Goal: Transaction & Acquisition: Book appointment/travel/reservation

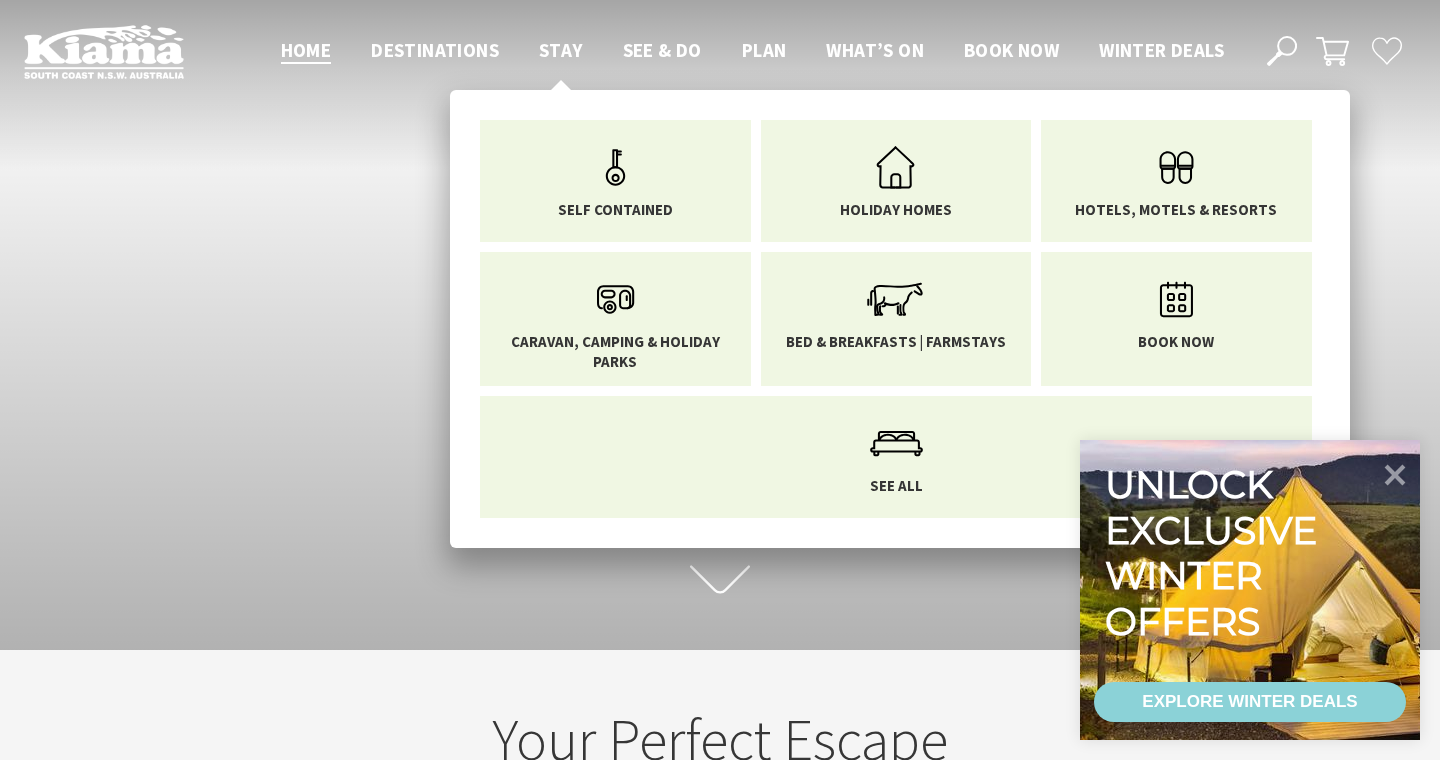
click at [549, 51] on span "Stay" at bounding box center [561, 50] width 44 height 24
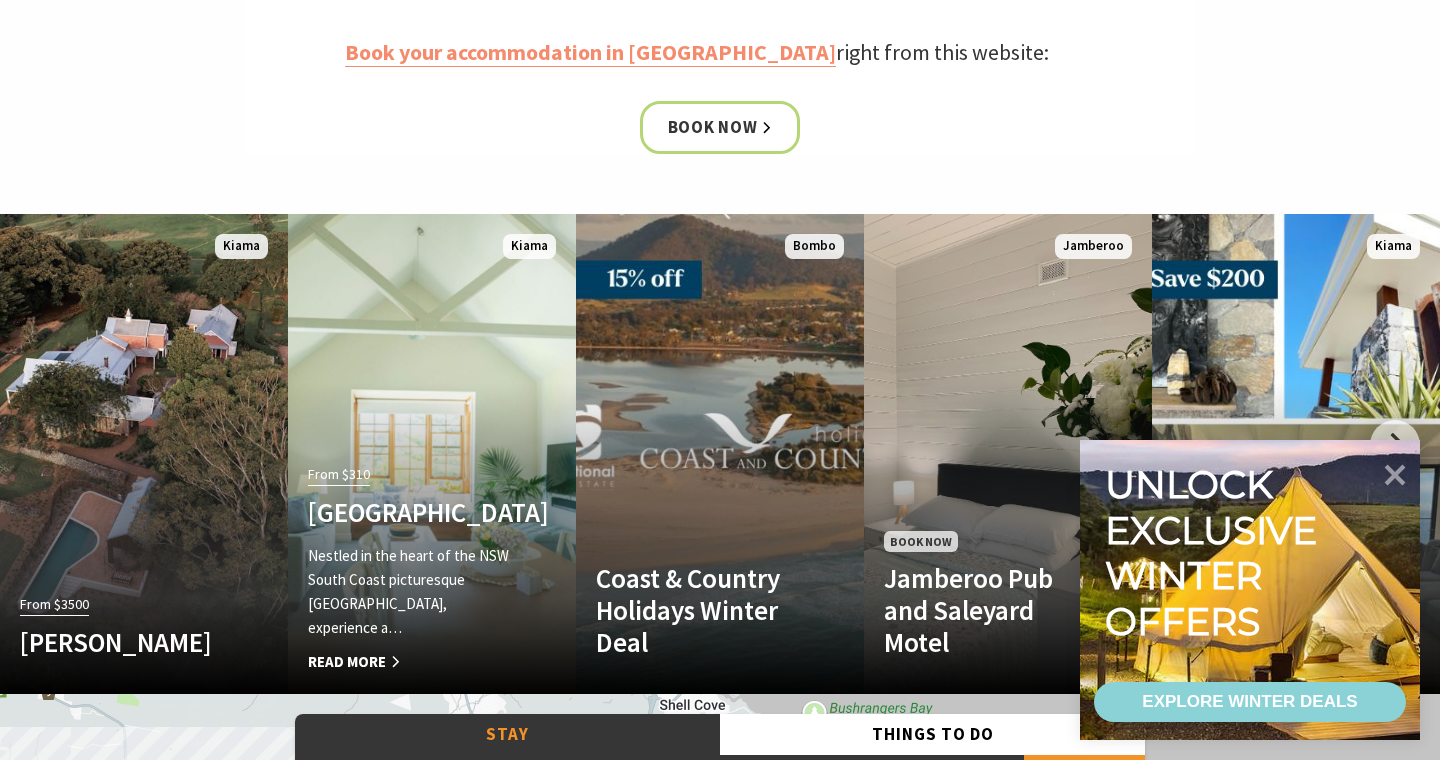
scroll to position [1014, 0]
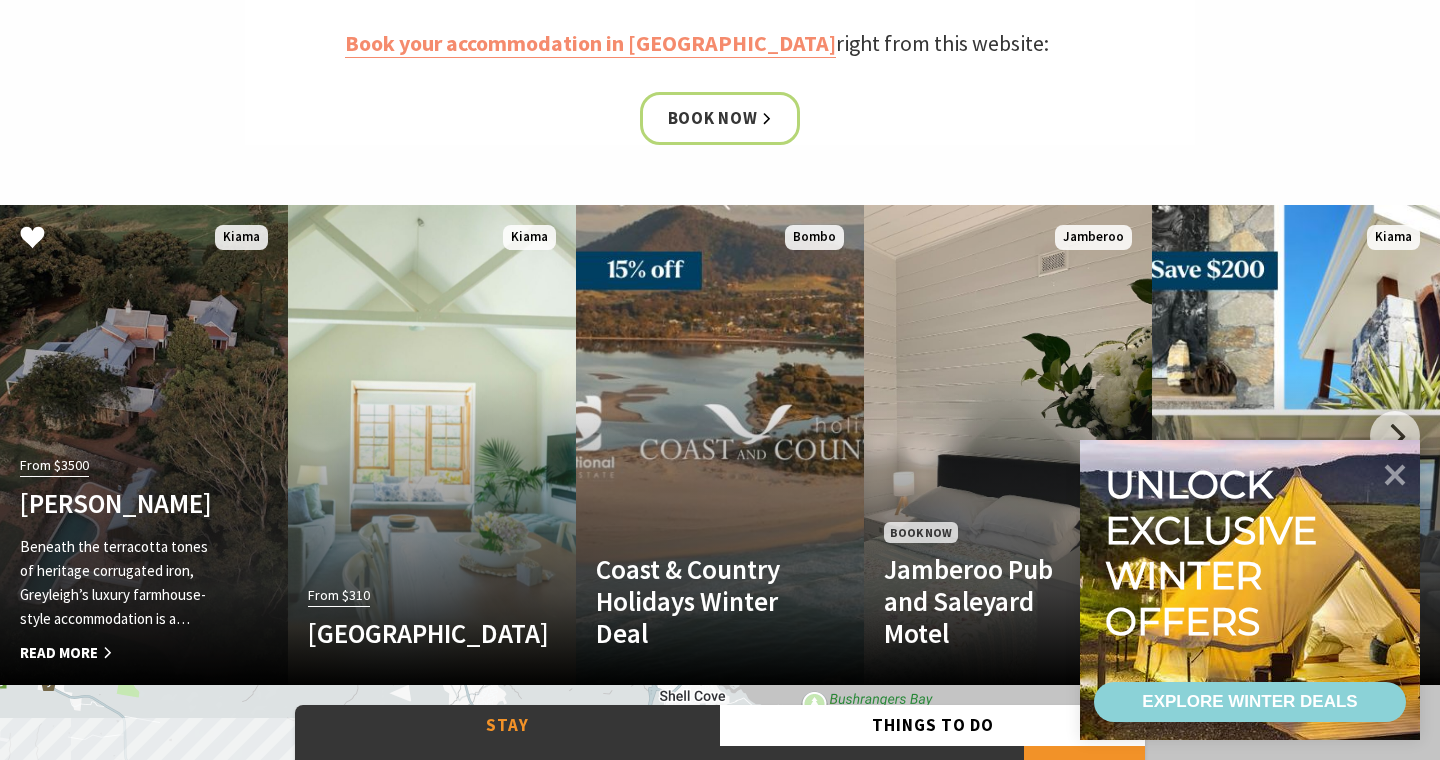
click at [233, 510] on div "From $3500 Greyleigh Kiama Beneath the terracotta tones of heritage corrugated …" at bounding box center [122, 558] width 245 height 214
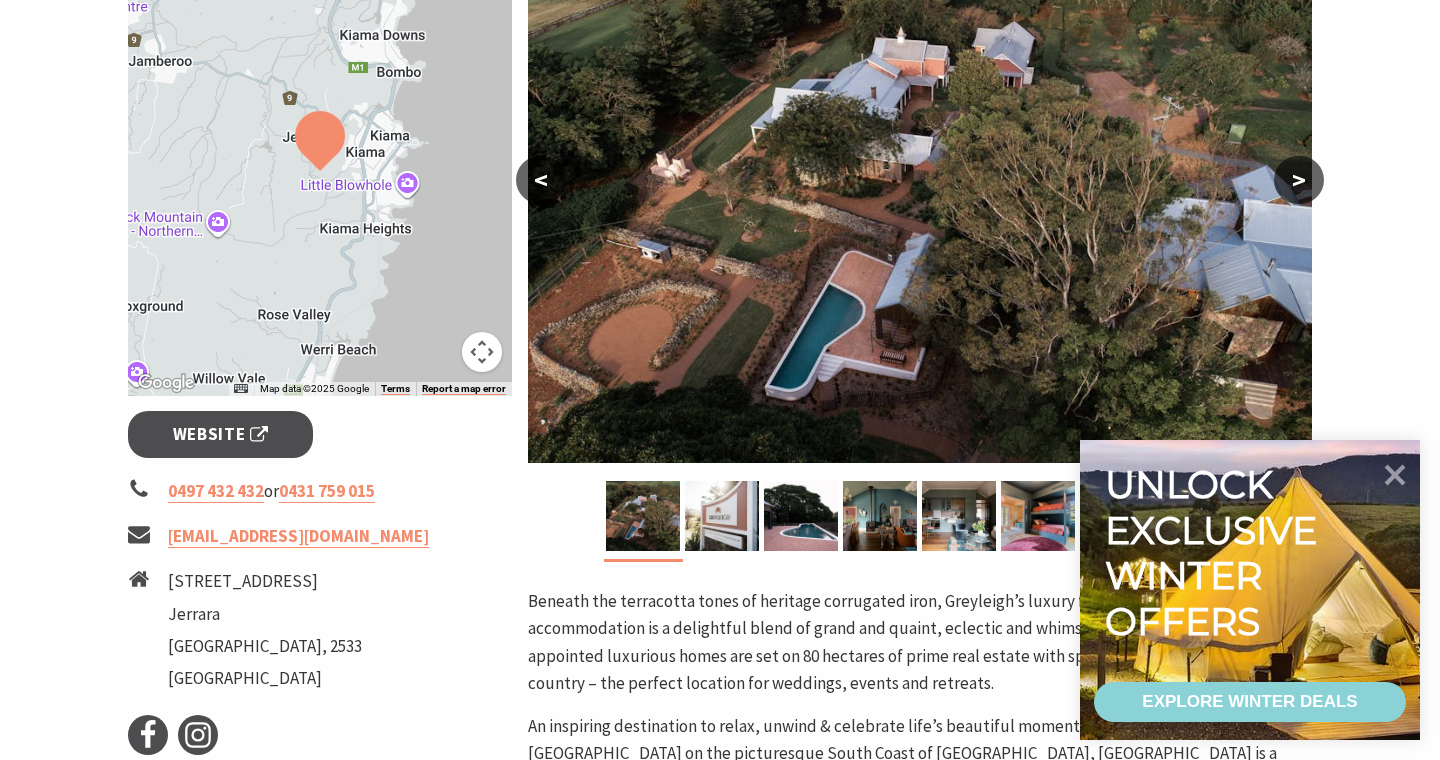
scroll to position [439, 0]
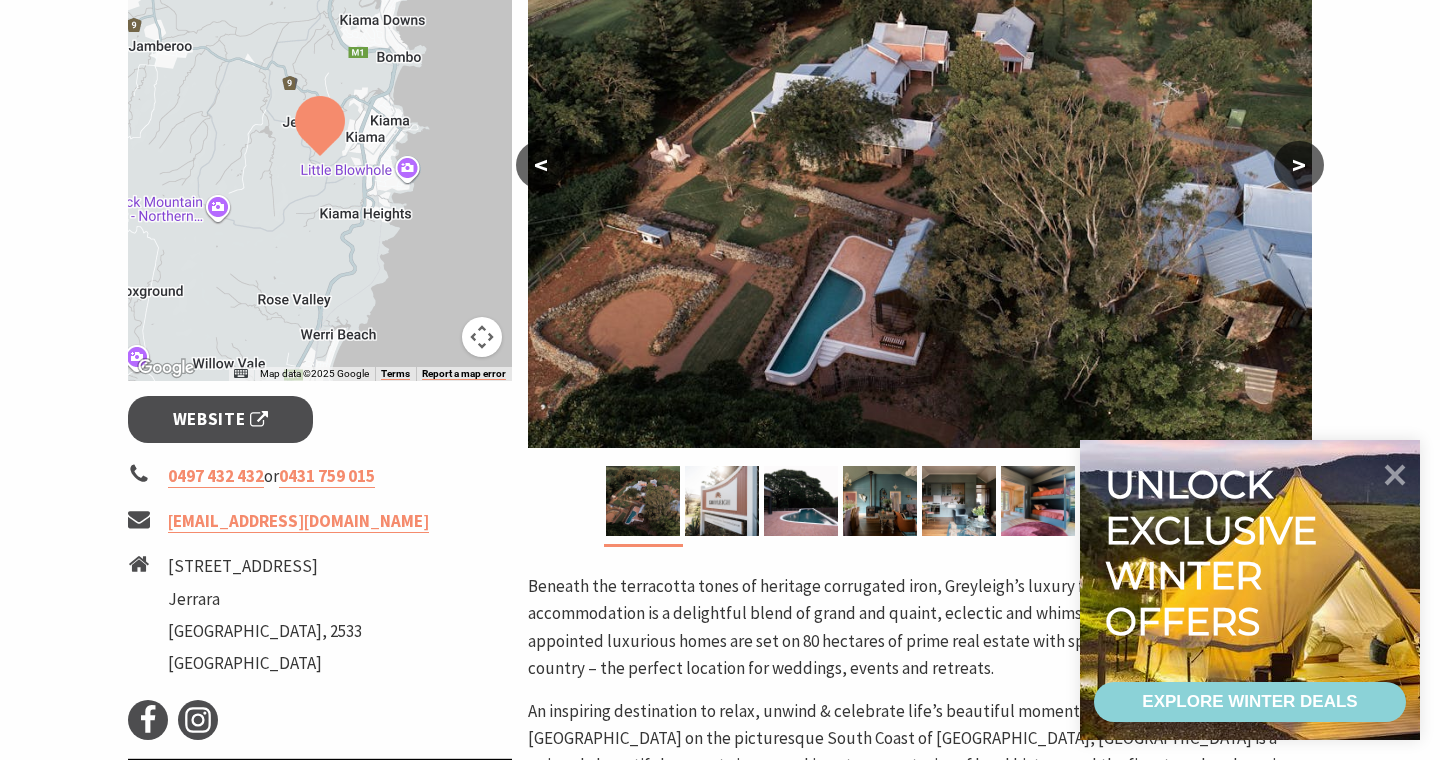
click at [1294, 165] on button ">" at bounding box center [1299, 165] width 50 height 48
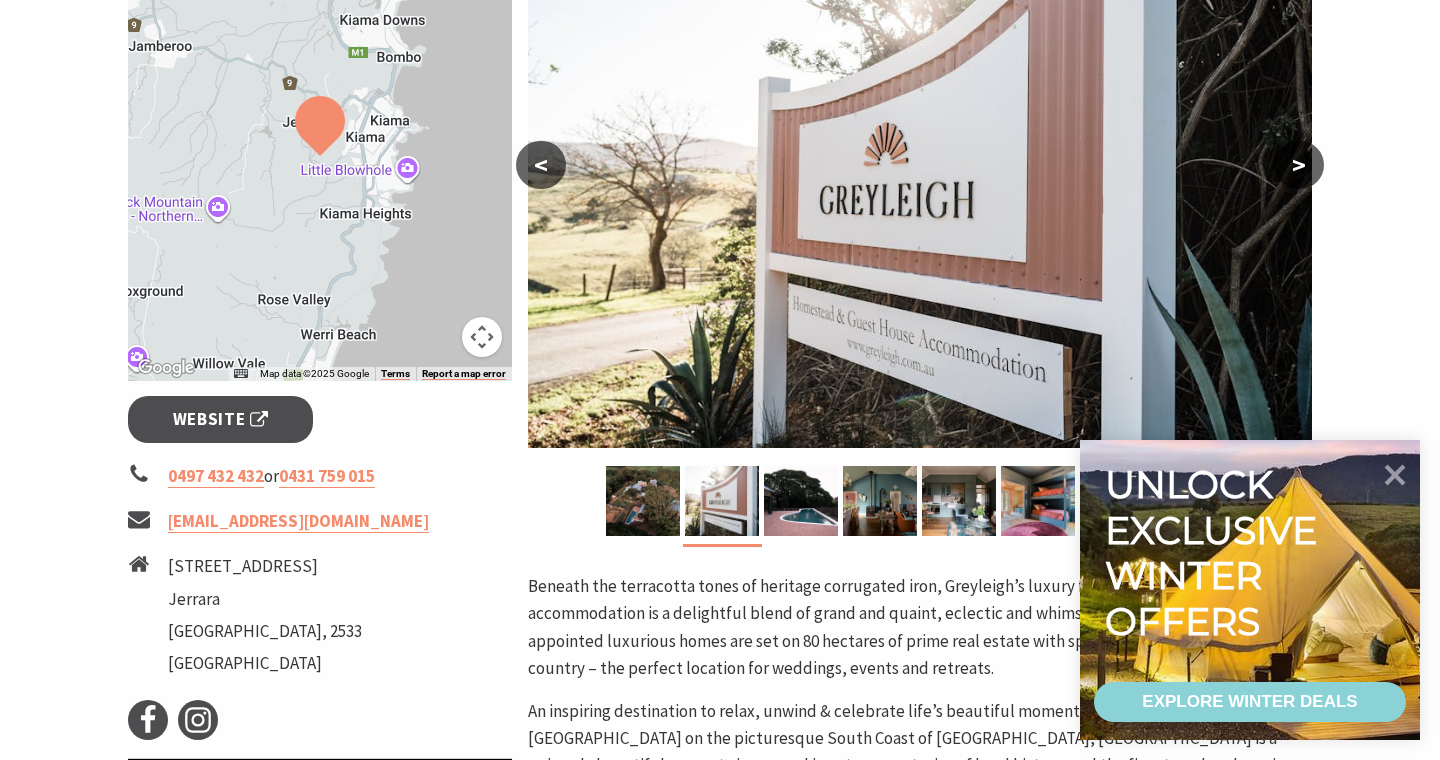
click at [1294, 165] on button ">" at bounding box center [1299, 165] width 50 height 48
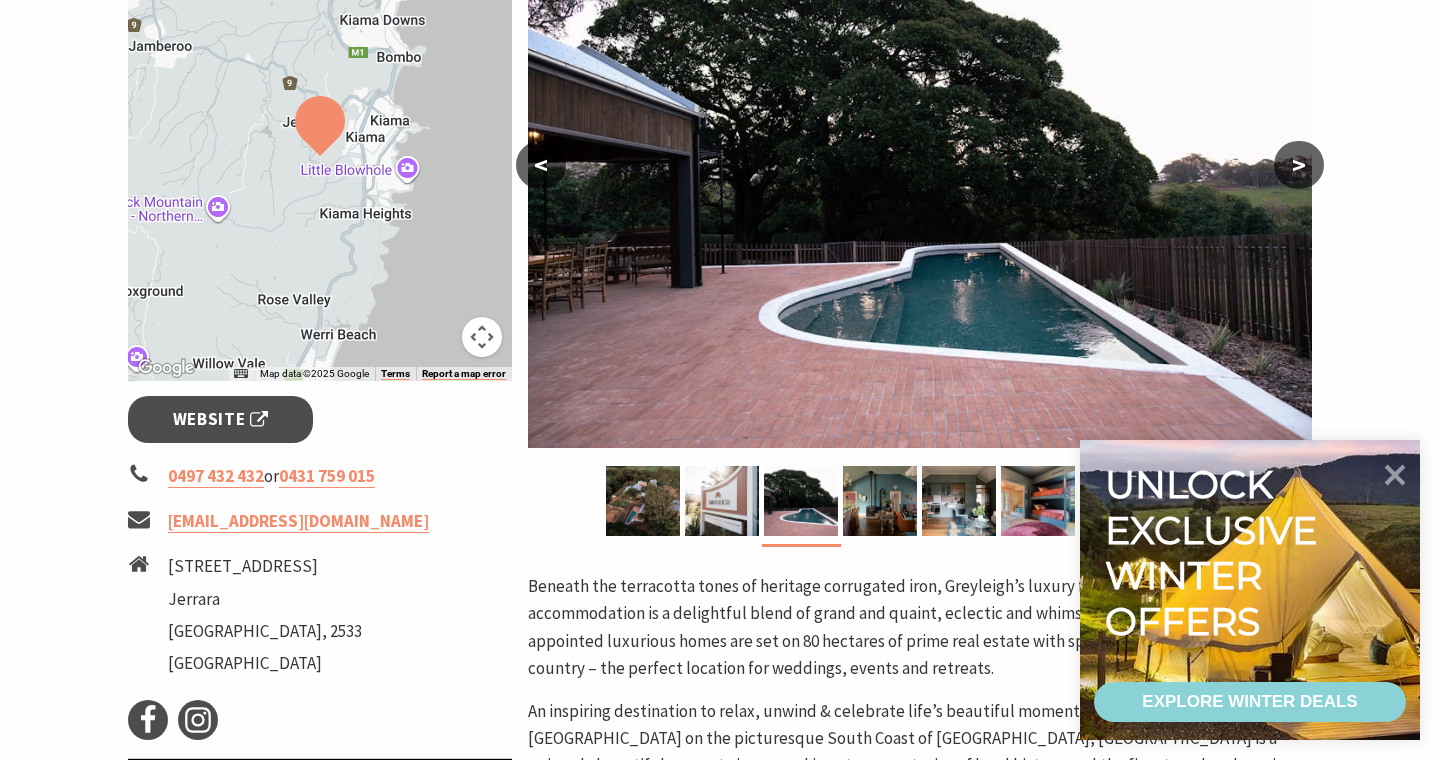
click at [1294, 166] on button ">" at bounding box center [1299, 165] width 50 height 48
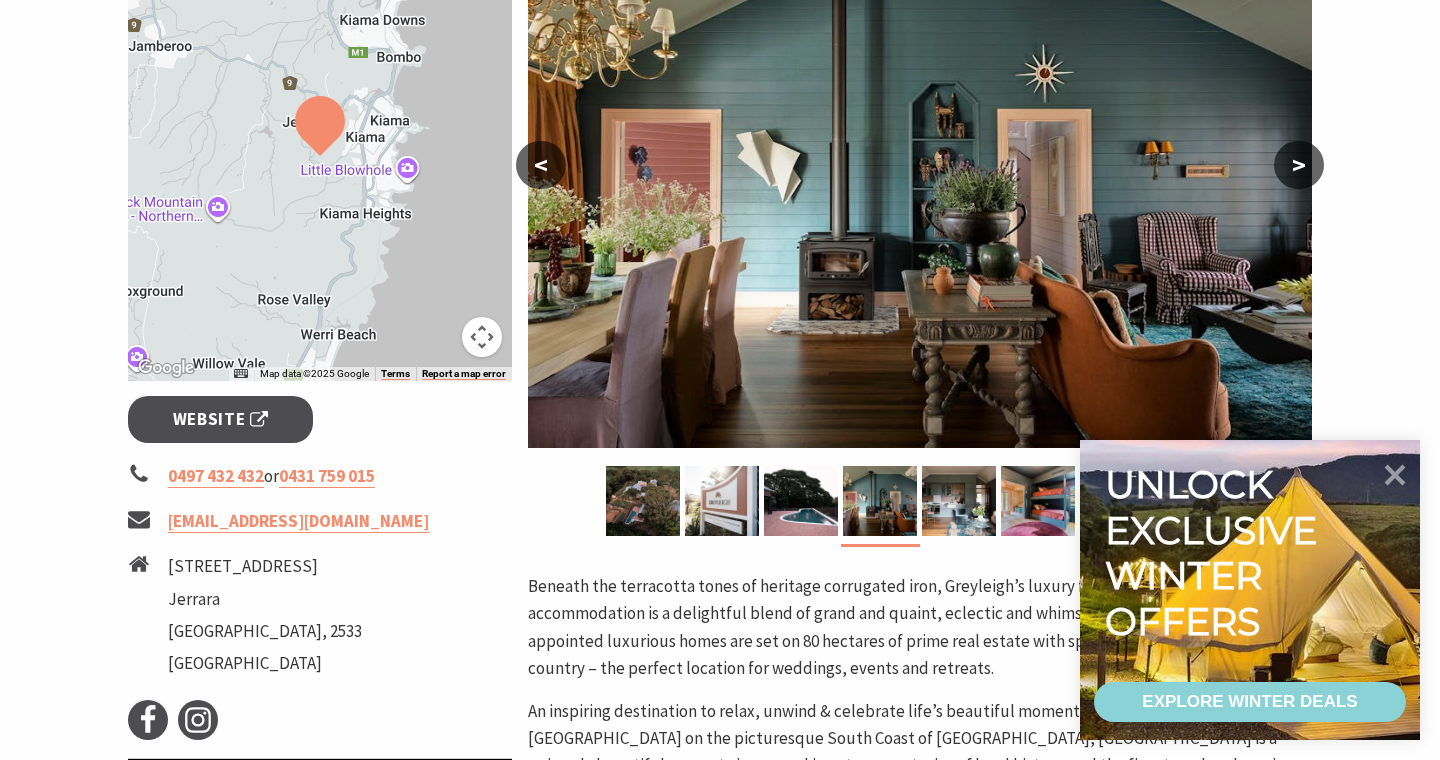
click at [1294, 166] on button ">" at bounding box center [1299, 165] width 50 height 48
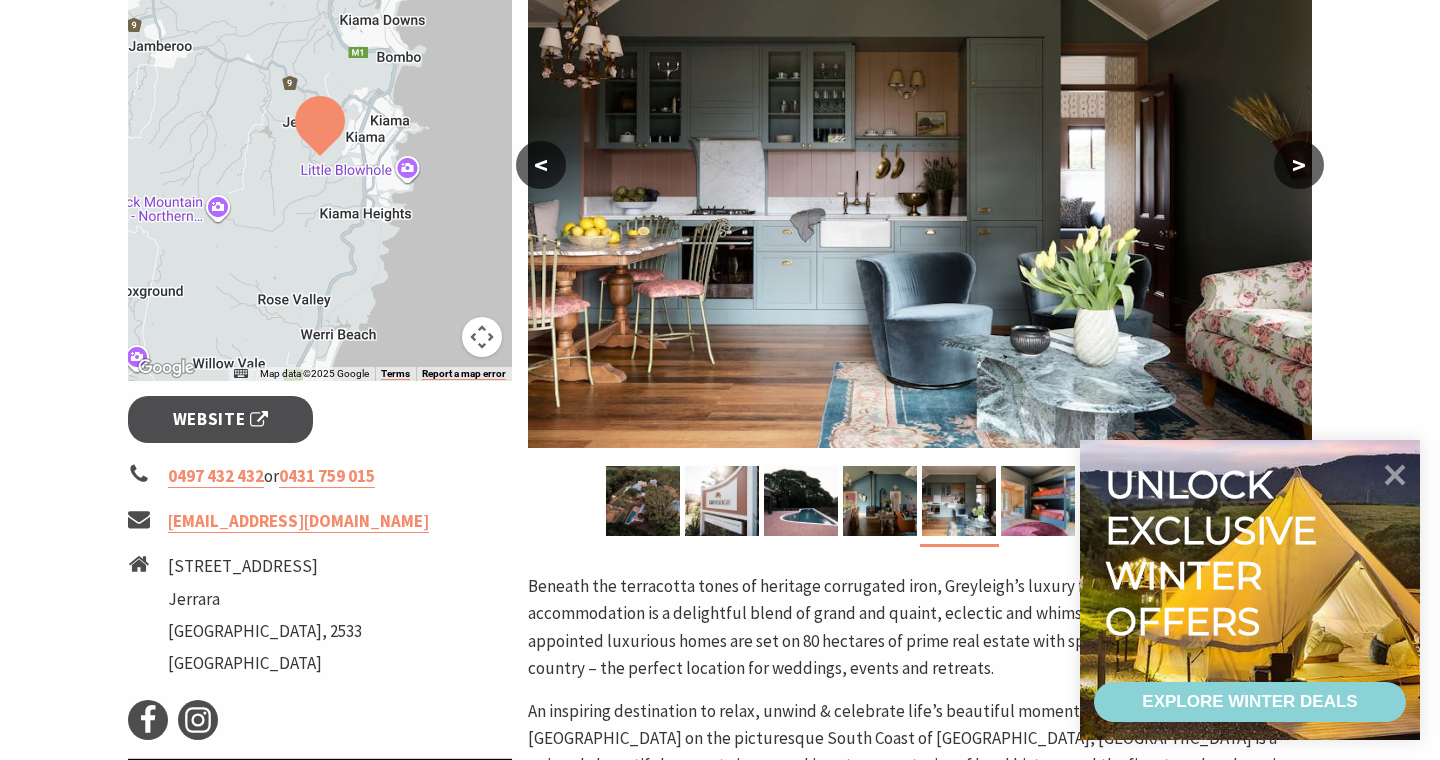
click at [1294, 169] on button ">" at bounding box center [1299, 165] width 50 height 48
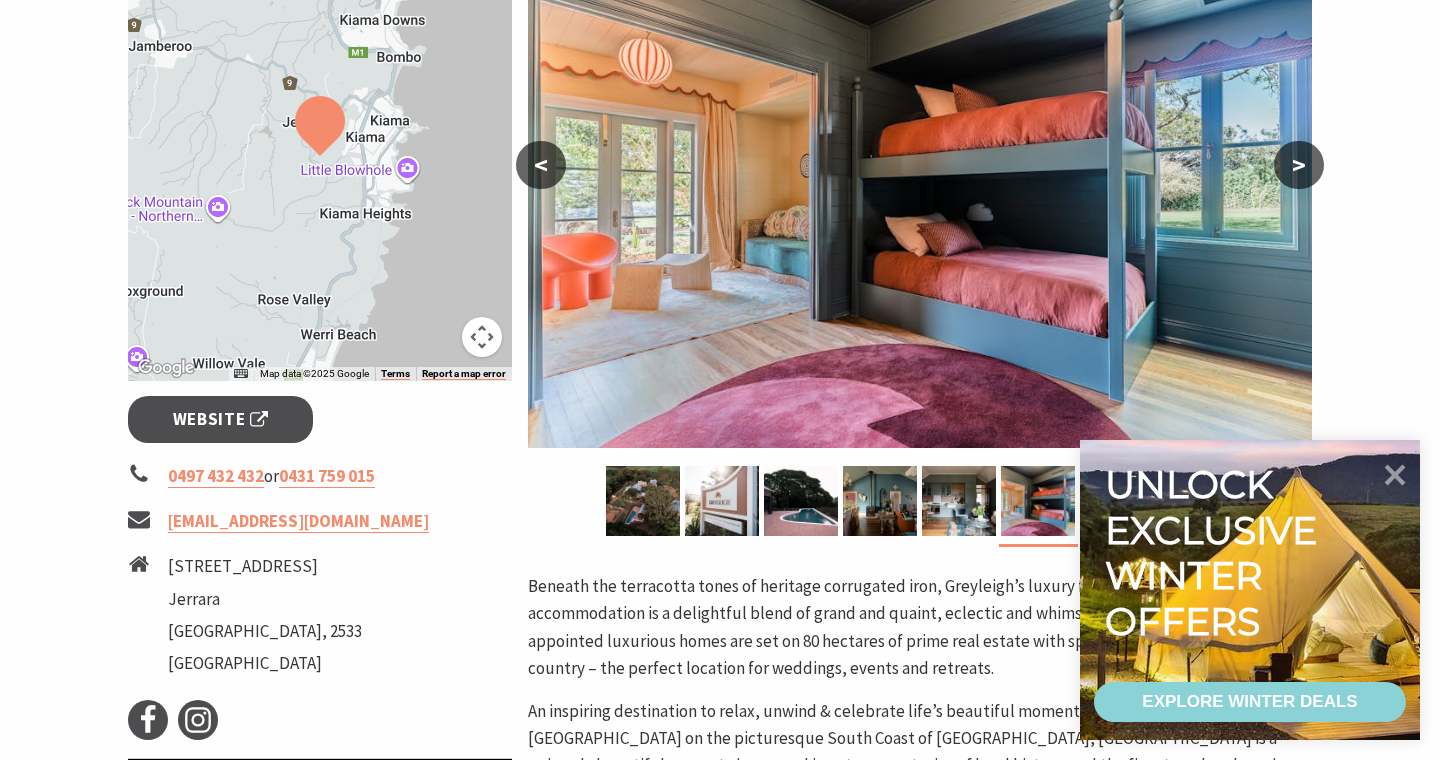
click at [1294, 169] on button ">" at bounding box center [1299, 165] width 50 height 48
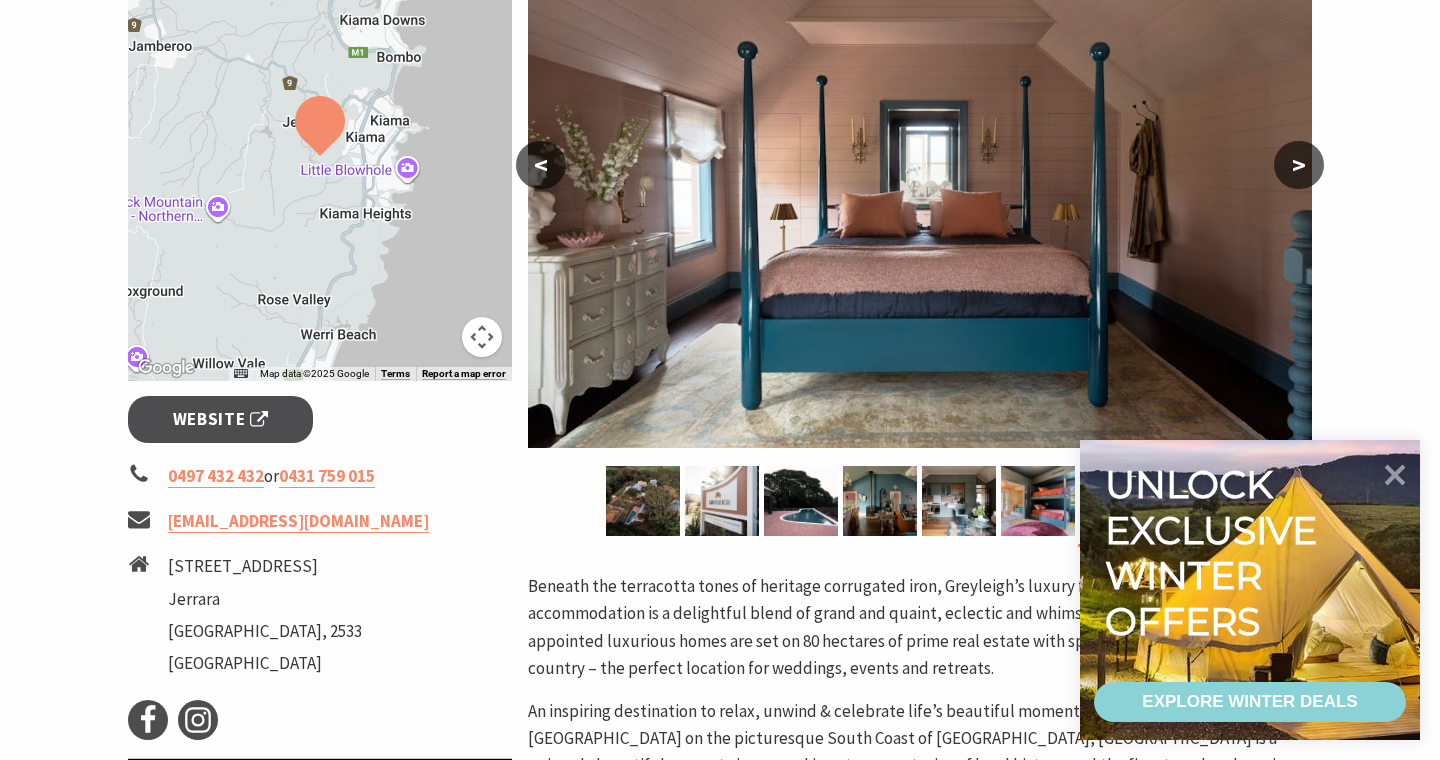
click at [1294, 170] on button ">" at bounding box center [1299, 165] width 50 height 48
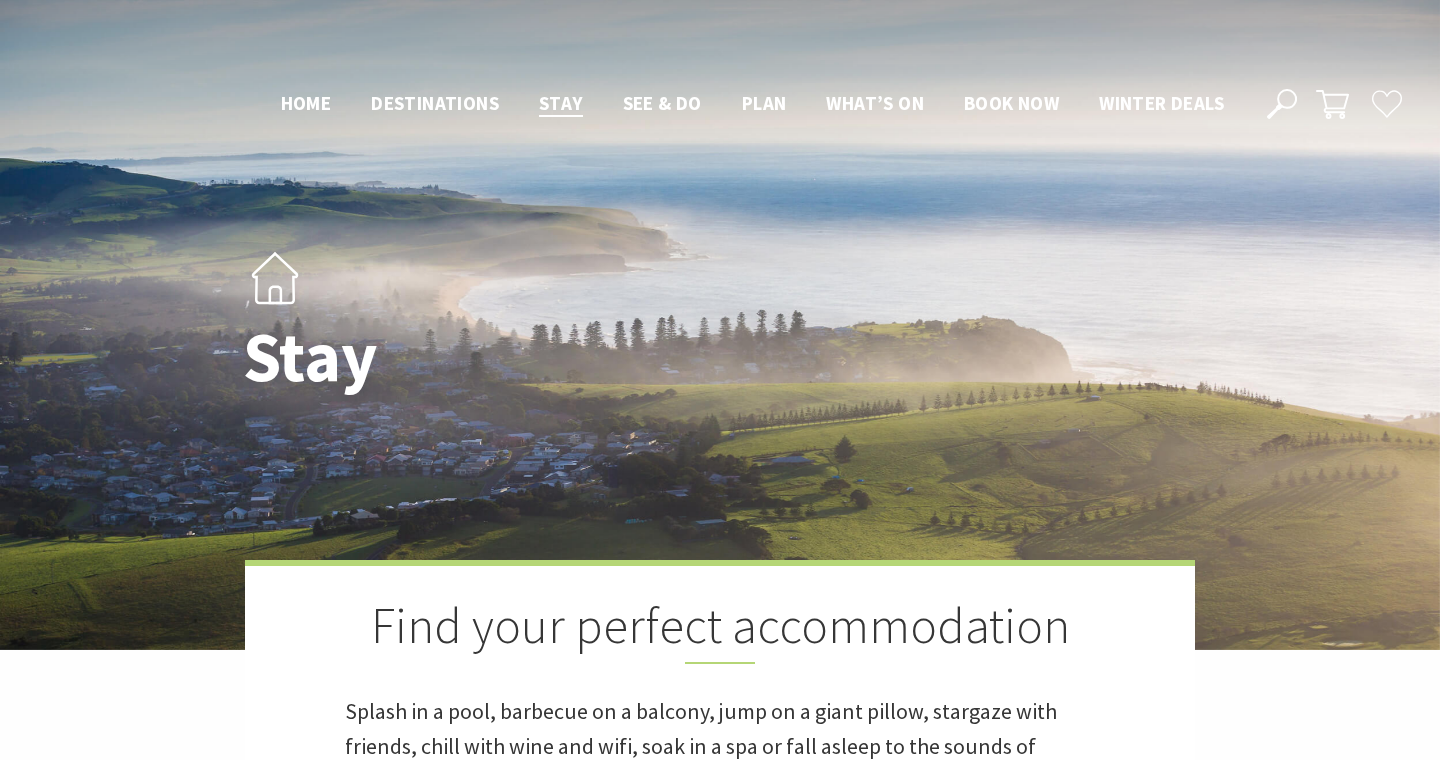
scroll to position [1014, 0]
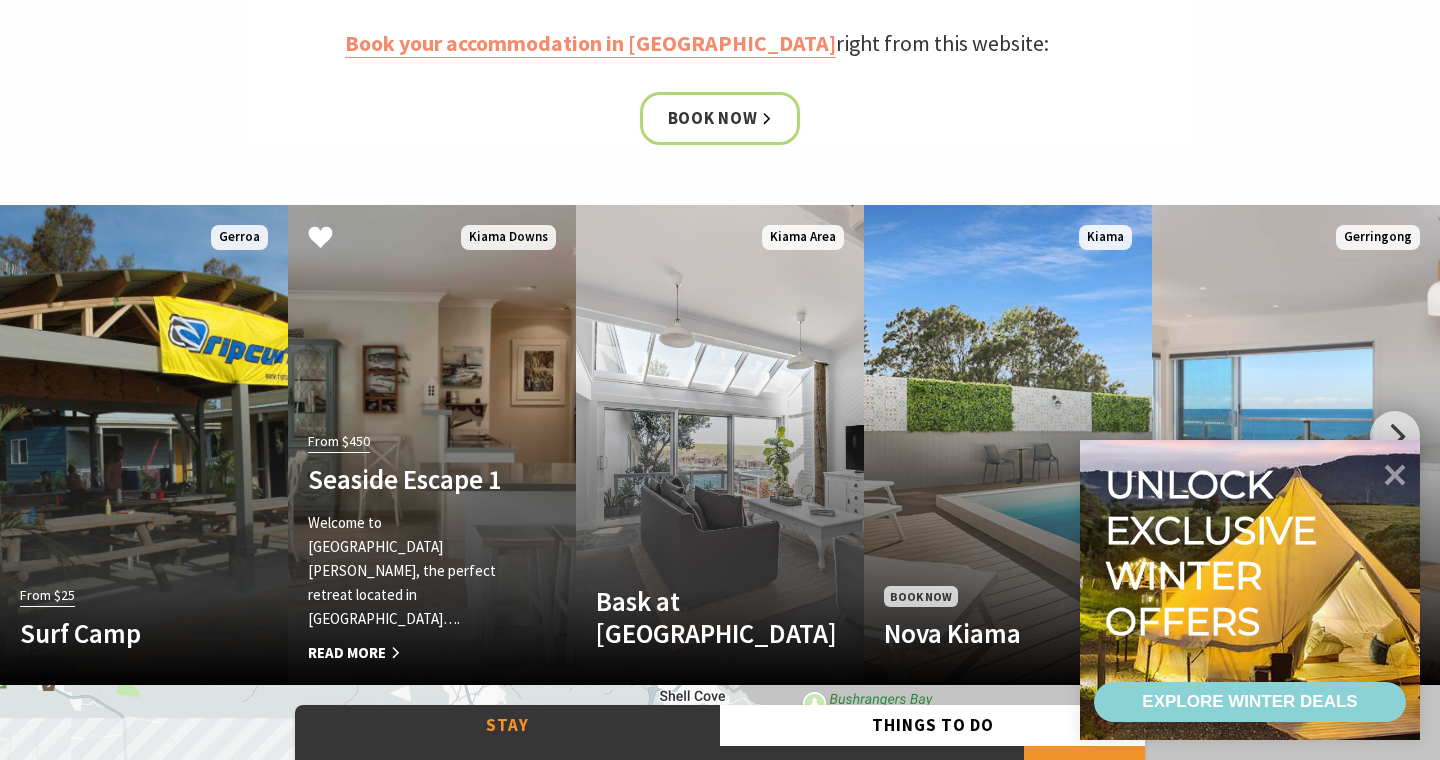
click at [460, 468] on link "Another Image Used From $450 Seaside Escape 1 Welcome to Seaside Escape 1 Jones…" at bounding box center [432, 445] width 288 height 480
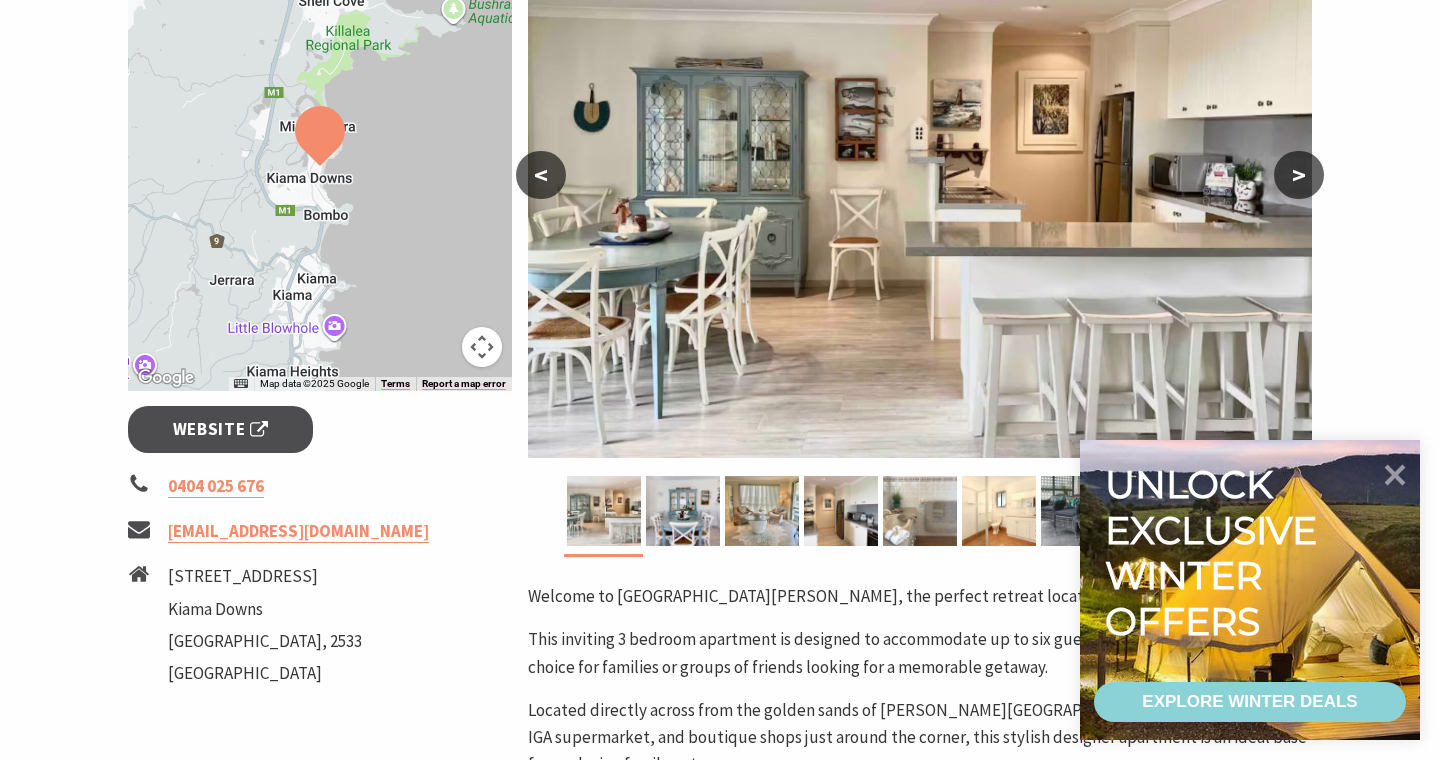
scroll to position [438, 0]
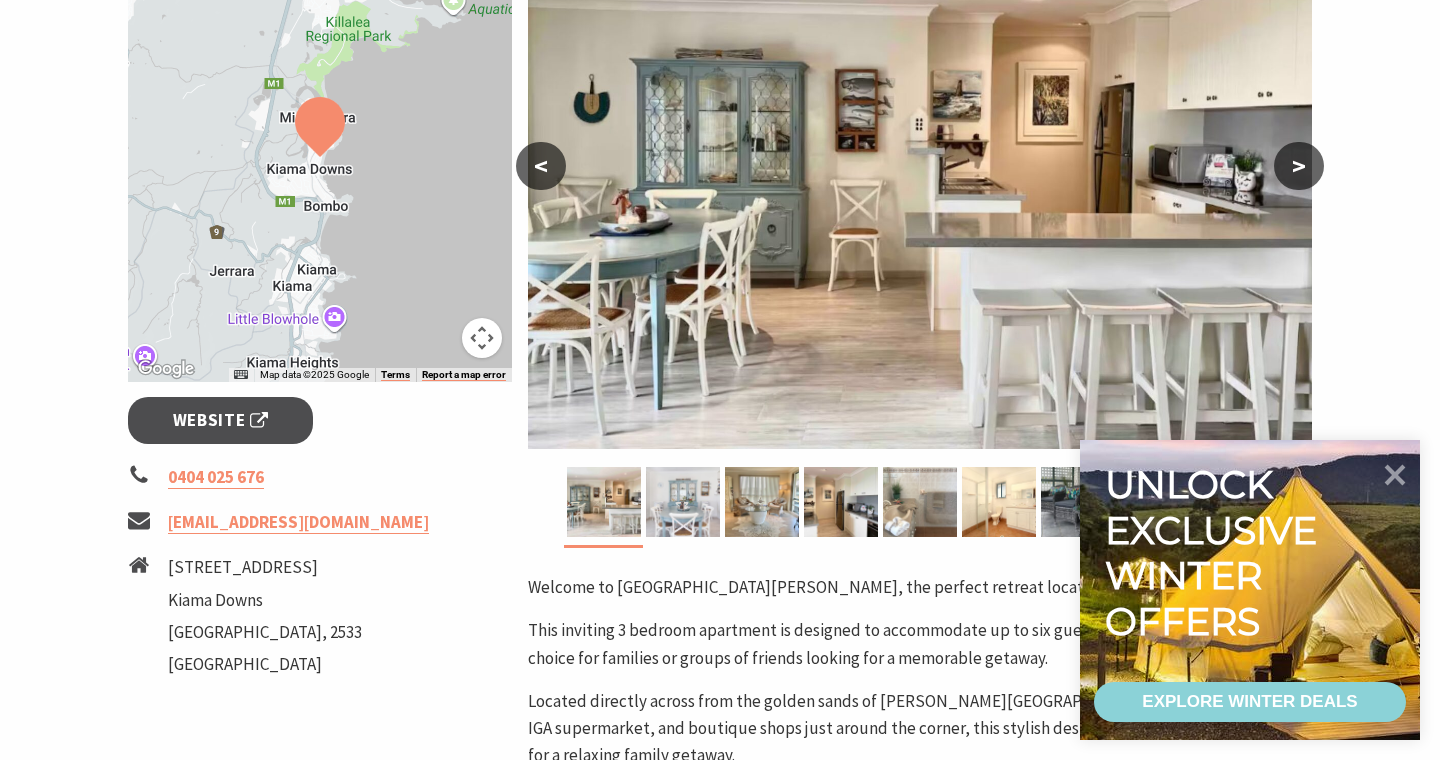
click at [691, 523] on img at bounding box center [683, 502] width 74 height 70
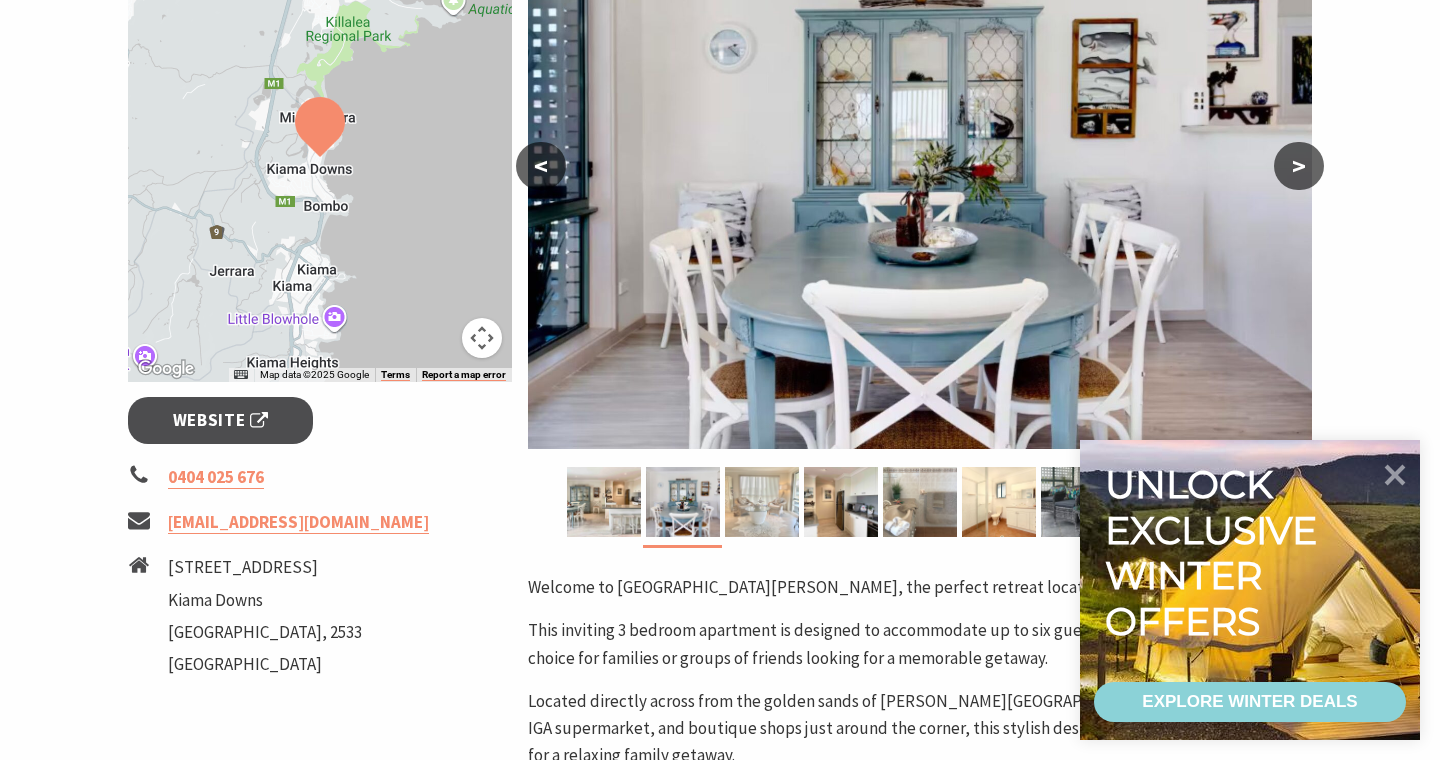
click at [760, 511] on img at bounding box center [762, 502] width 74 height 70
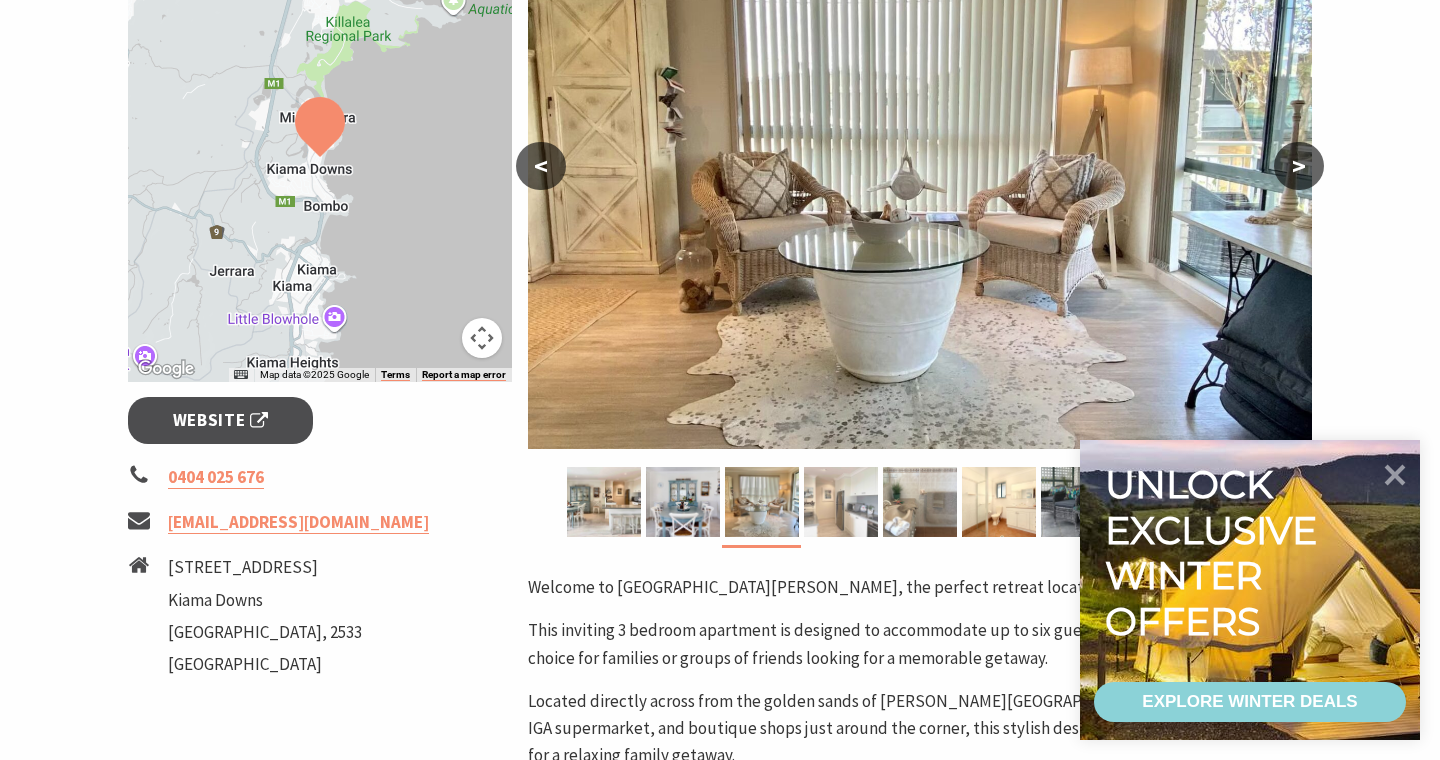
click at [805, 494] on img at bounding box center [841, 502] width 74 height 70
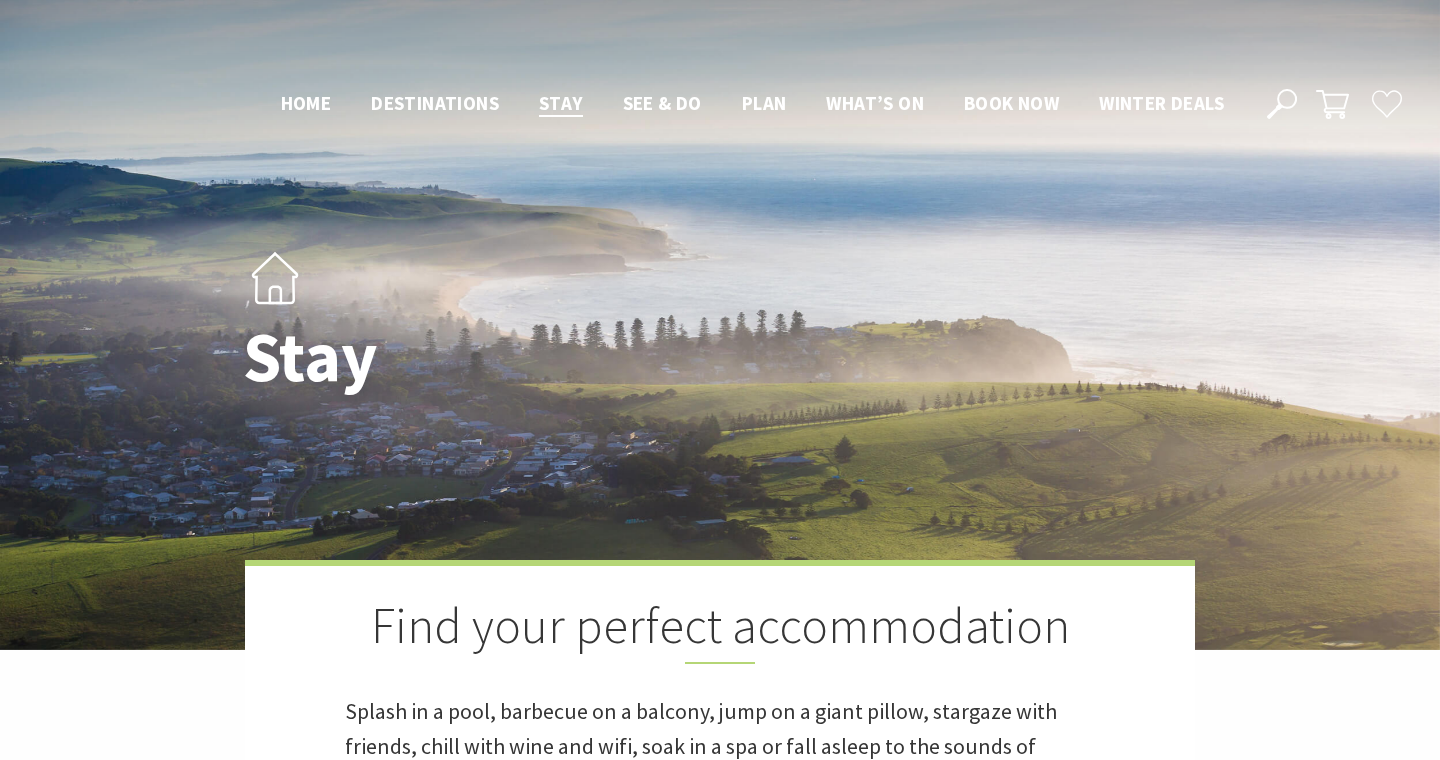
scroll to position [1010, 0]
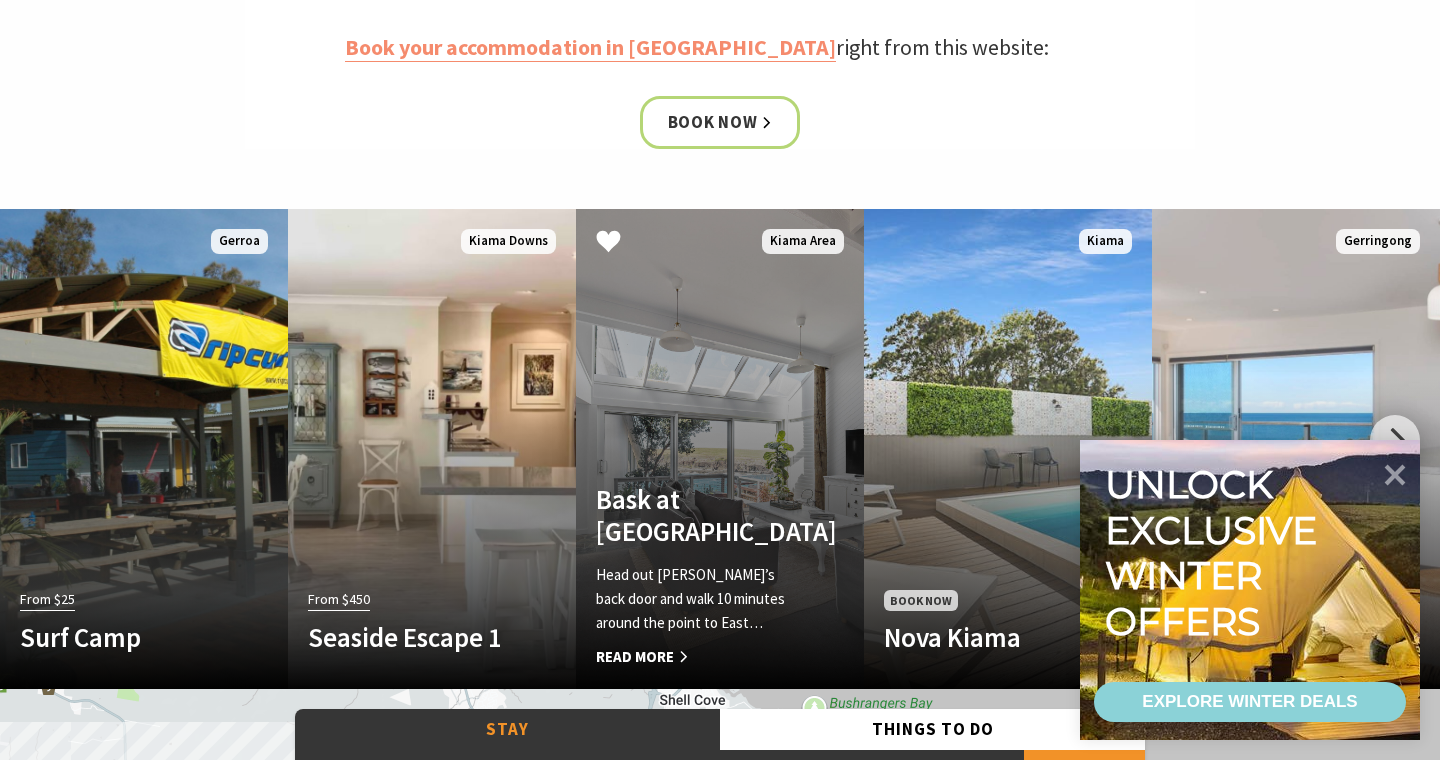
click at [784, 539] on h4 "Bask at Loves Bay" at bounding box center [698, 515] width 205 height 65
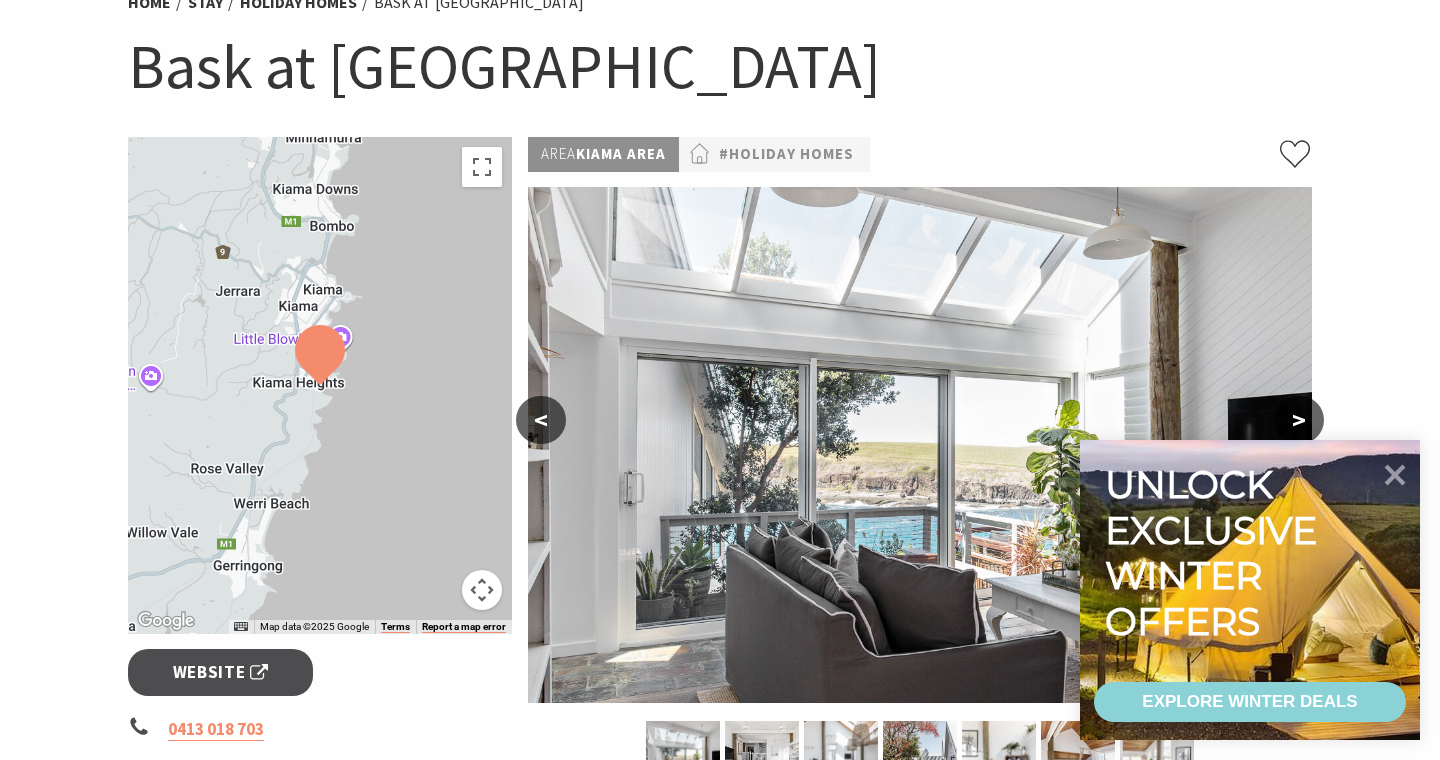
scroll to position [410, 0]
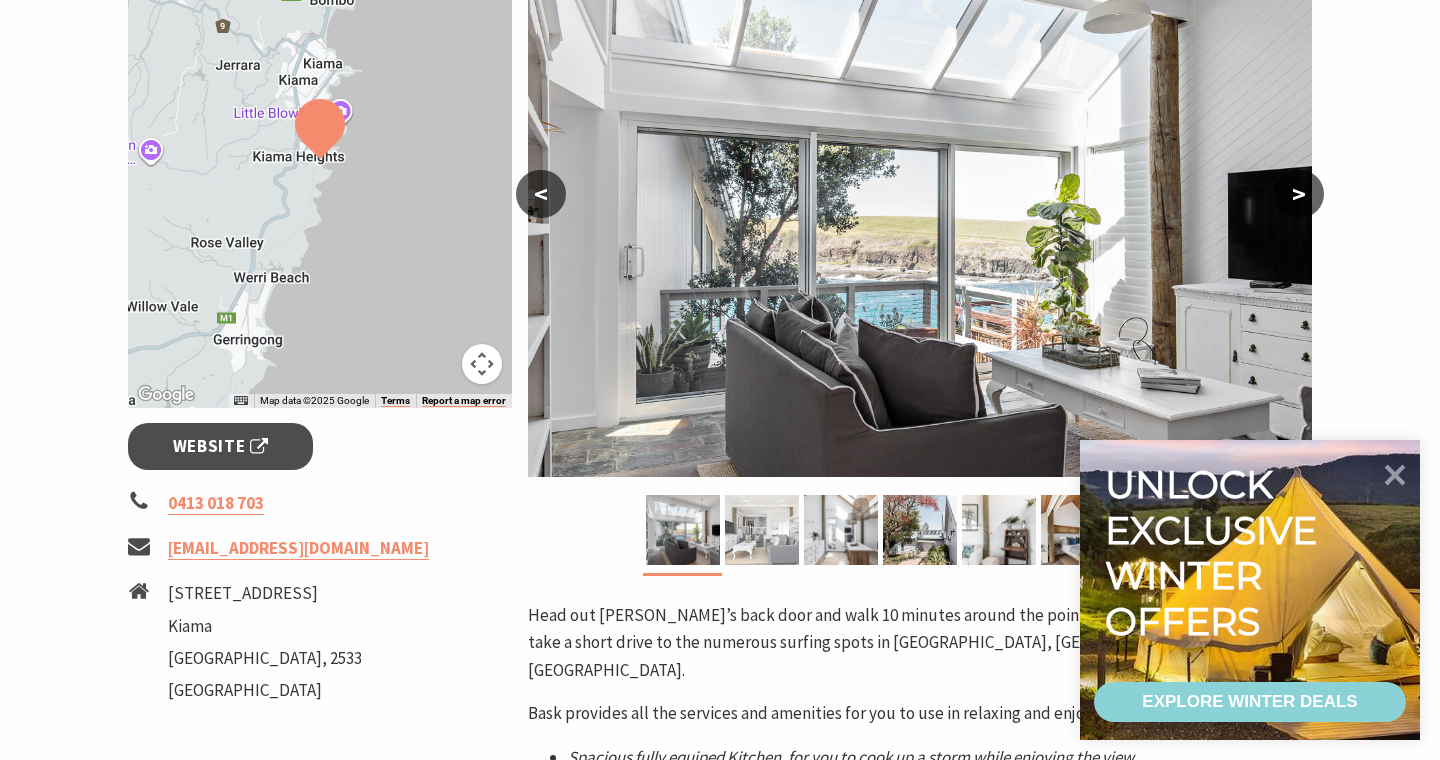
click at [766, 524] on img at bounding box center [762, 530] width 74 height 70
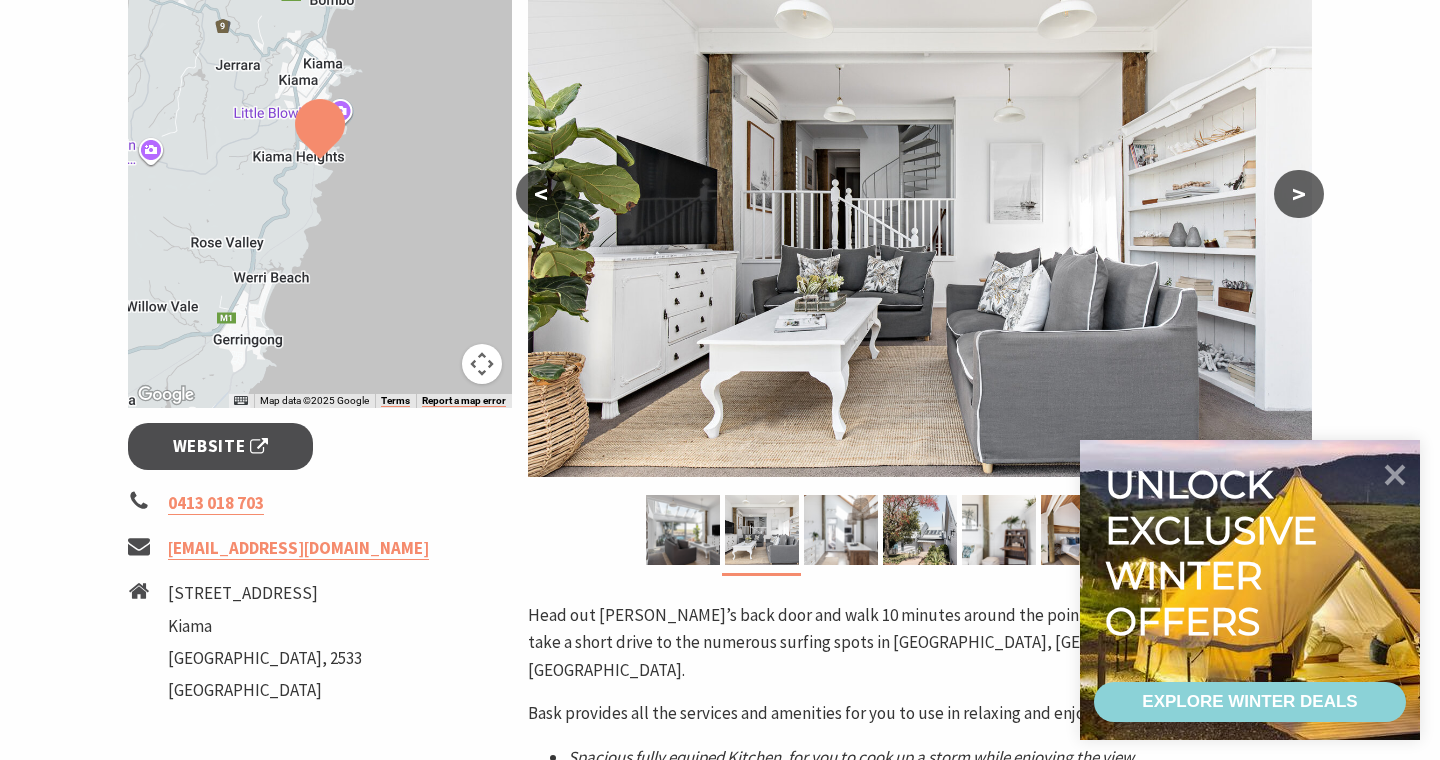
click at [1296, 205] on button ">" at bounding box center [1299, 194] width 50 height 48
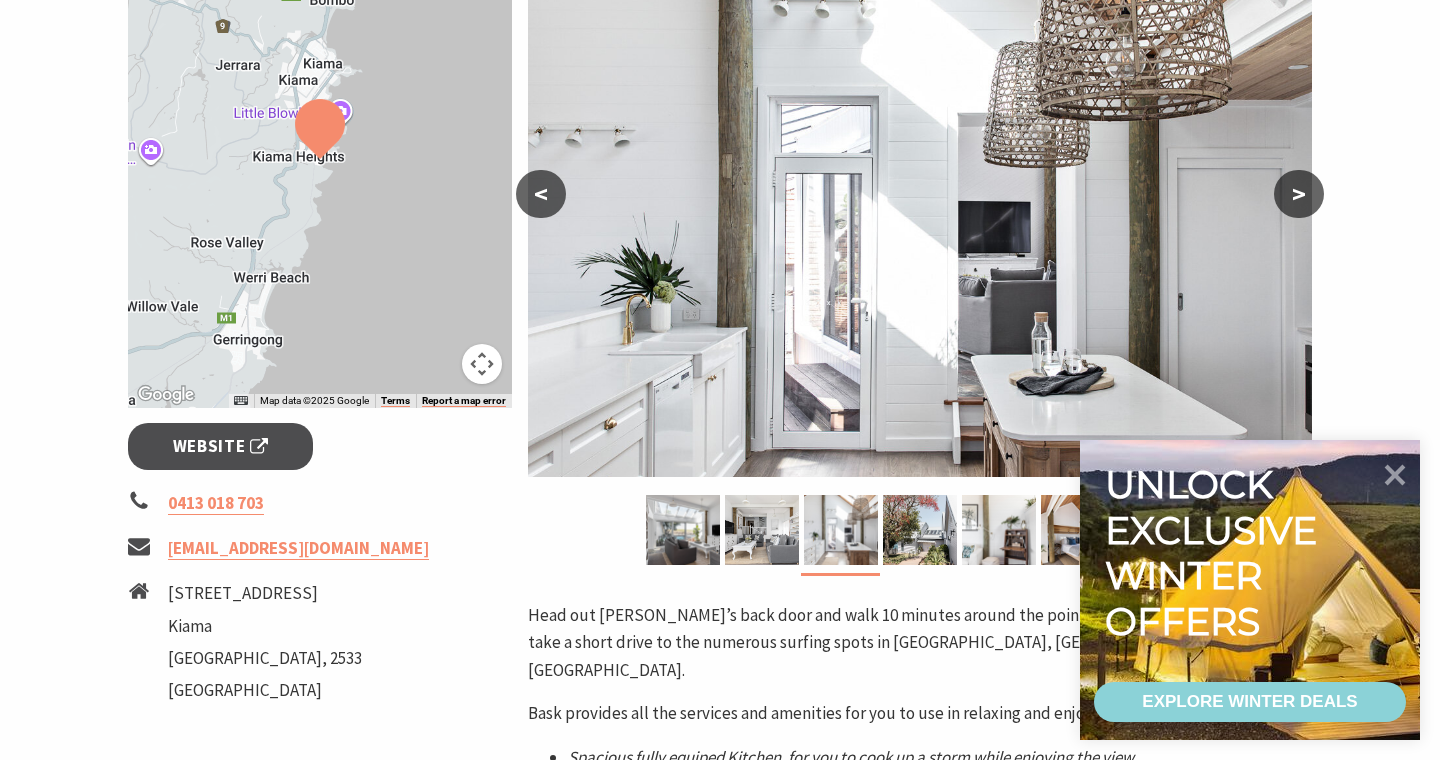
click at [1297, 206] on button ">" at bounding box center [1299, 194] width 50 height 48
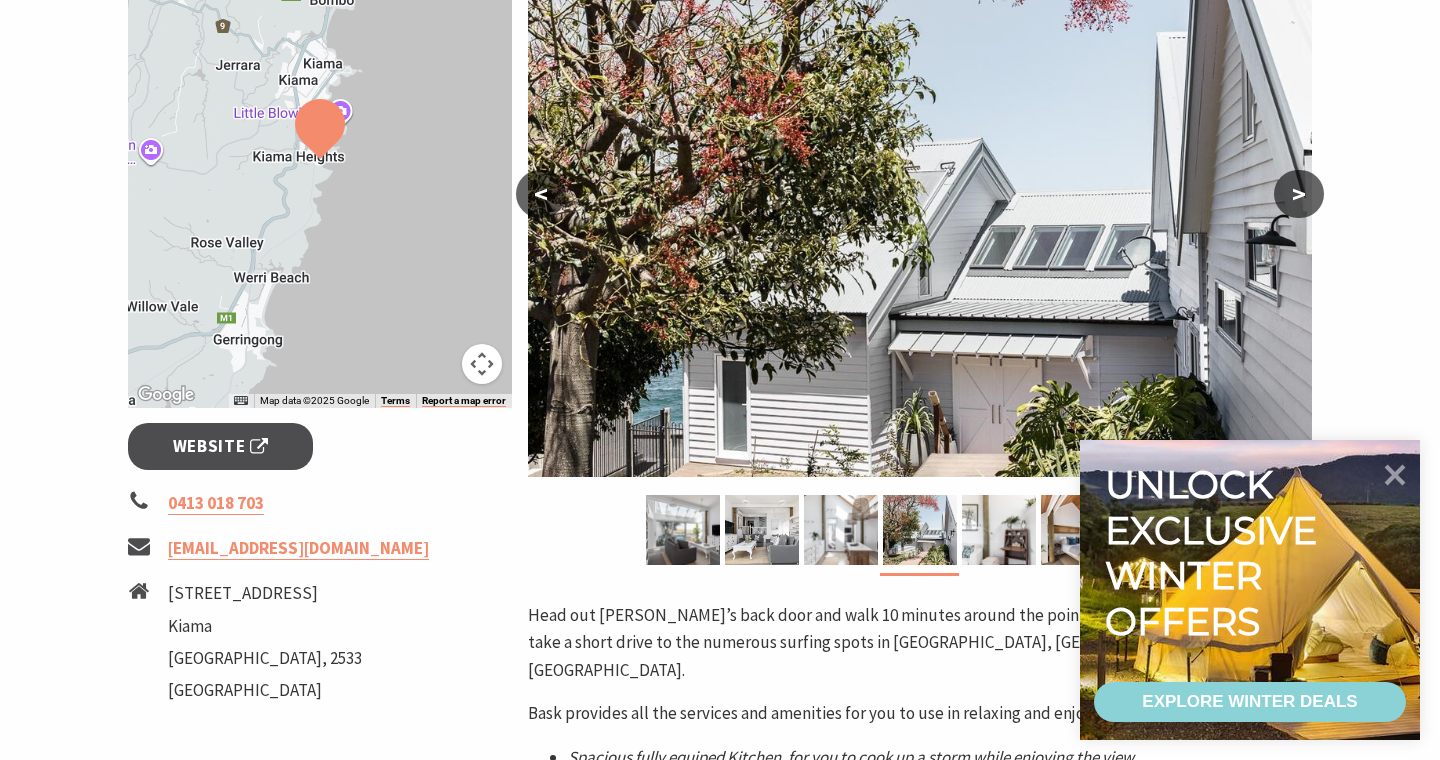
click at [1297, 206] on button ">" at bounding box center [1299, 194] width 50 height 48
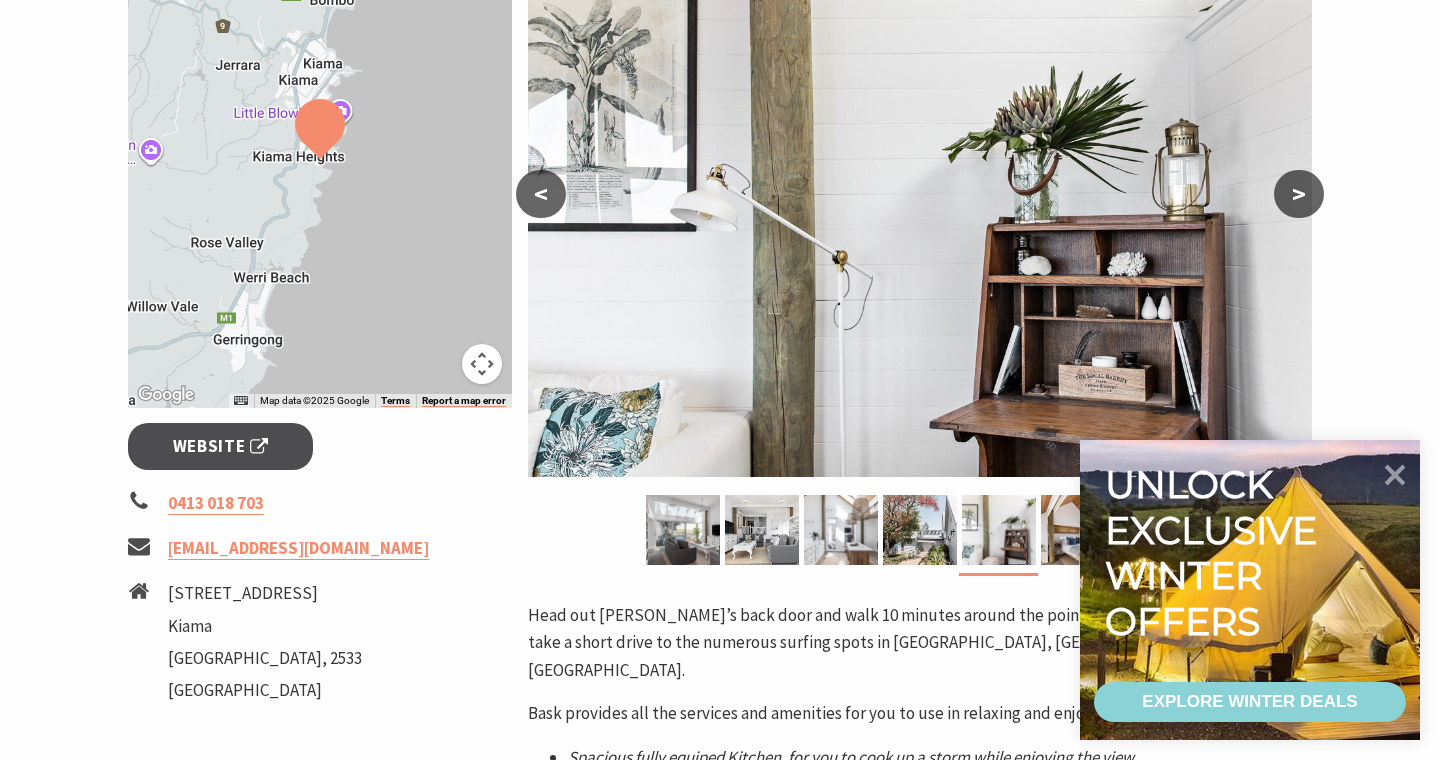
click at [1297, 207] on button ">" at bounding box center [1299, 194] width 50 height 48
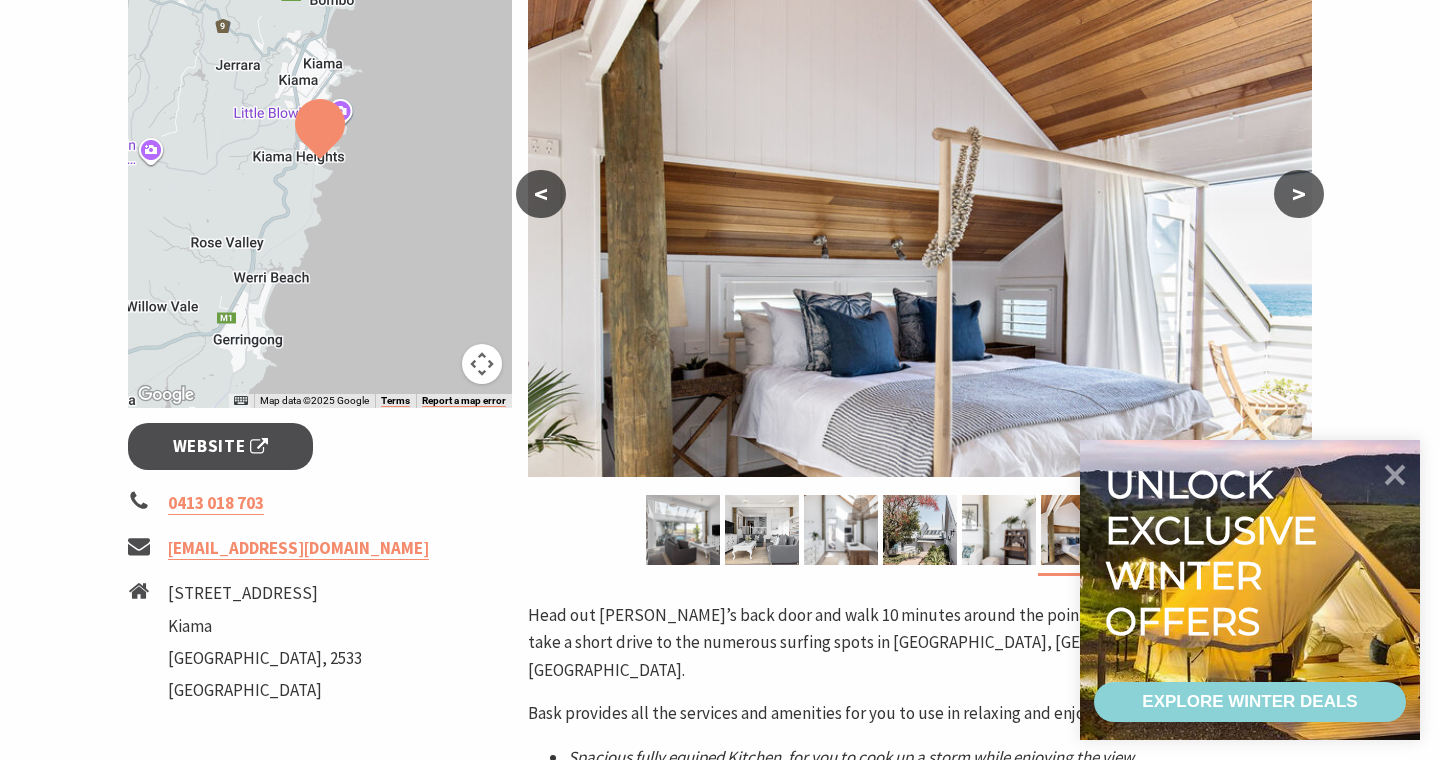
click at [1297, 207] on button ">" at bounding box center [1299, 194] width 50 height 48
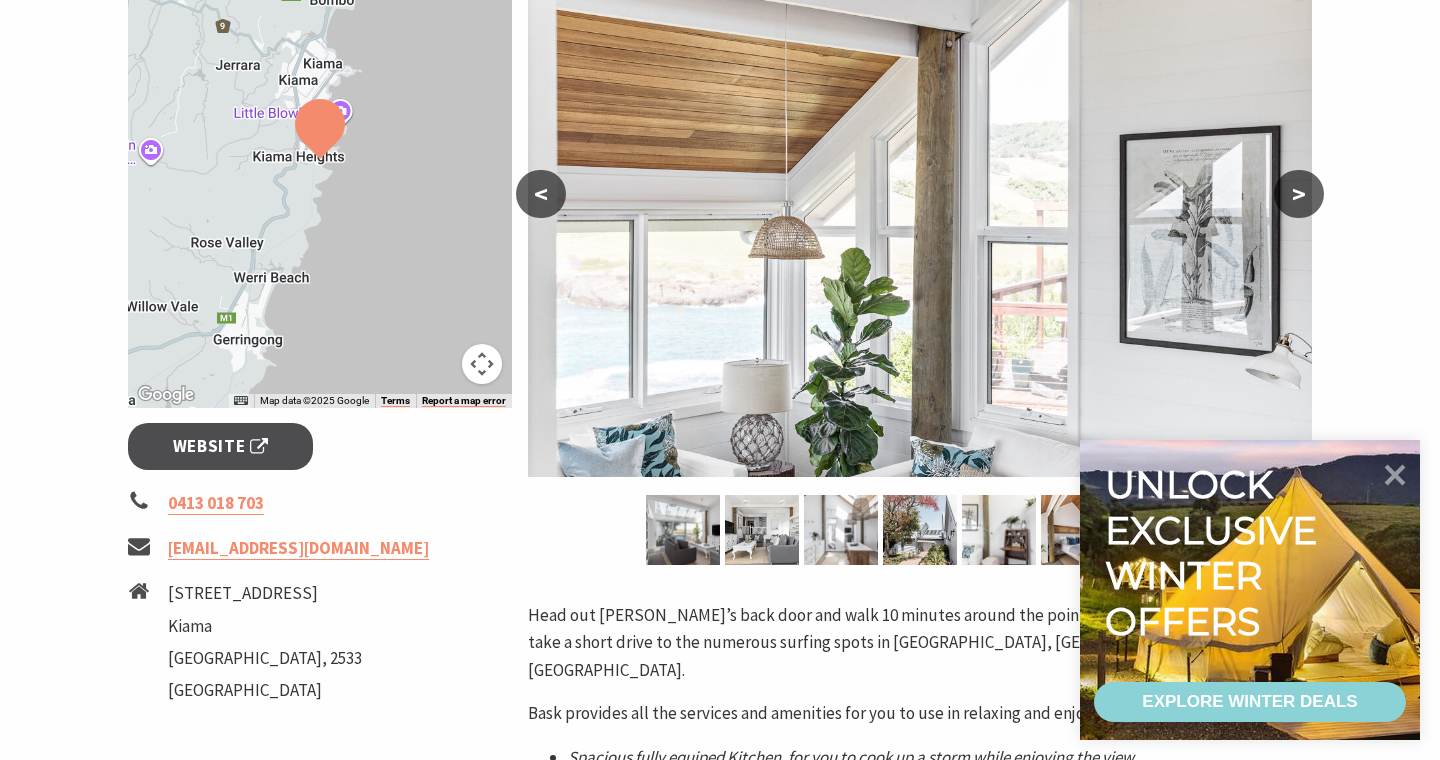
click at [1297, 208] on button ">" at bounding box center [1299, 194] width 50 height 48
click at [1299, 193] on button ">" at bounding box center [1299, 194] width 50 height 48
click at [244, 454] on span "Website" at bounding box center [221, 446] width 96 height 27
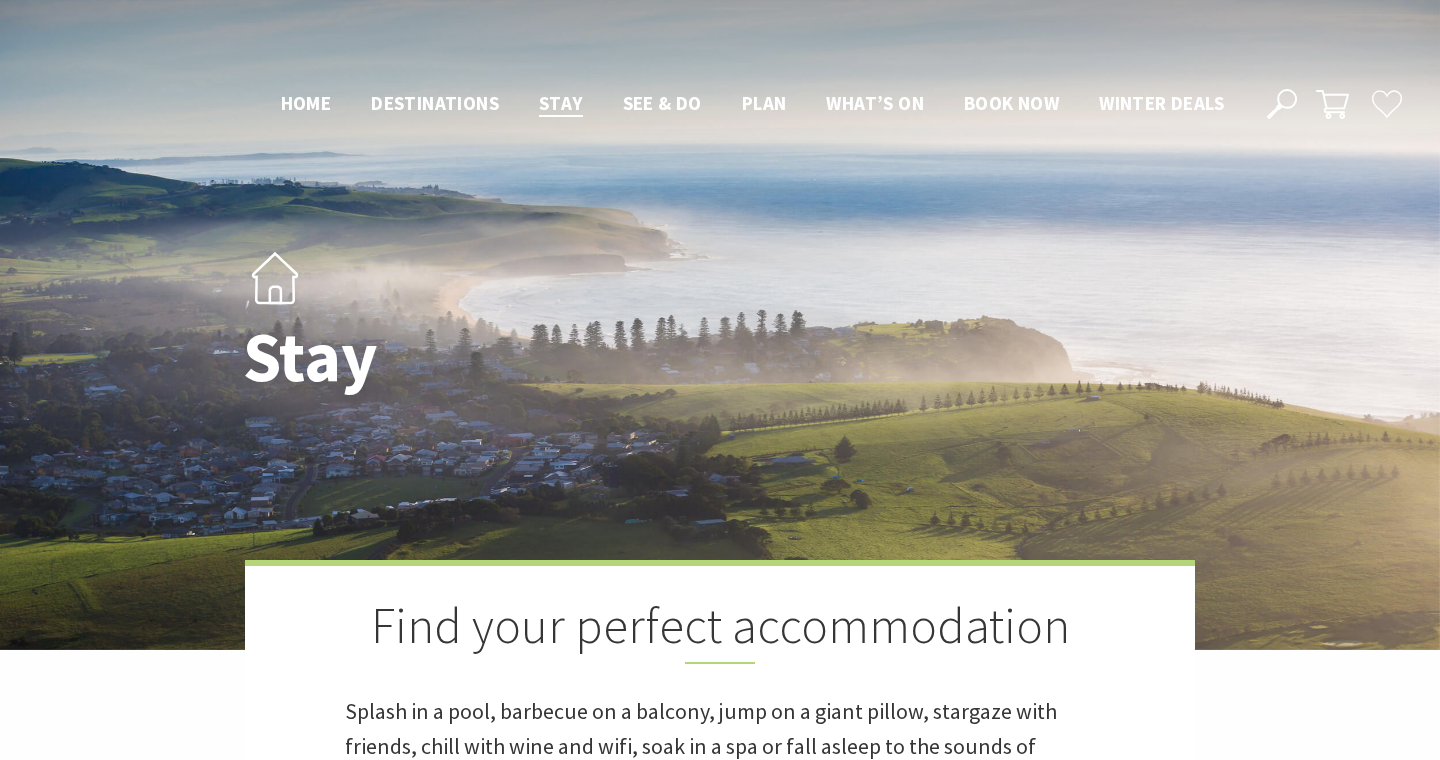
scroll to position [1010, 0]
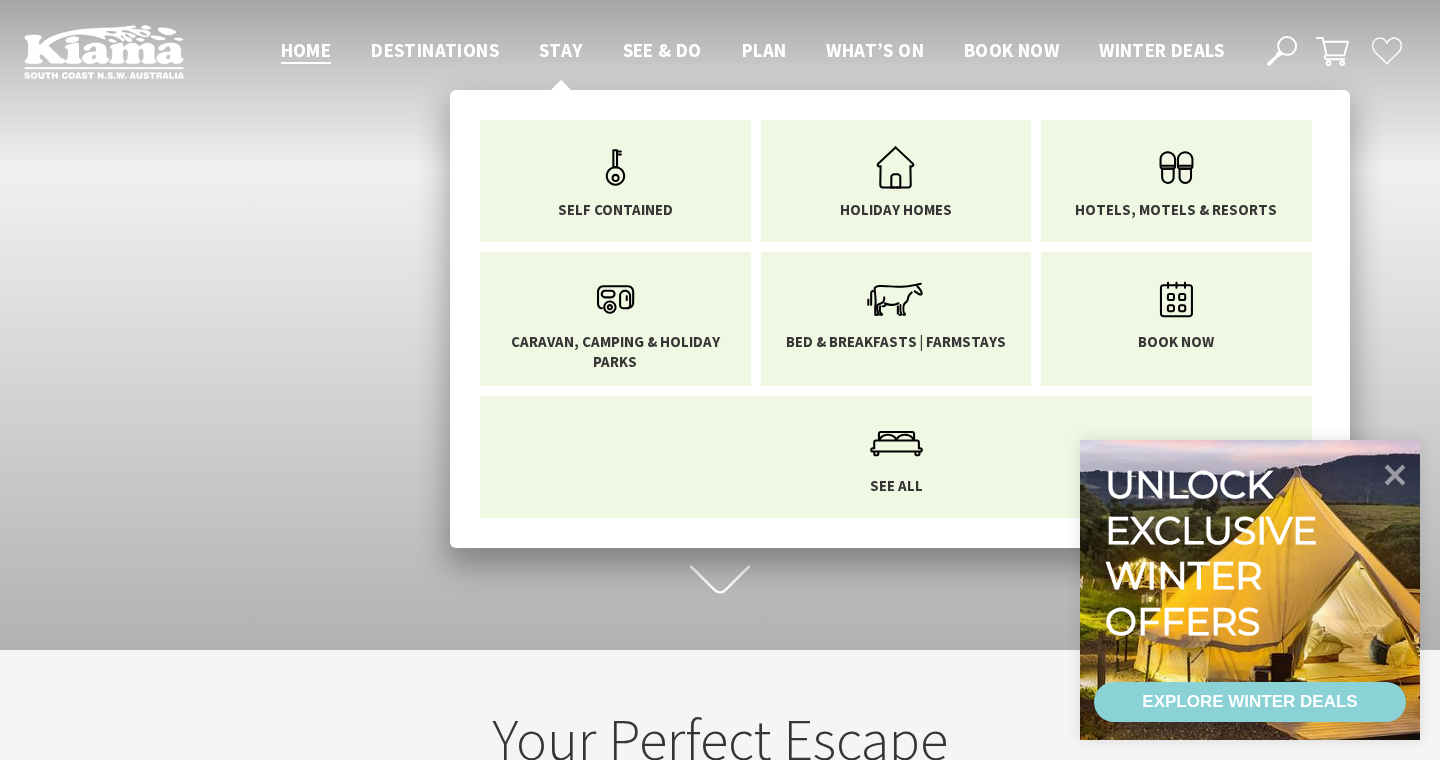
click at [548, 44] on span "Stay" at bounding box center [561, 50] width 44 height 24
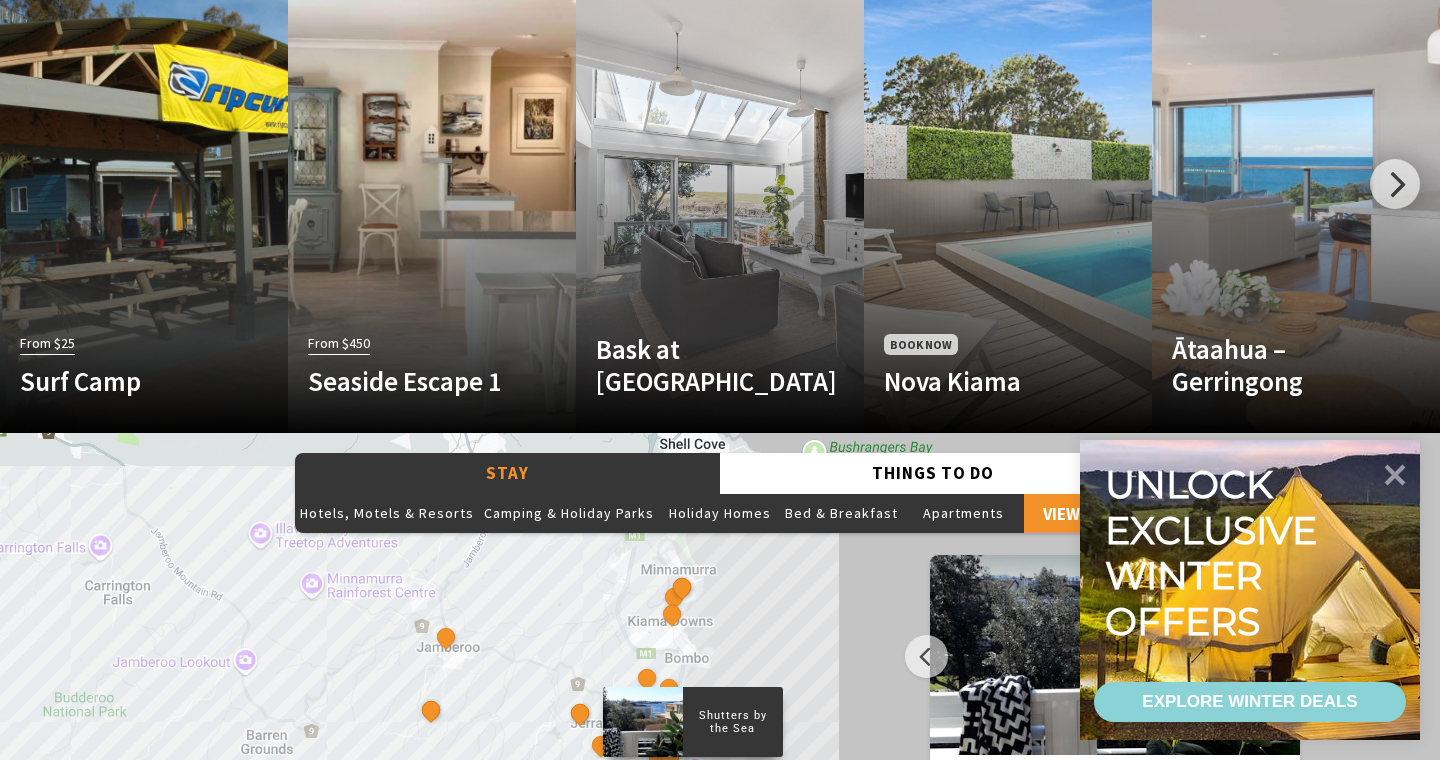
scroll to position [1279, 0]
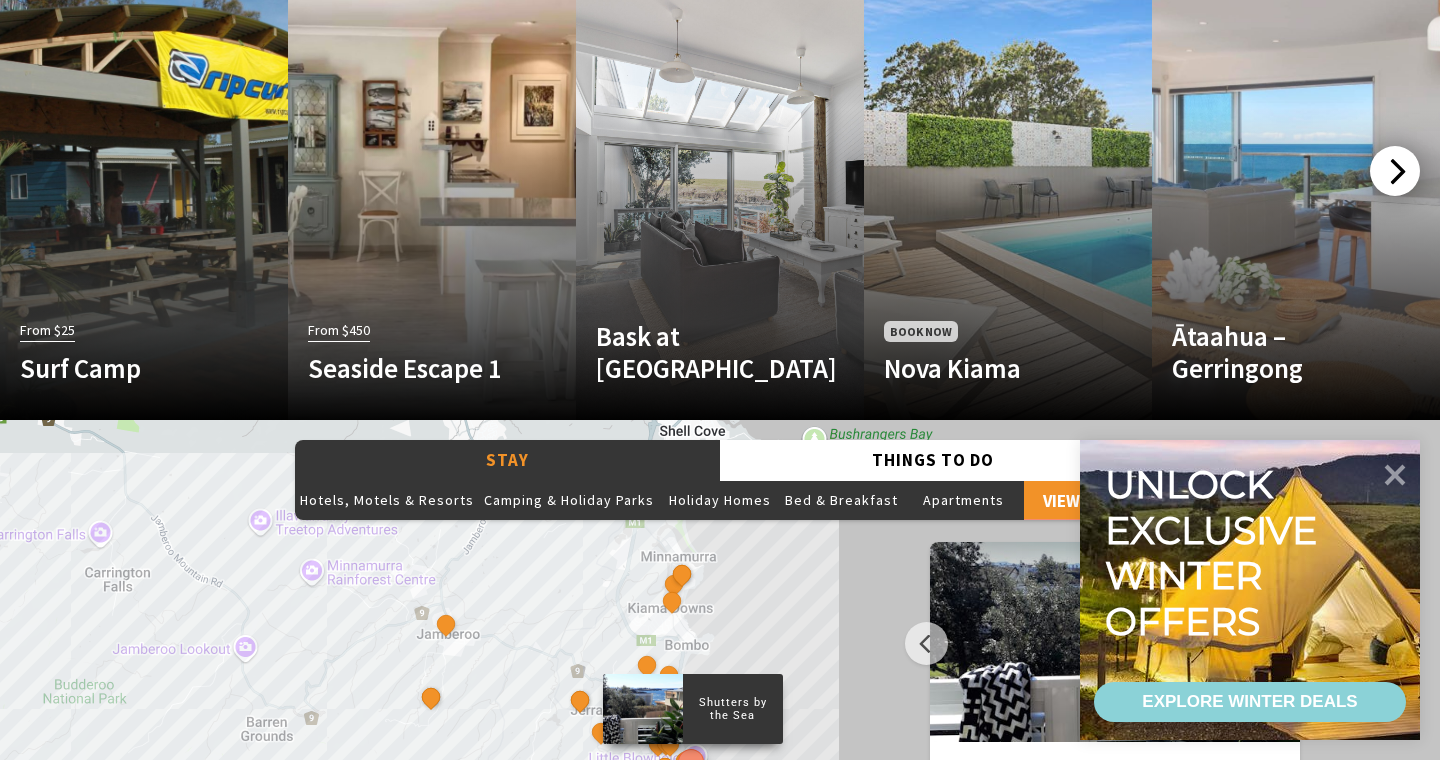
click at [1399, 170] on div at bounding box center [1395, 171] width 50 height 50
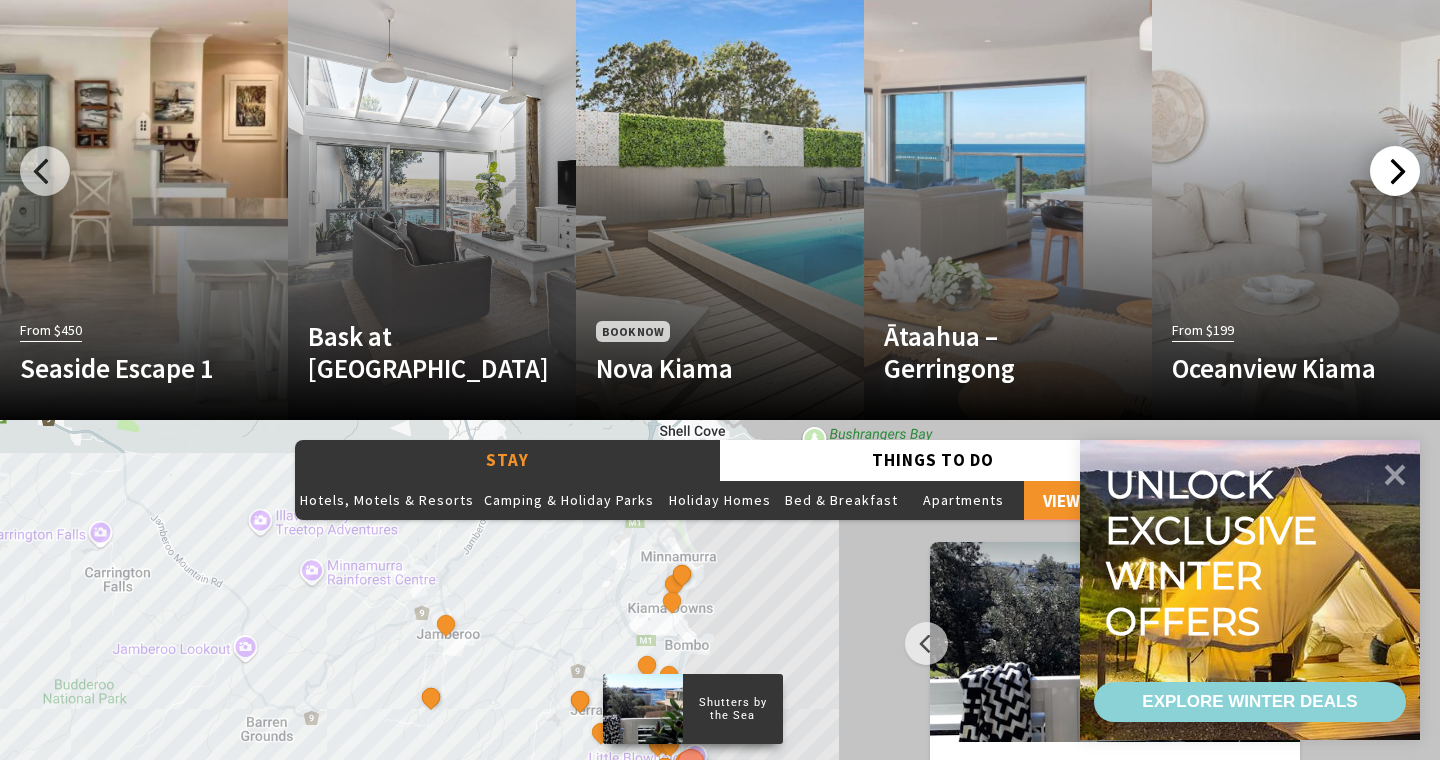
click at [1399, 170] on div at bounding box center [1395, 171] width 50 height 50
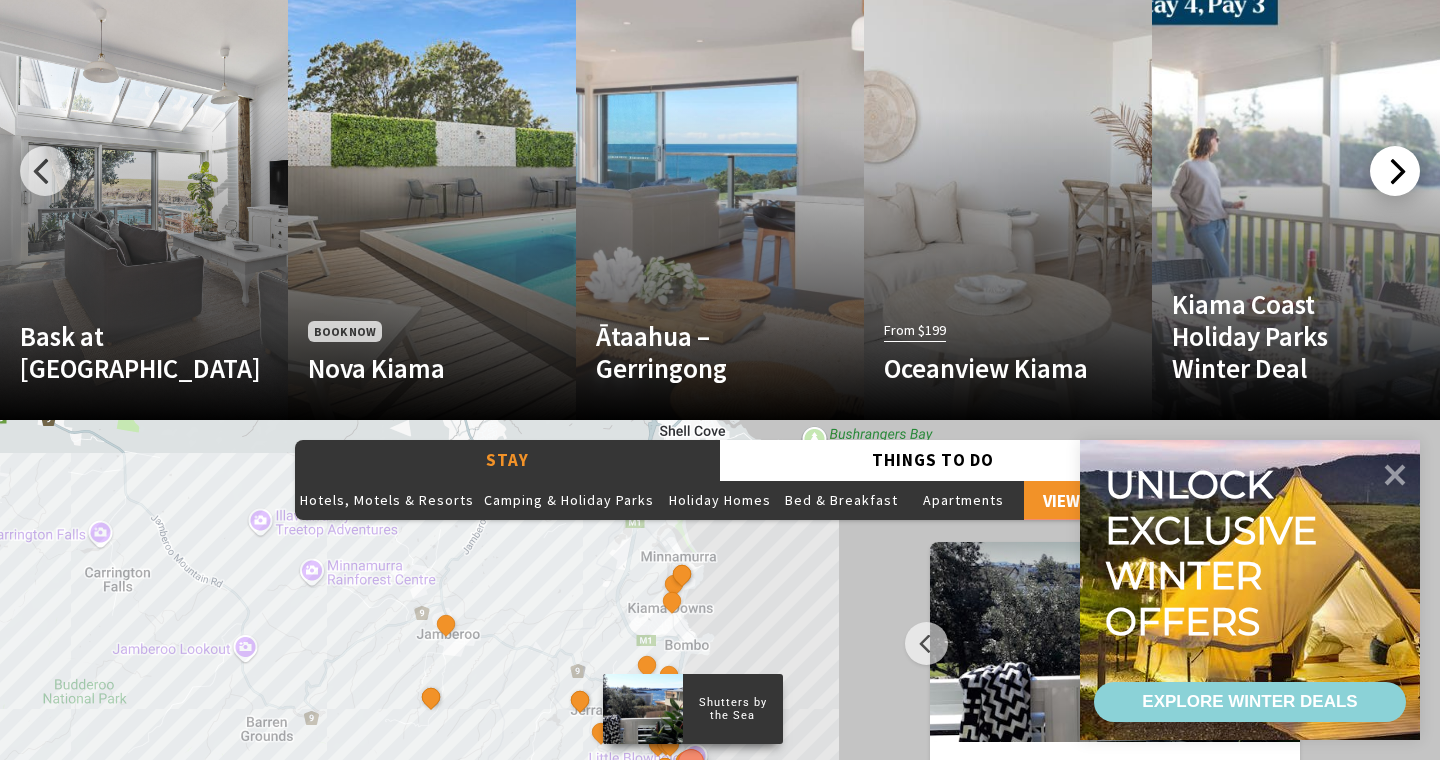
click at [1398, 170] on div at bounding box center [1395, 171] width 50 height 50
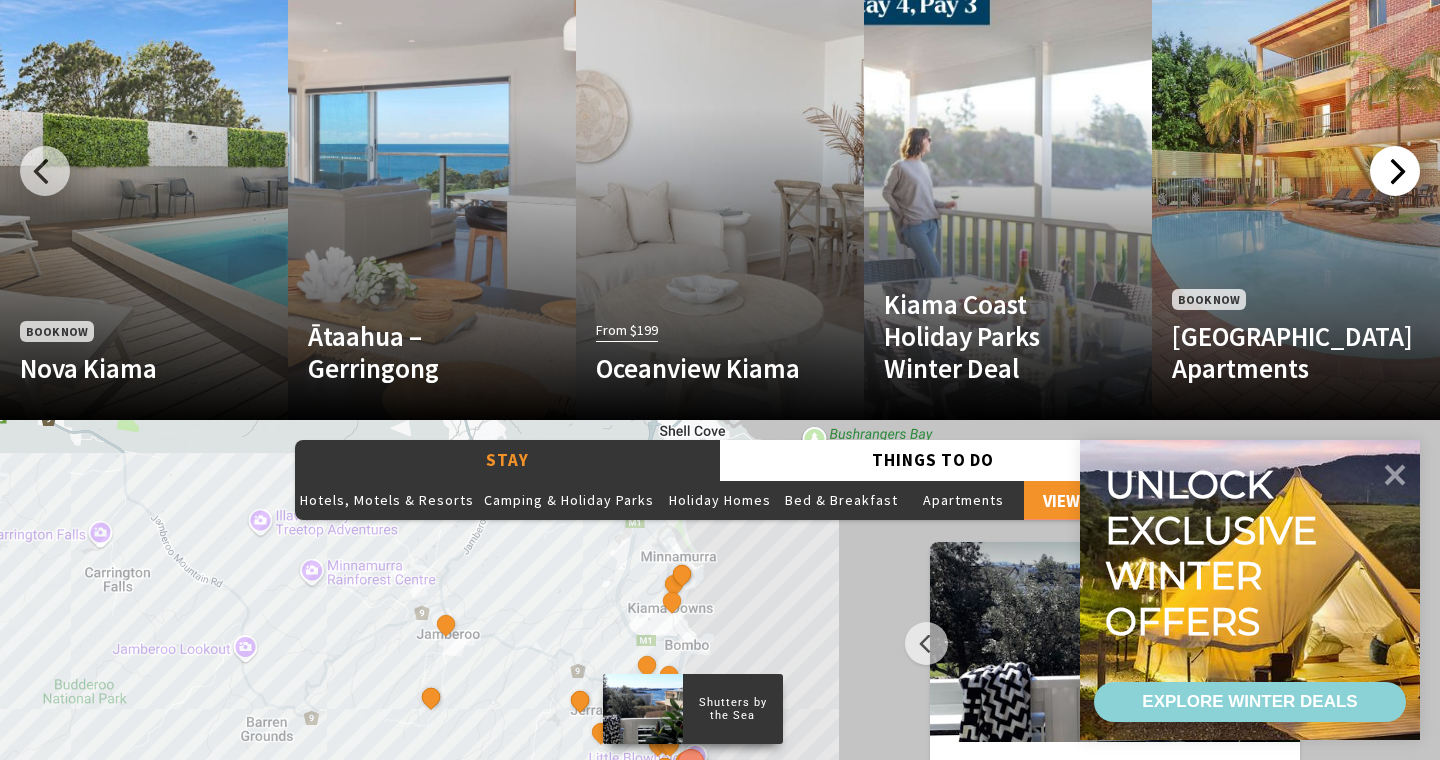
click at [1398, 170] on div at bounding box center [1395, 171] width 50 height 50
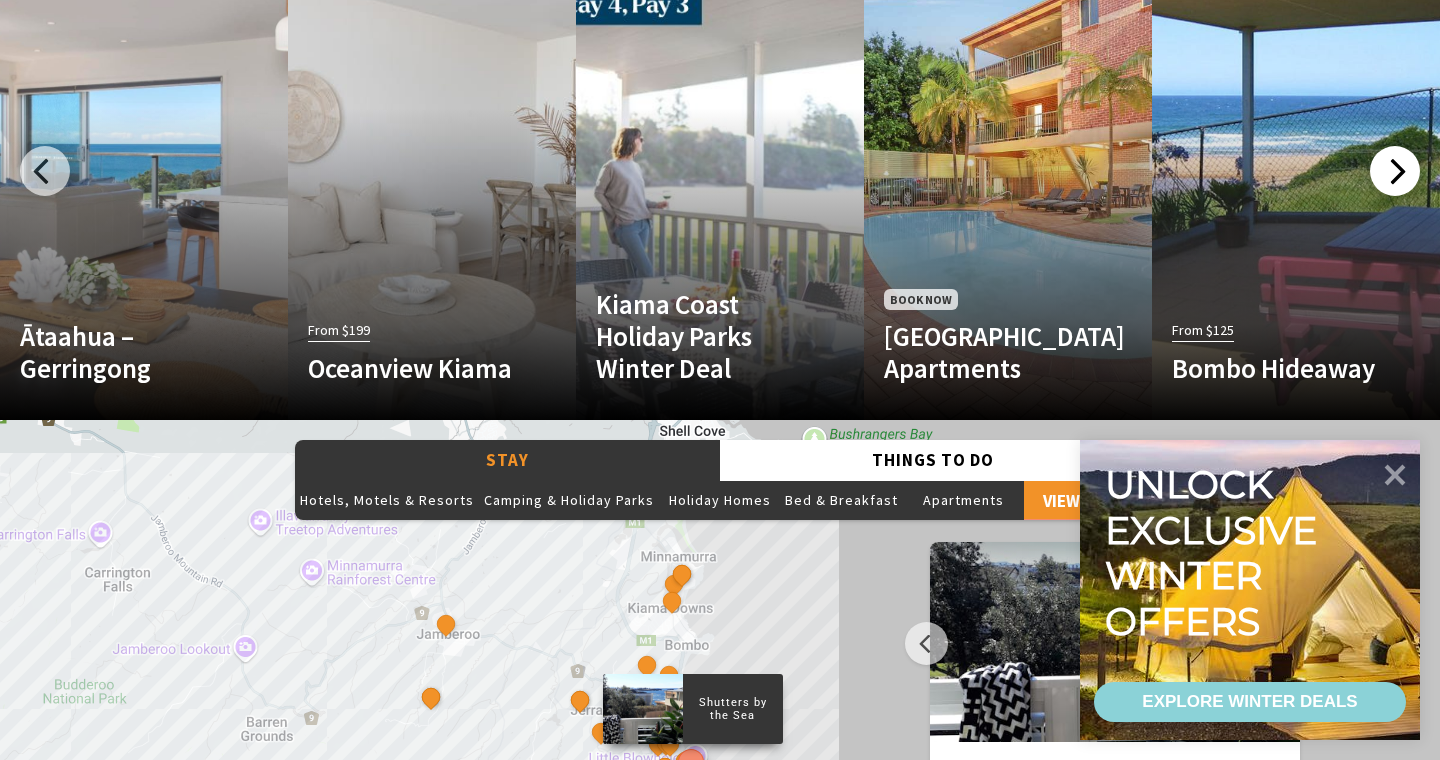
click at [1398, 171] on div at bounding box center [1395, 171] width 50 height 50
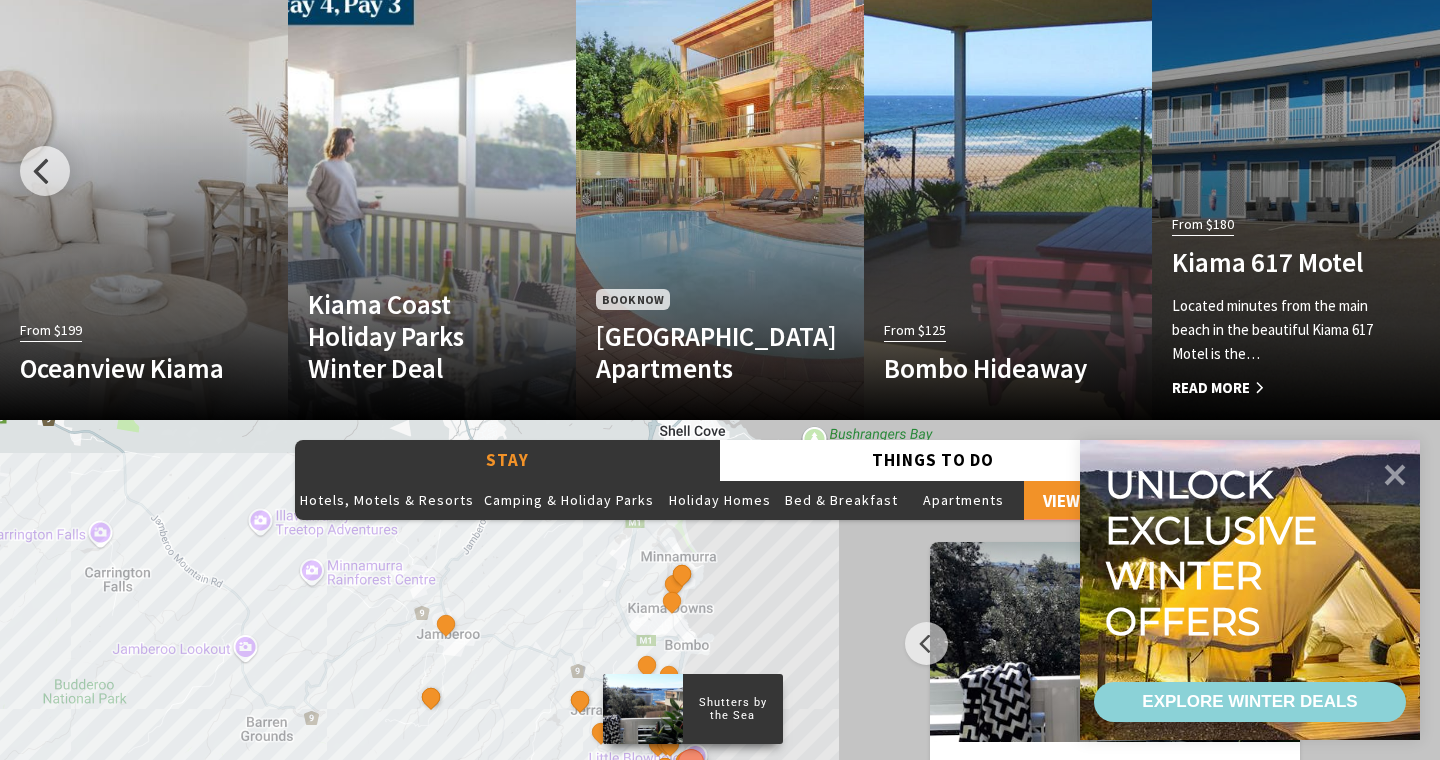
click at [1398, 172] on link "From $180 Kiama 617 Motel Located minutes from the main beach in the beautiful …" at bounding box center [1296, 180] width 288 height 480
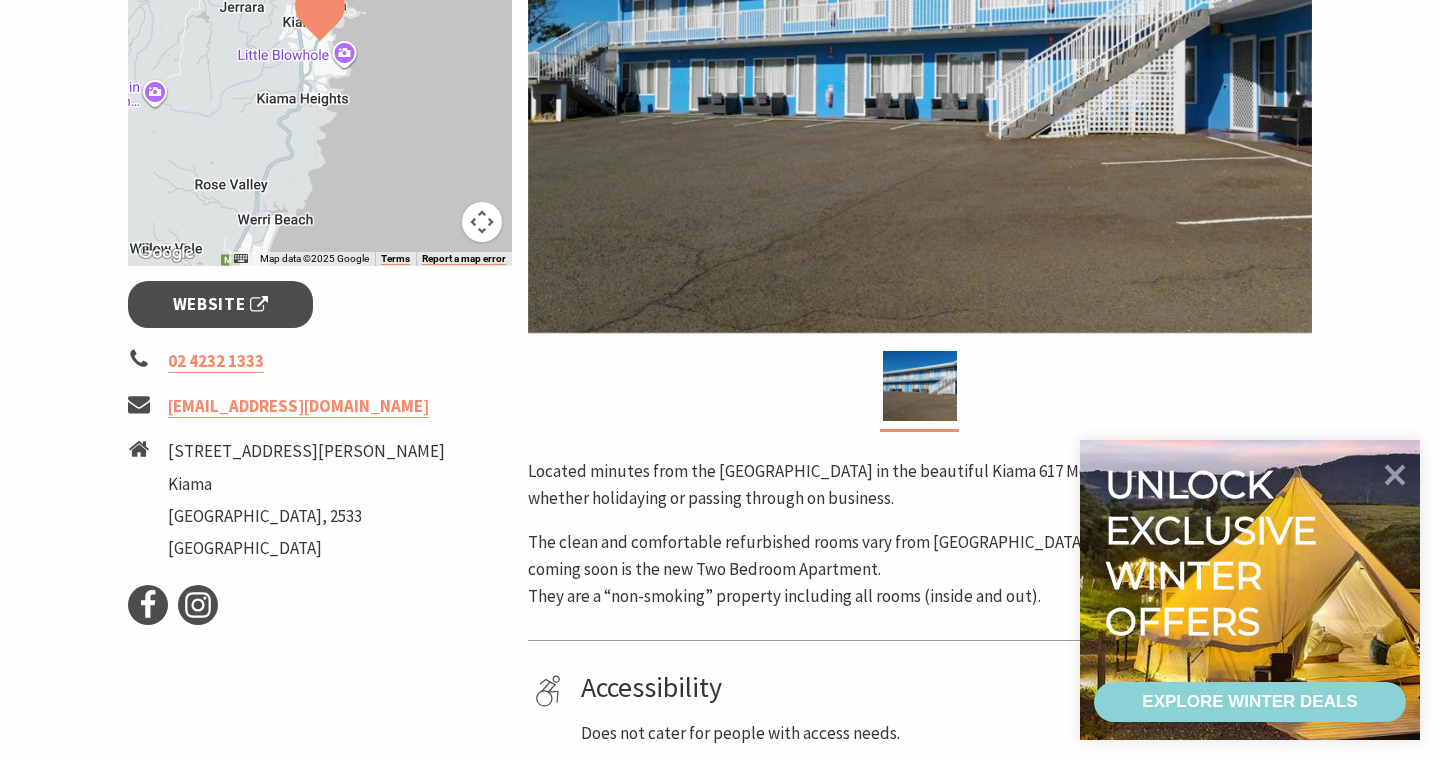
scroll to position [436, 0]
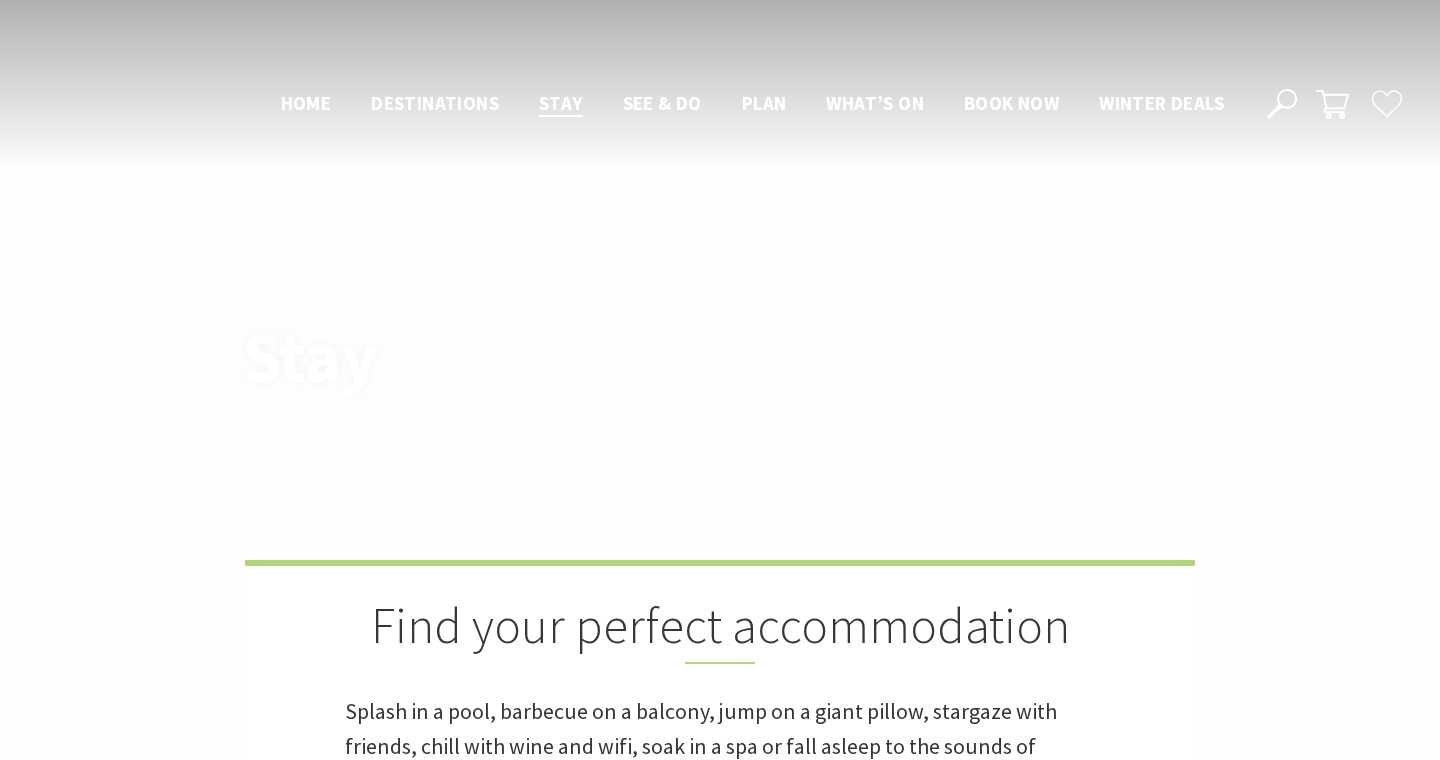
scroll to position [1279, 0]
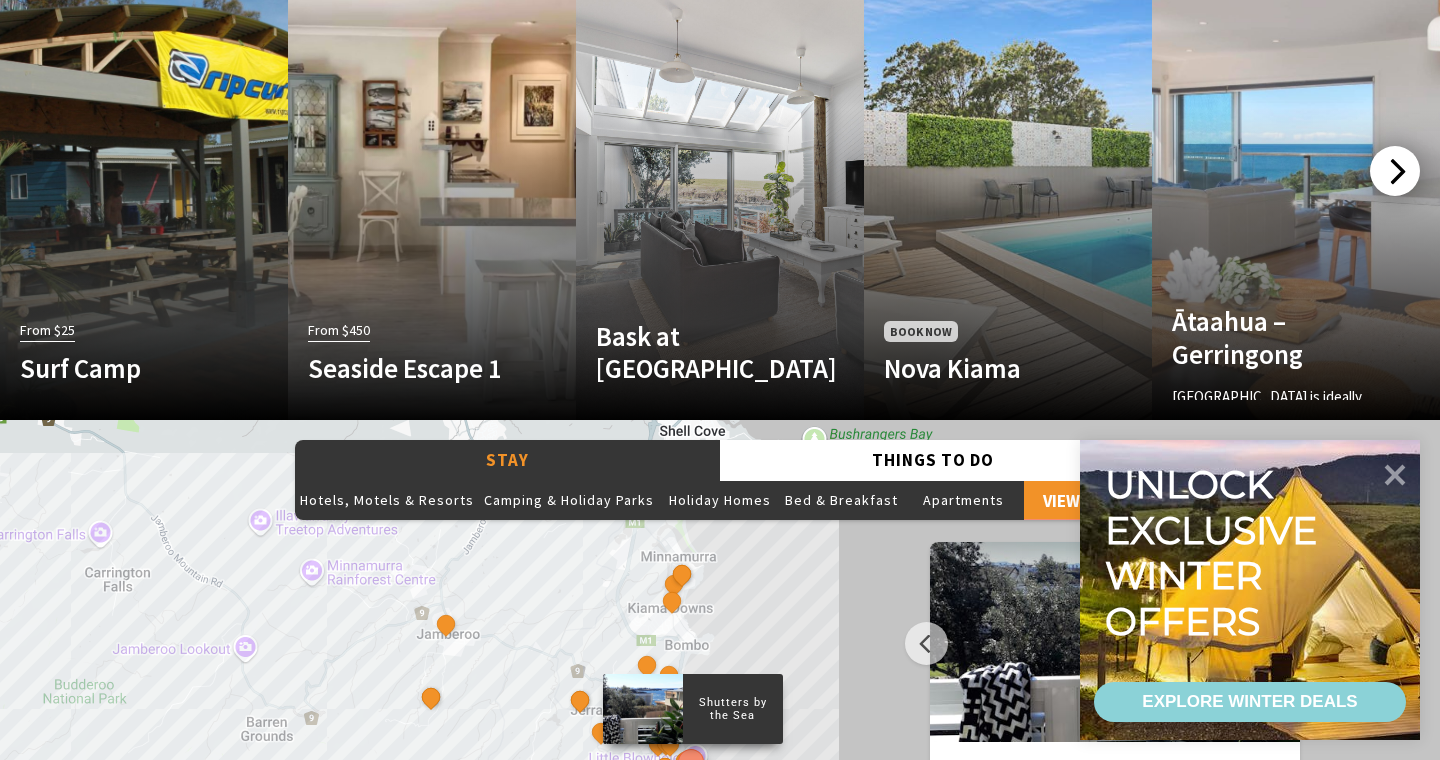
click at [1398, 181] on div at bounding box center [1395, 171] width 50 height 50
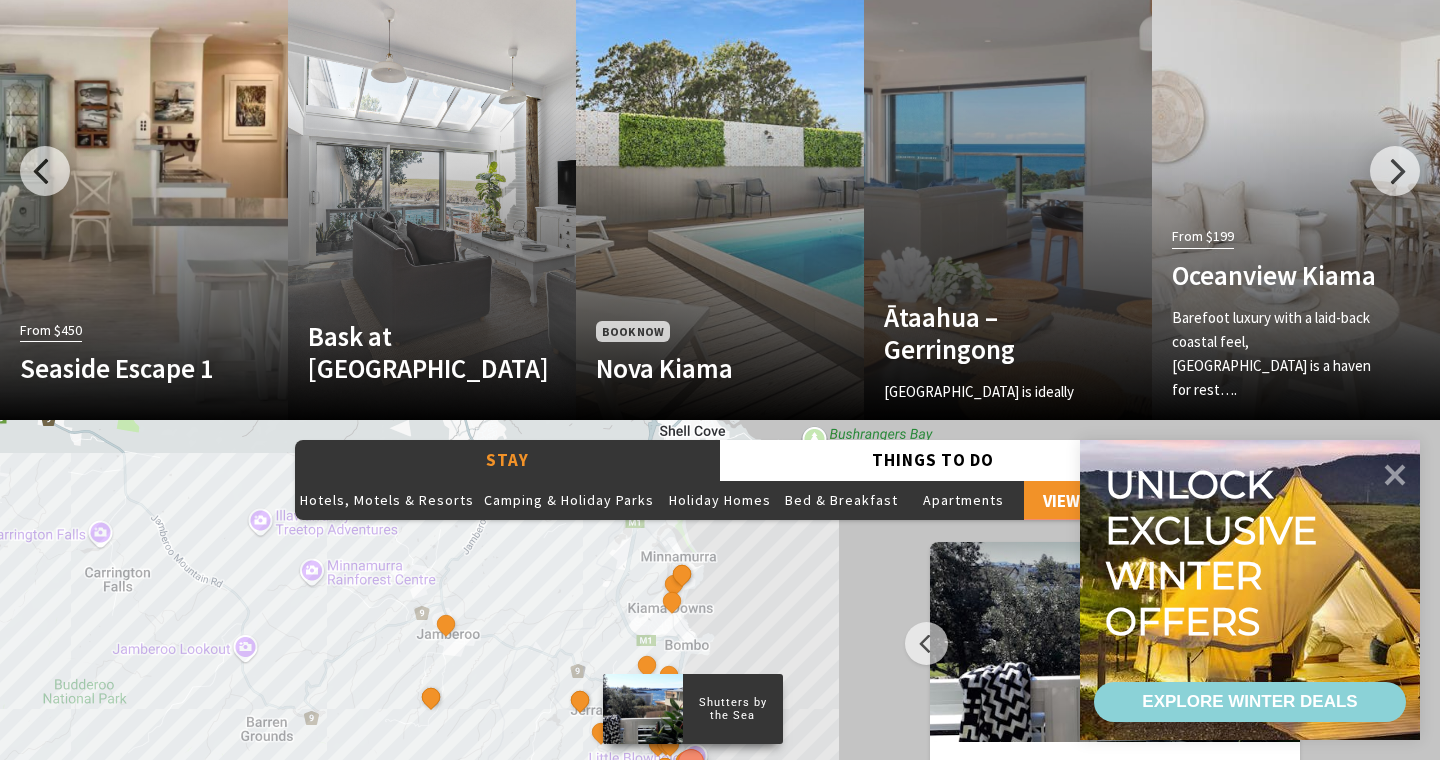
click at [1136, 196] on link "Another Image Used [GEOGRAPHIC_DATA] – [GEOGRAPHIC_DATA] [GEOGRAPHIC_DATA] is i…" at bounding box center [1008, 180] width 288 height 480
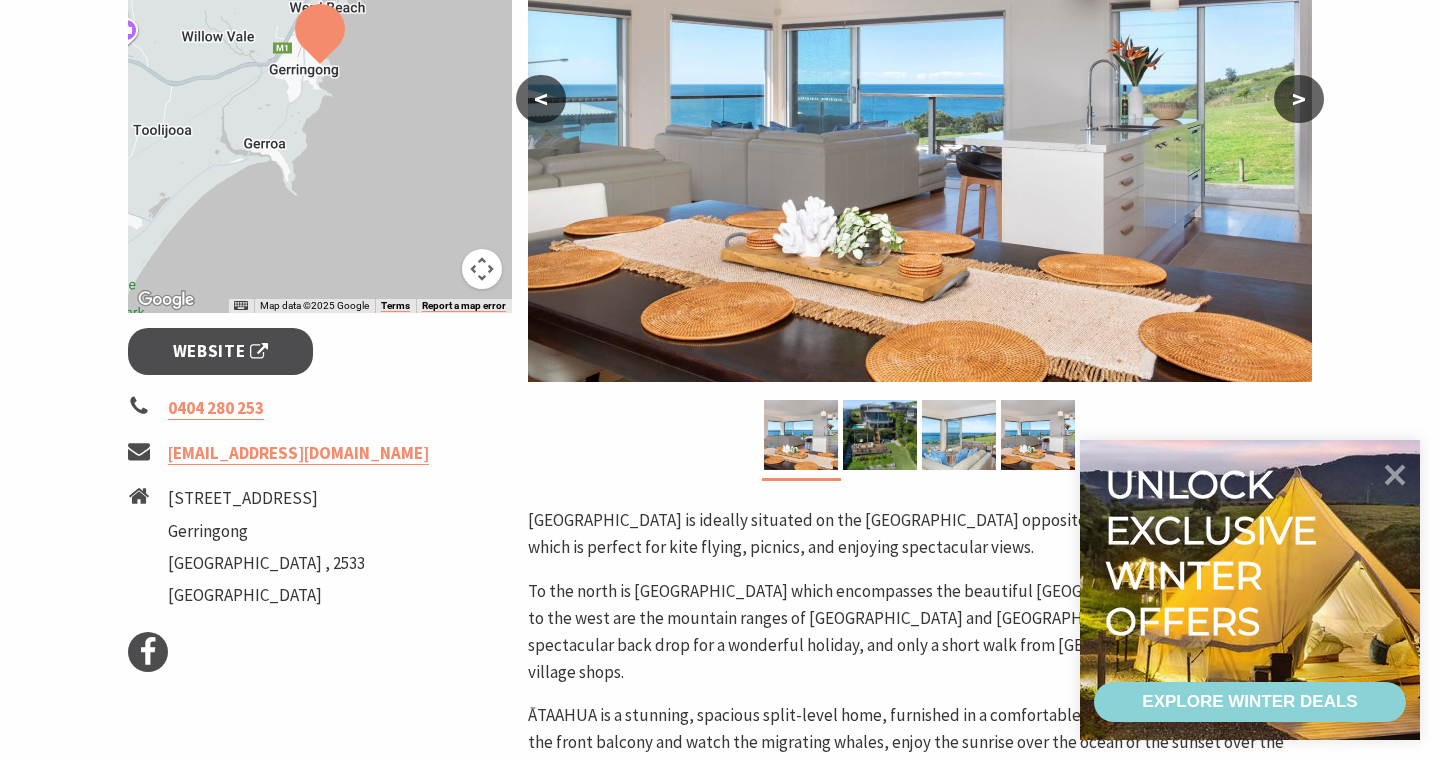
scroll to position [509, 0]
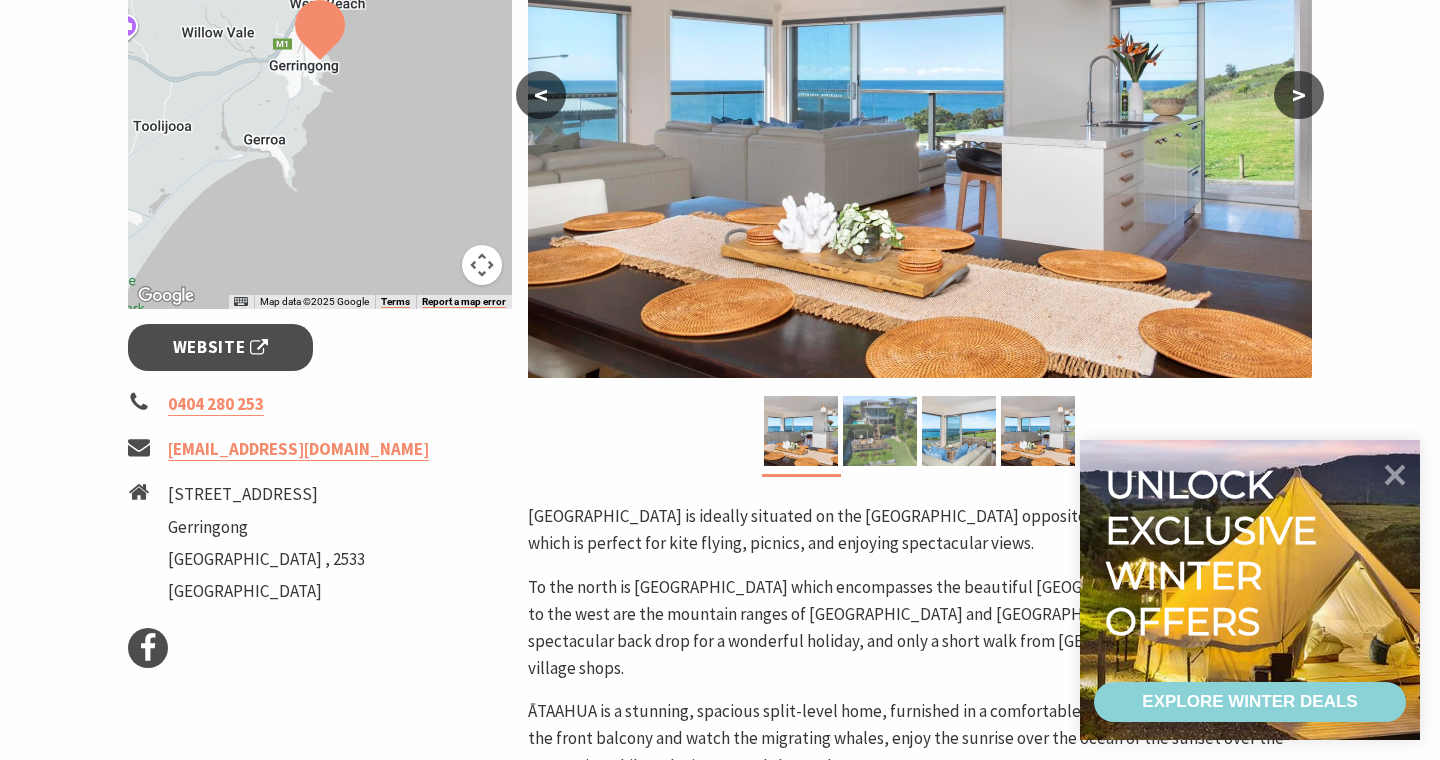
click at [865, 406] on img at bounding box center [880, 431] width 74 height 70
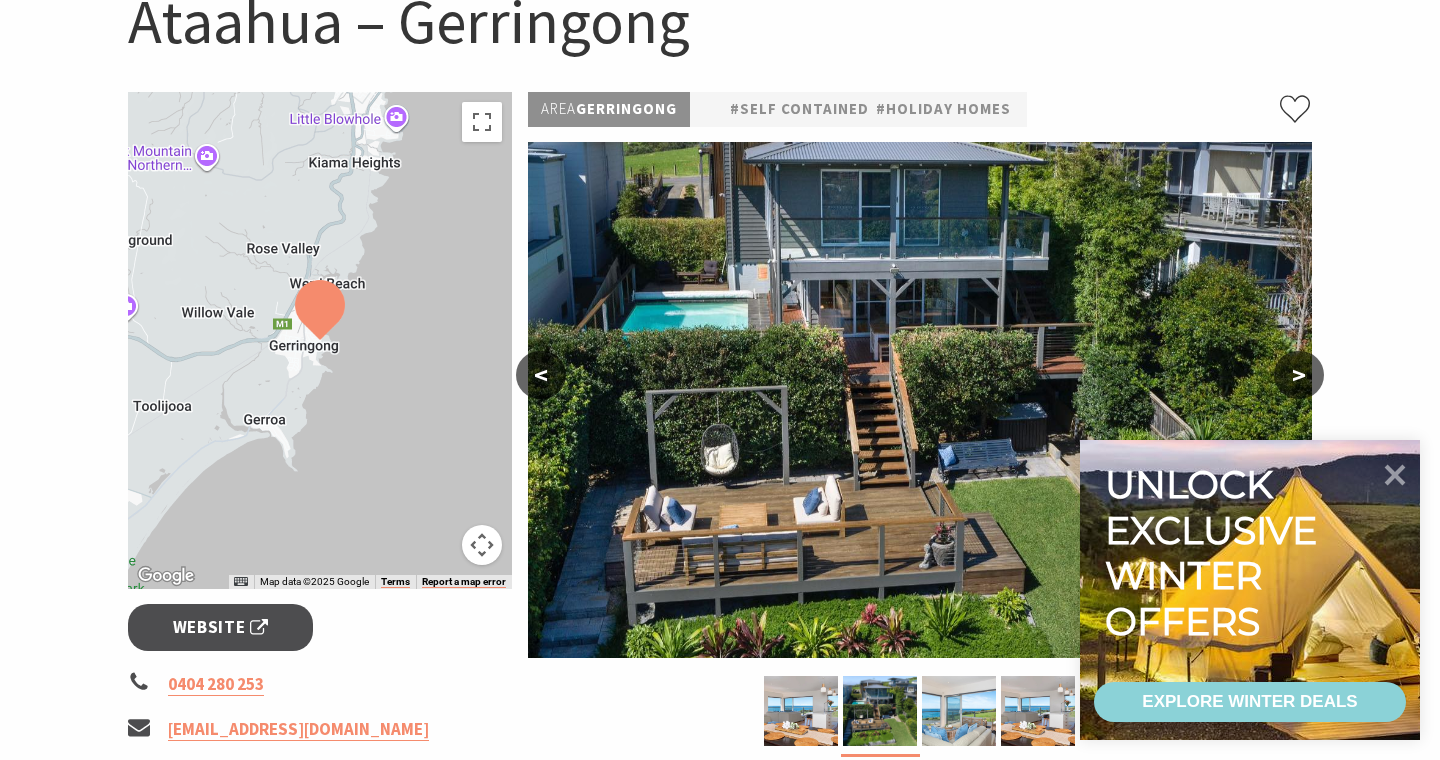
scroll to position [392, 0]
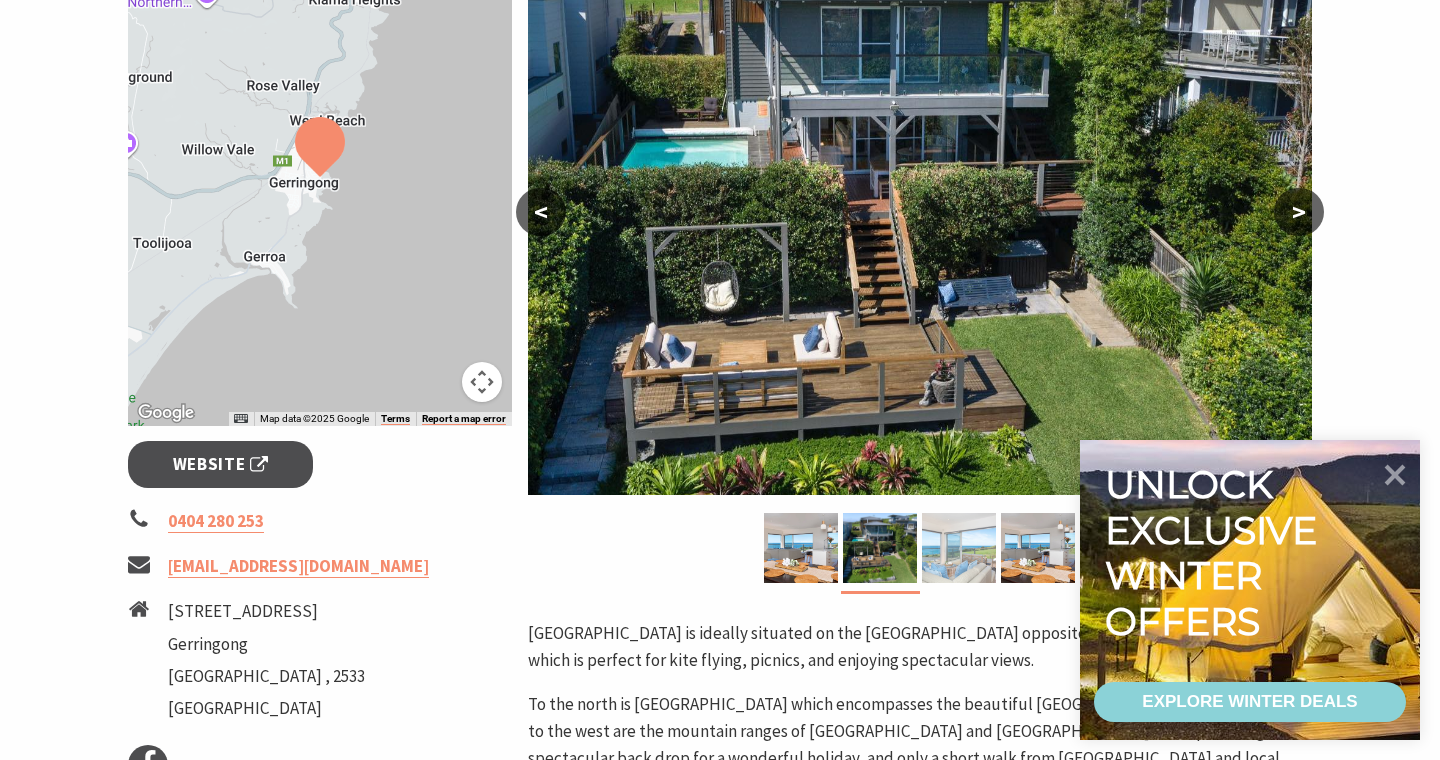
click at [960, 552] on img at bounding box center [959, 548] width 74 height 70
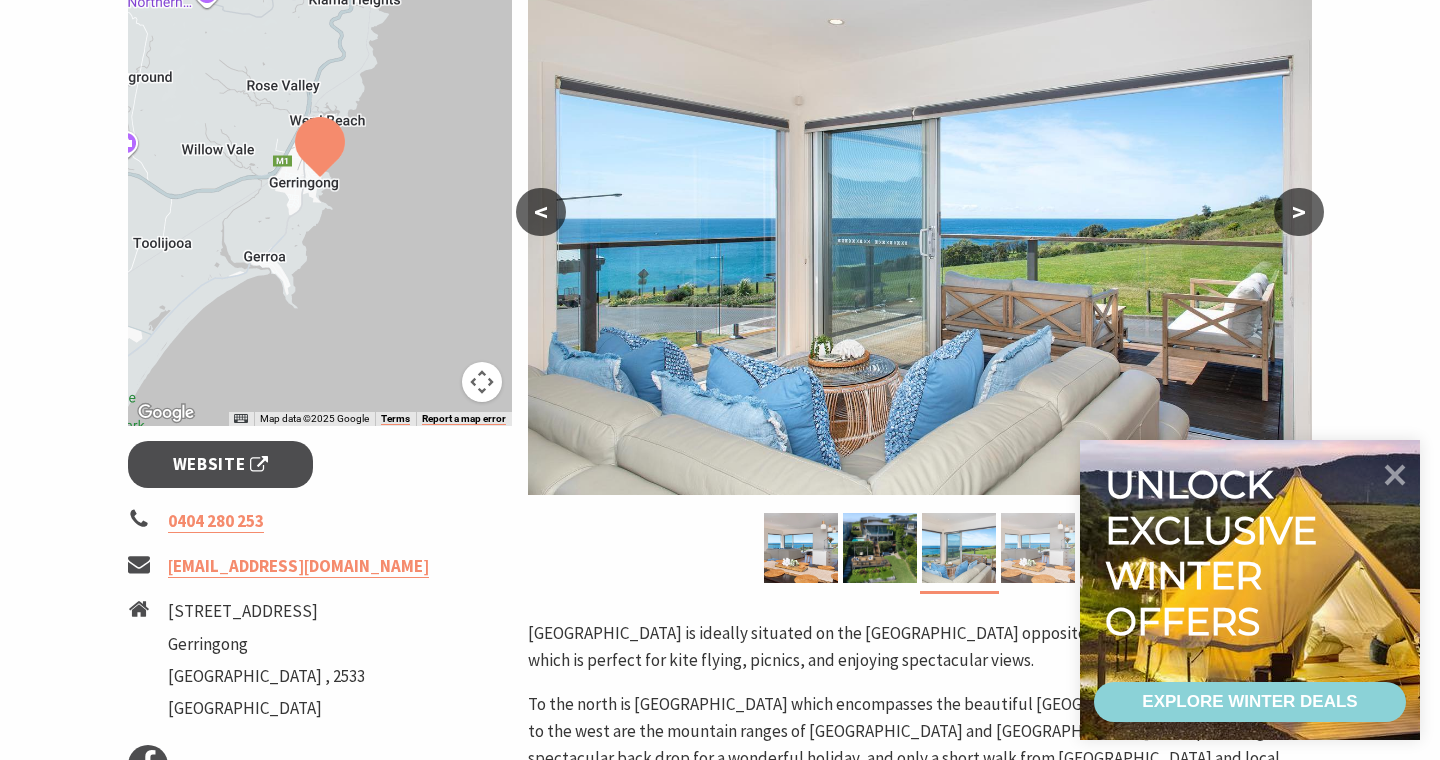
click at [1001, 559] on img at bounding box center [1038, 548] width 74 height 70
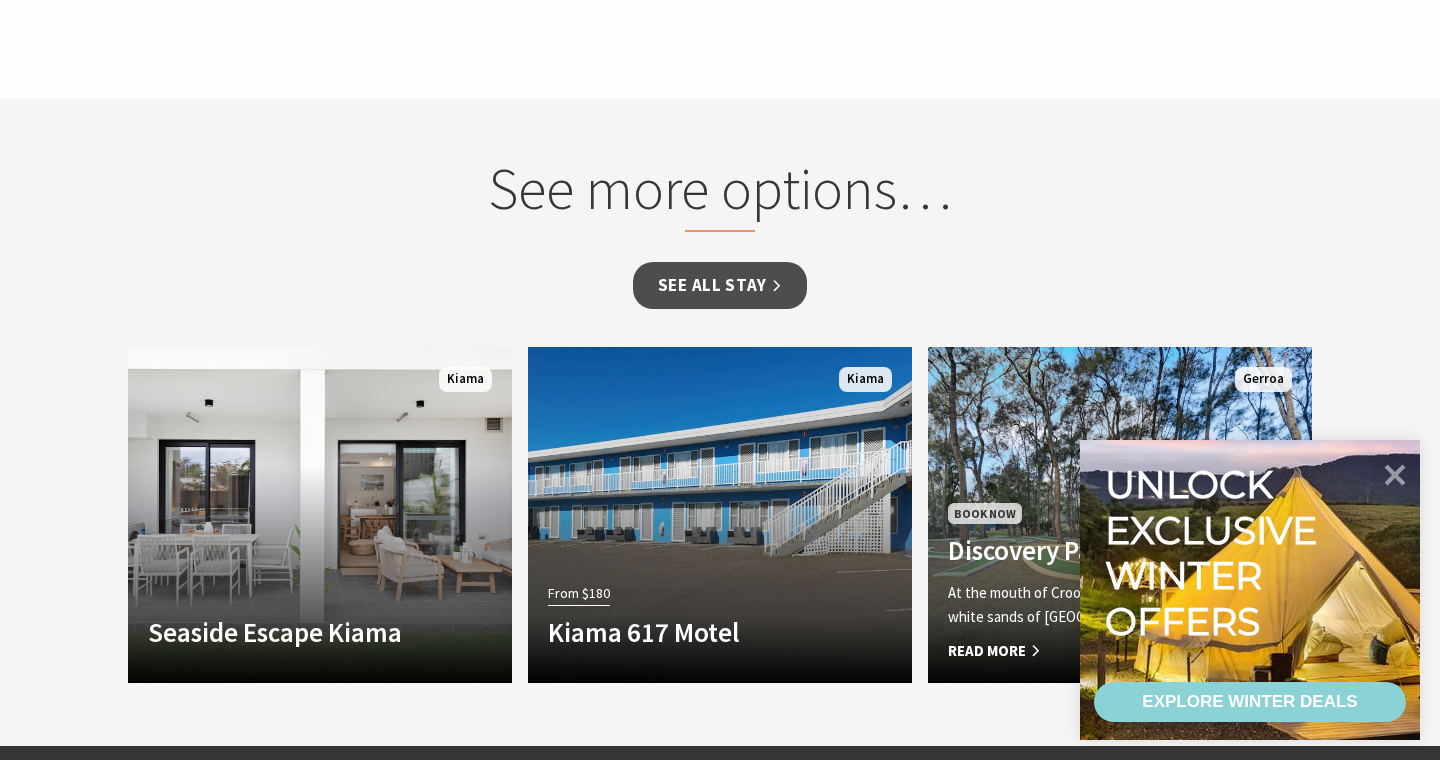
scroll to position [1556, 0]
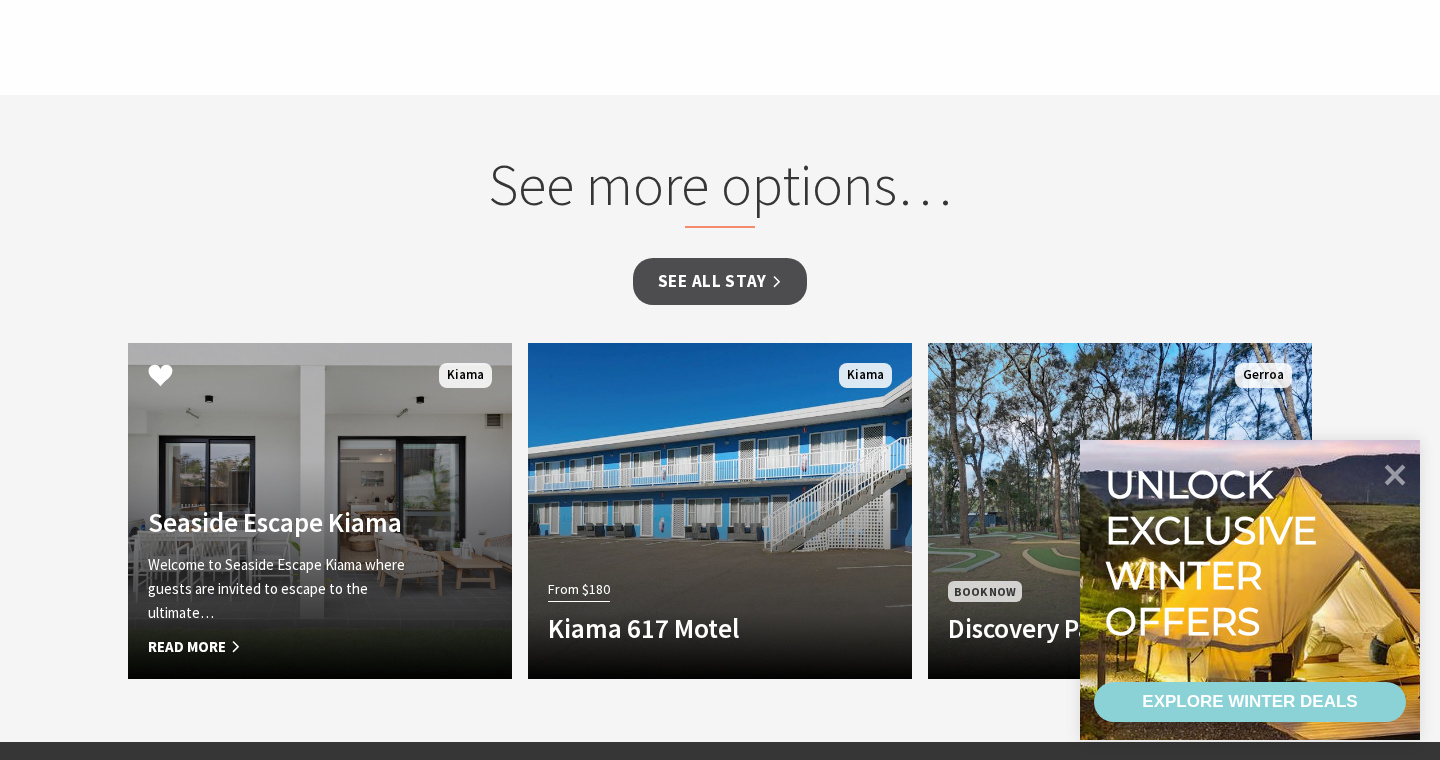
click at [351, 506] on h4 "Seaside Escape Kiama" at bounding box center [291, 522] width 286 height 32
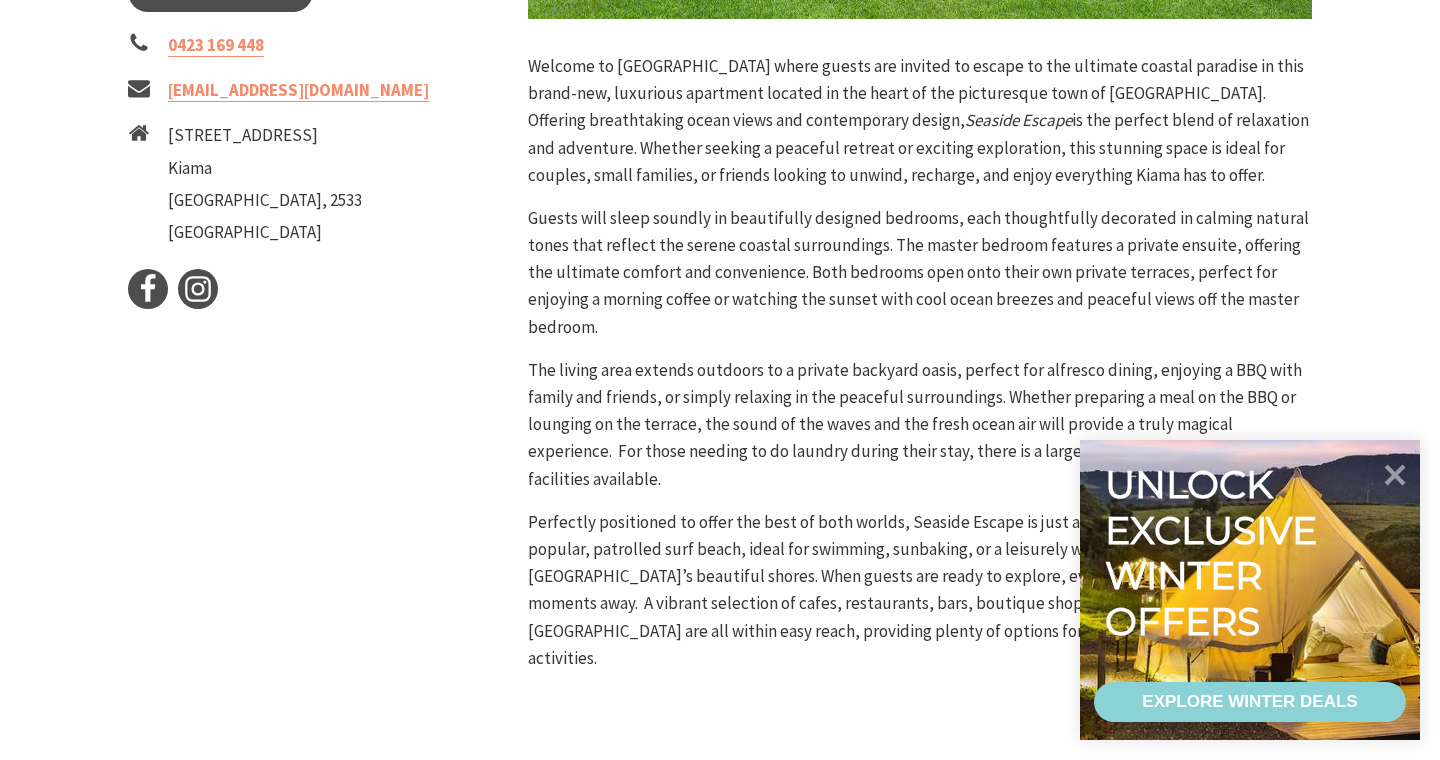
scroll to position [1527, 0]
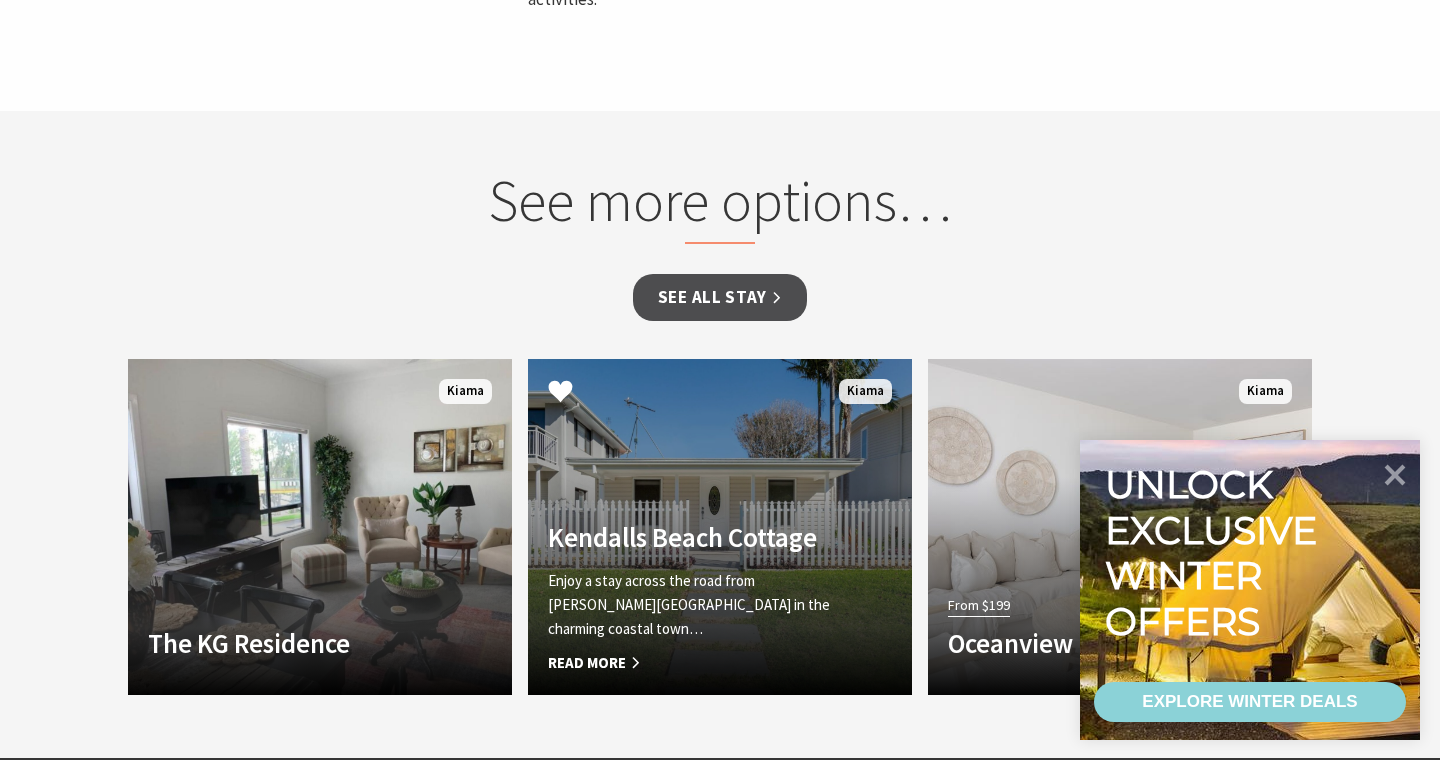
click at [748, 465] on link "Another Image Used Kendalls Beach Cottage Enjoy a stay across the road from Ken…" at bounding box center [720, 527] width 384 height 336
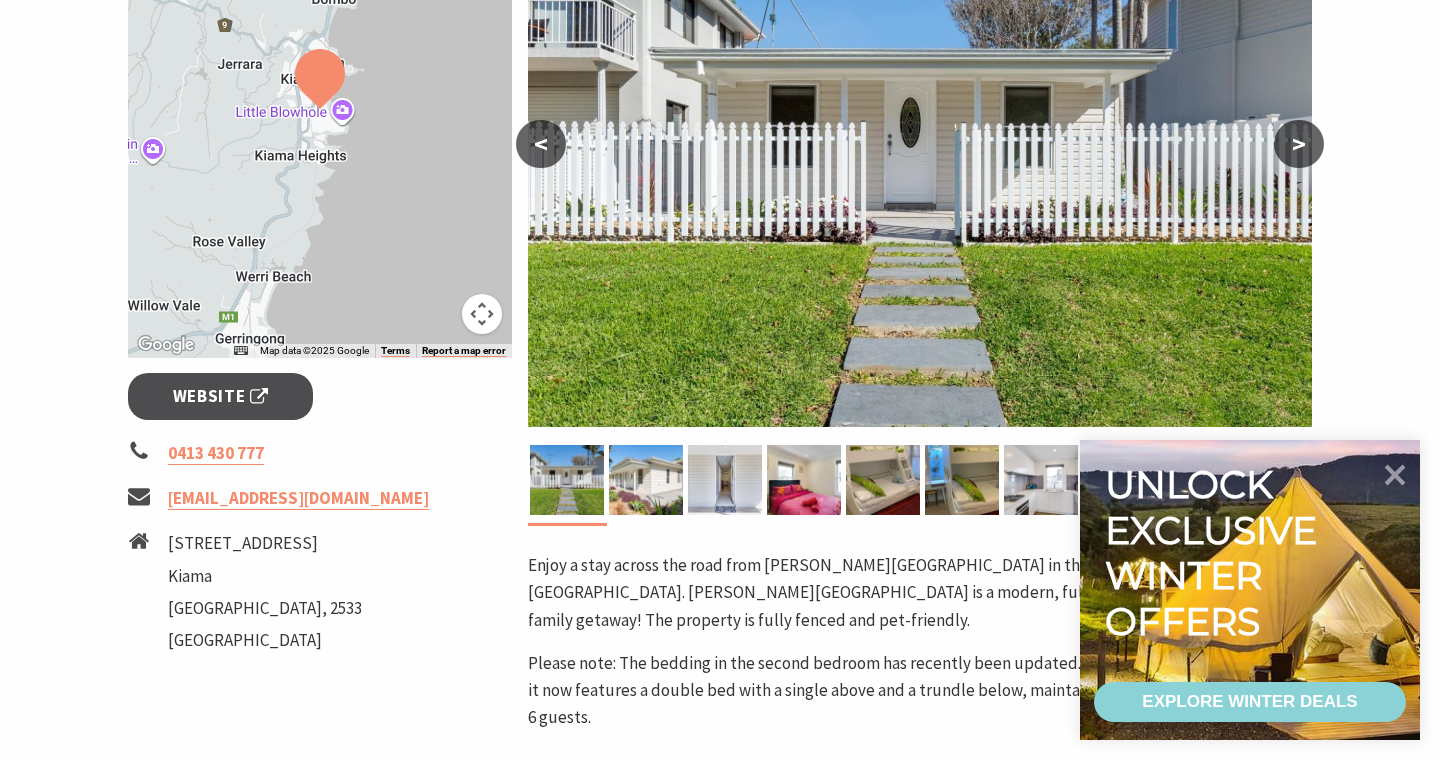
scroll to position [467, 0]
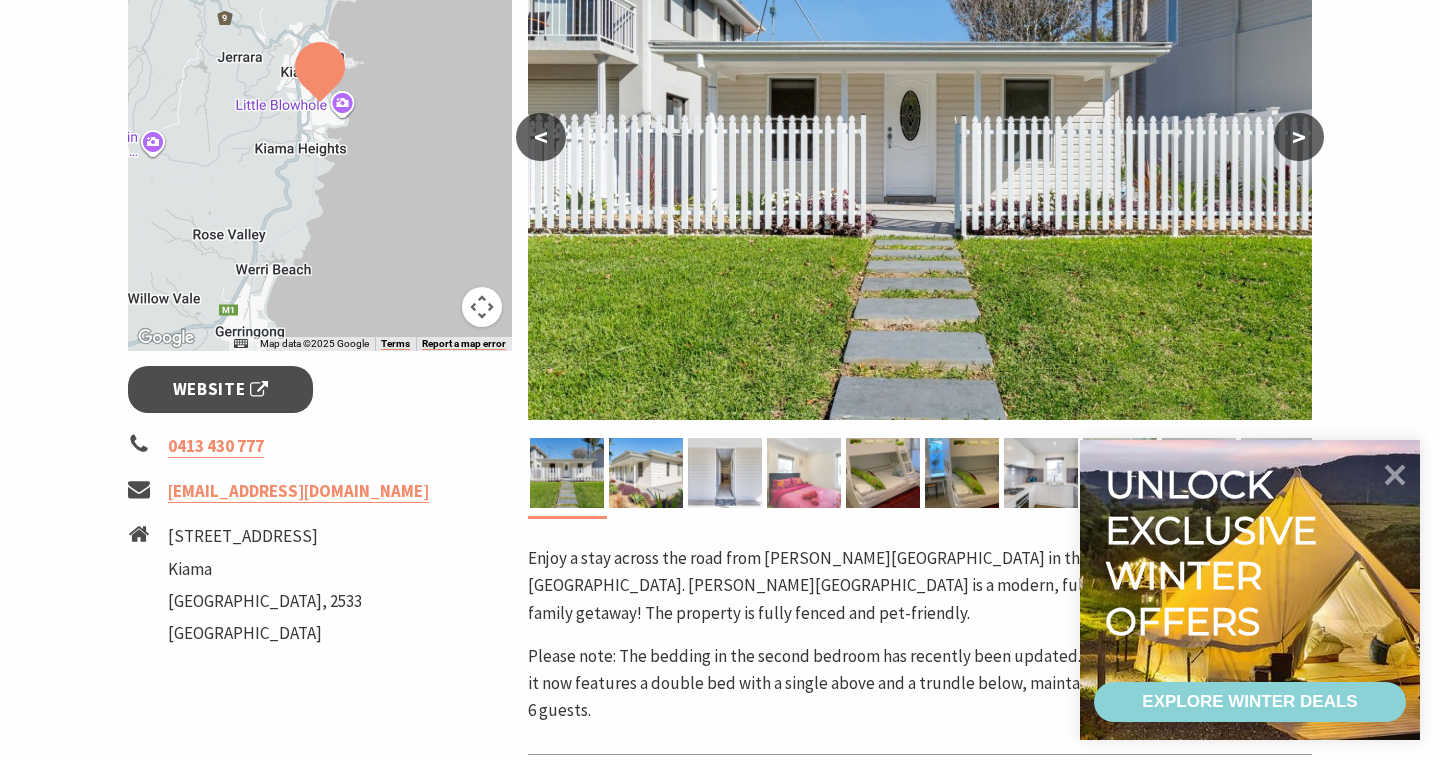
click at [794, 468] on img at bounding box center [804, 473] width 74 height 70
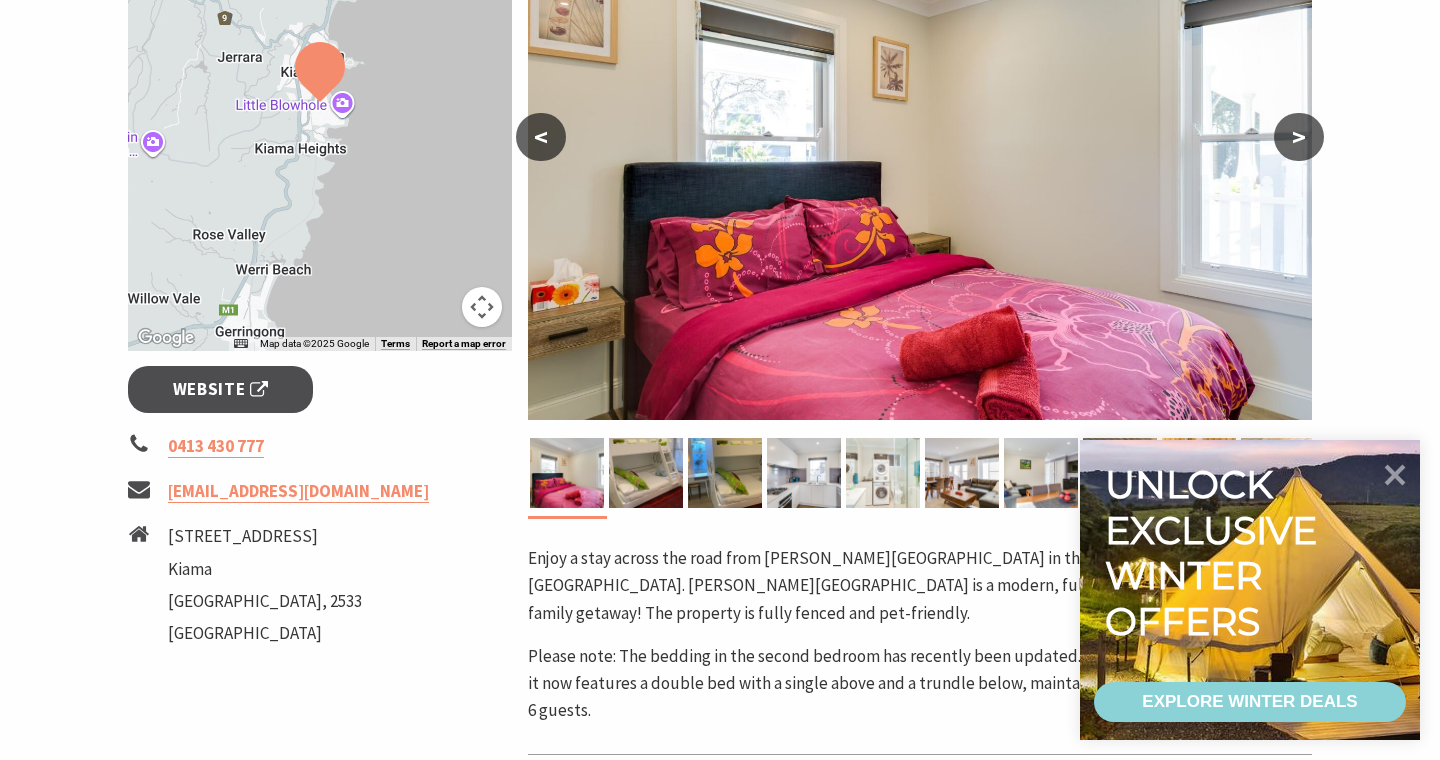
click at [866, 489] on img at bounding box center [883, 473] width 74 height 70
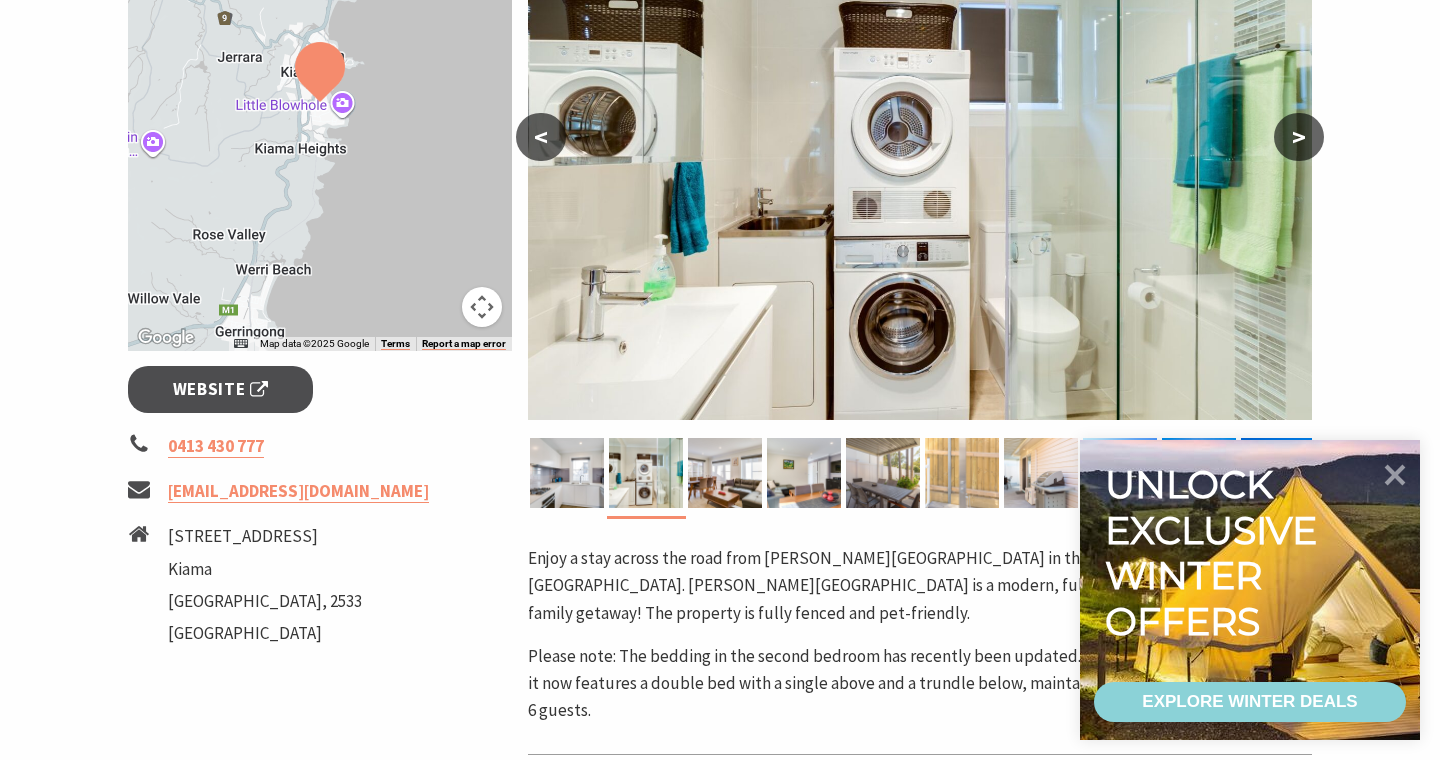
click at [924, 486] on div at bounding box center [962, 473] width 79 height 70
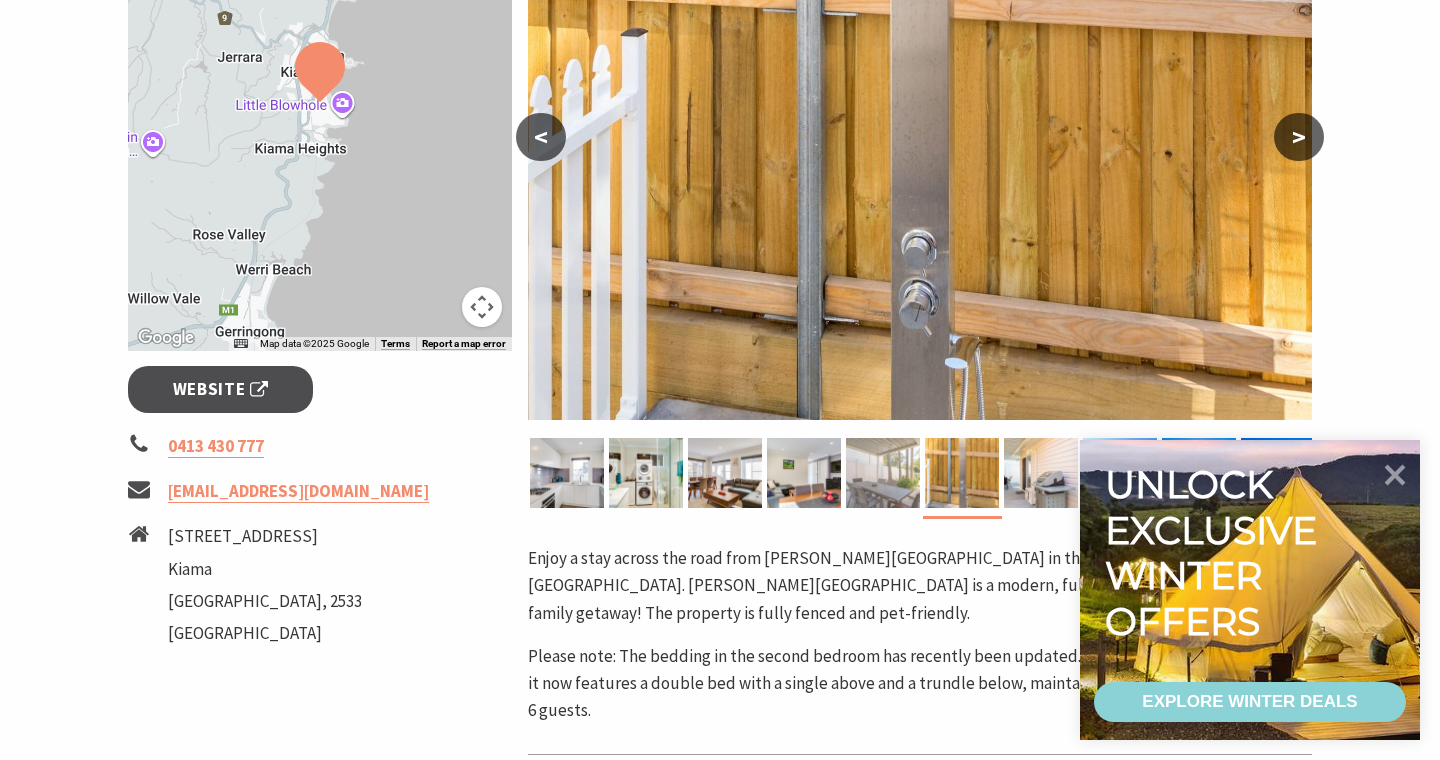
click at [894, 492] on img at bounding box center [883, 473] width 74 height 70
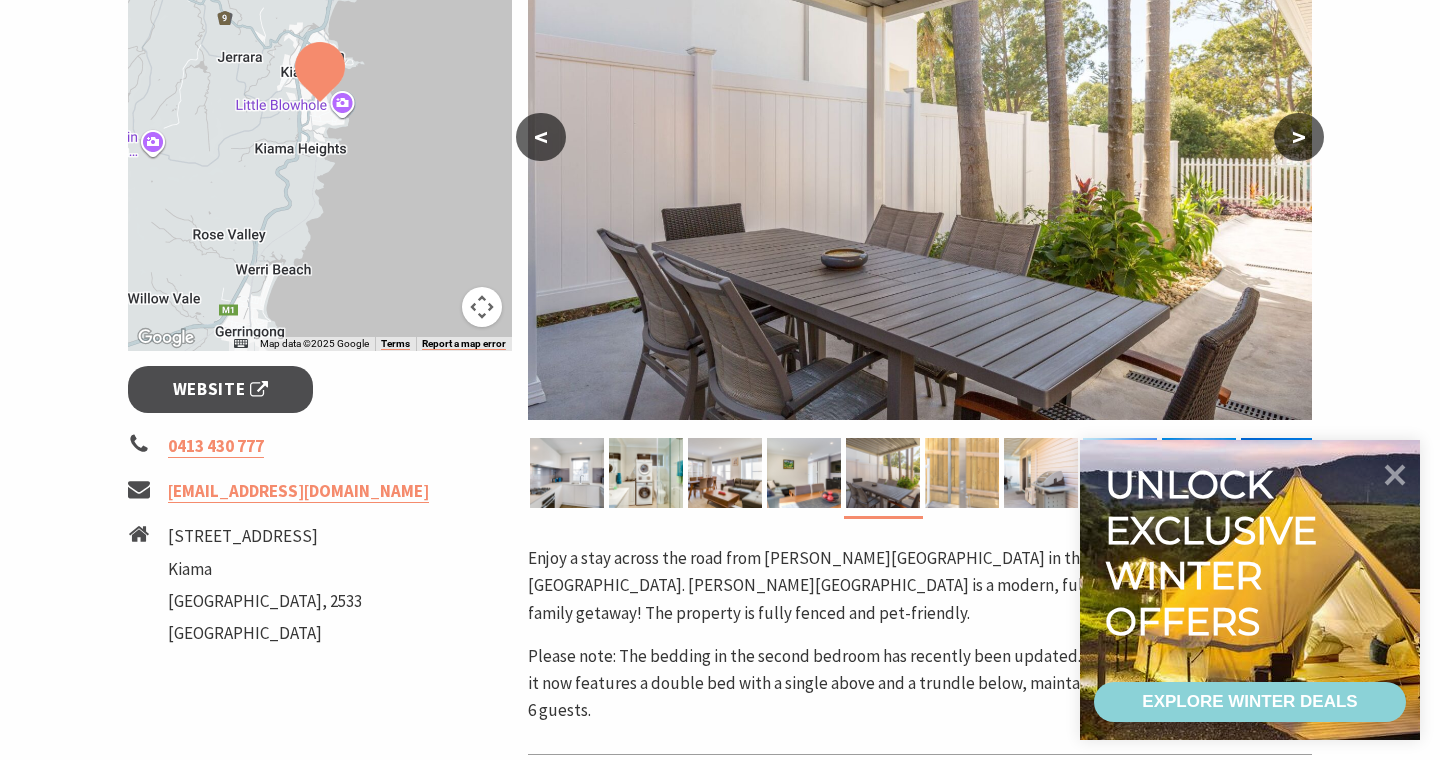
click at [985, 481] on img at bounding box center [962, 473] width 74 height 70
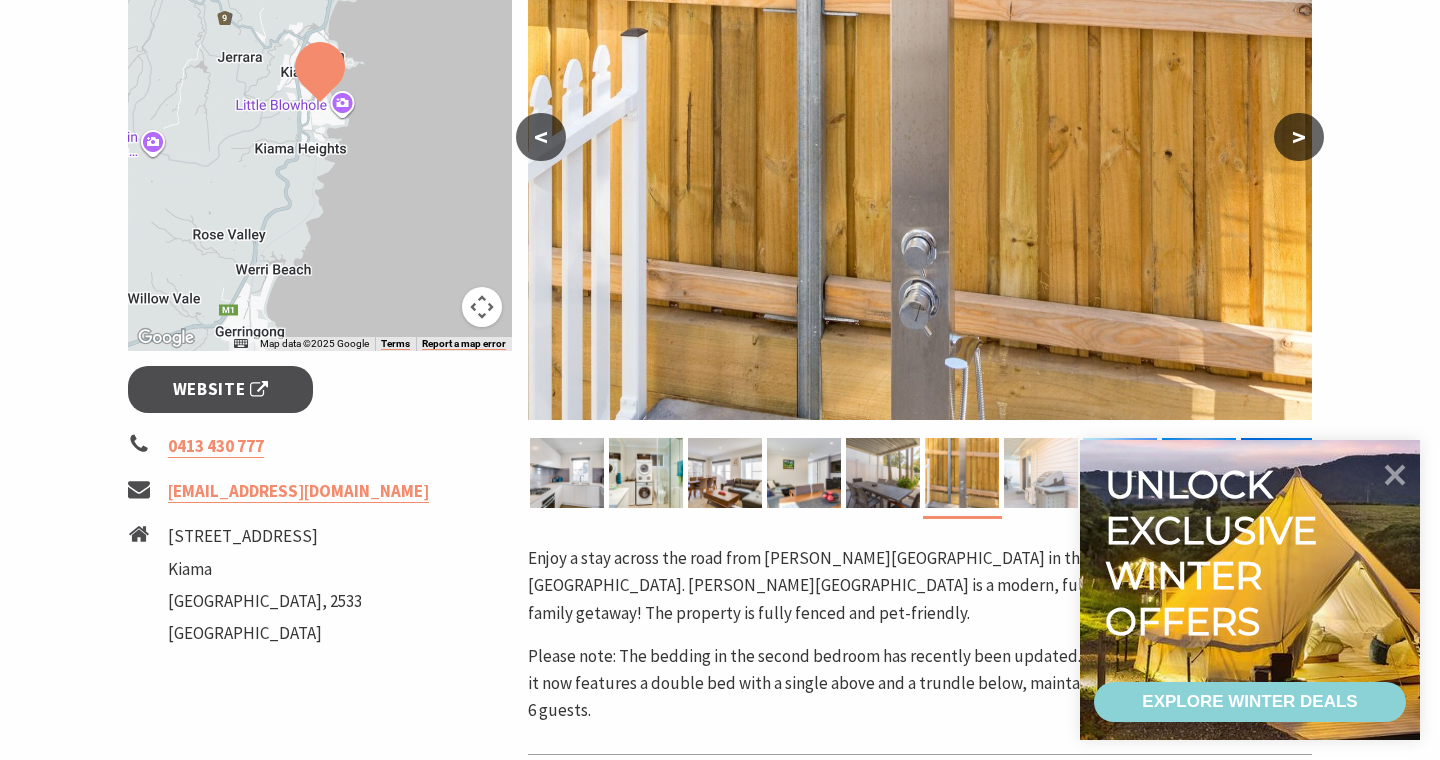
click at [1037, 482] on img at bounding box center [1041, 473] width 74 height 70
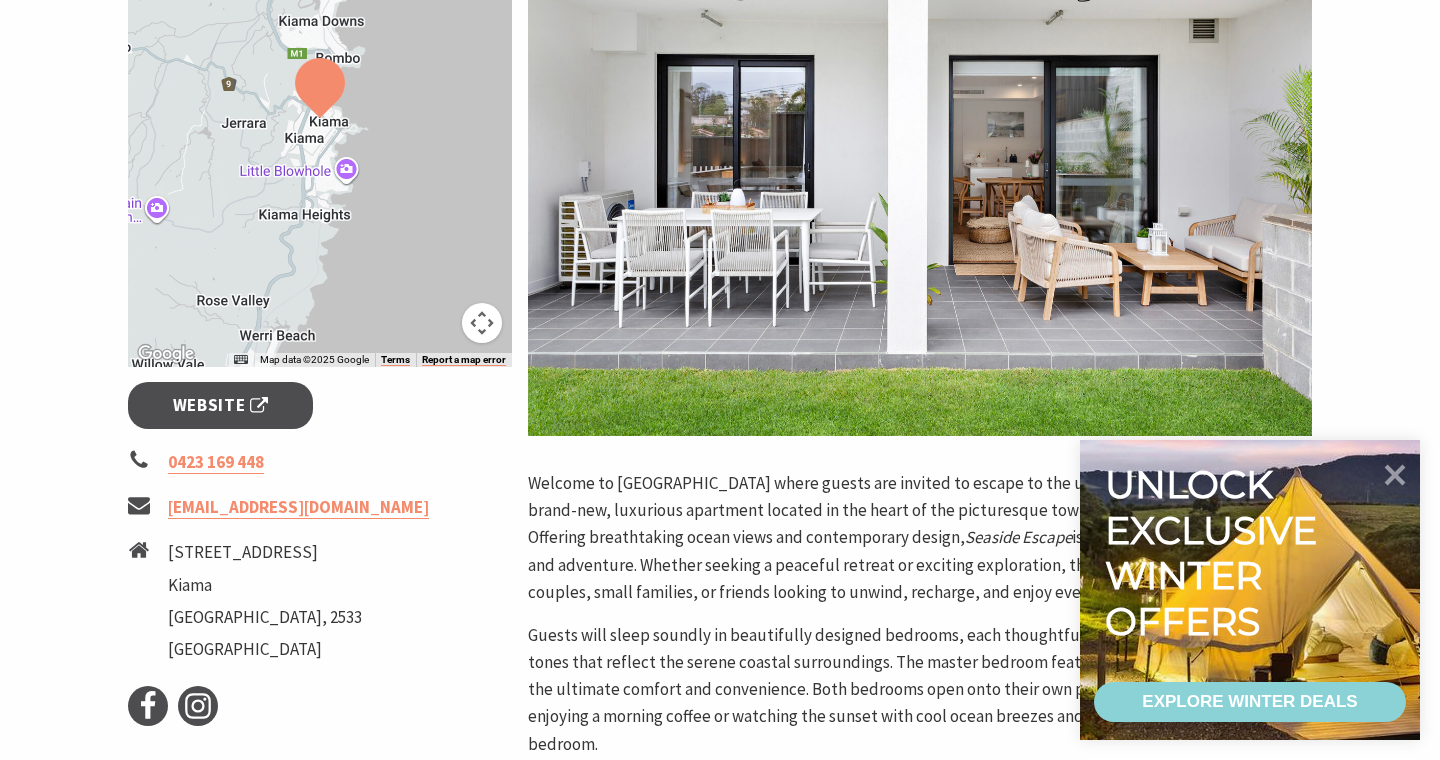
scroll to position [446, 0]
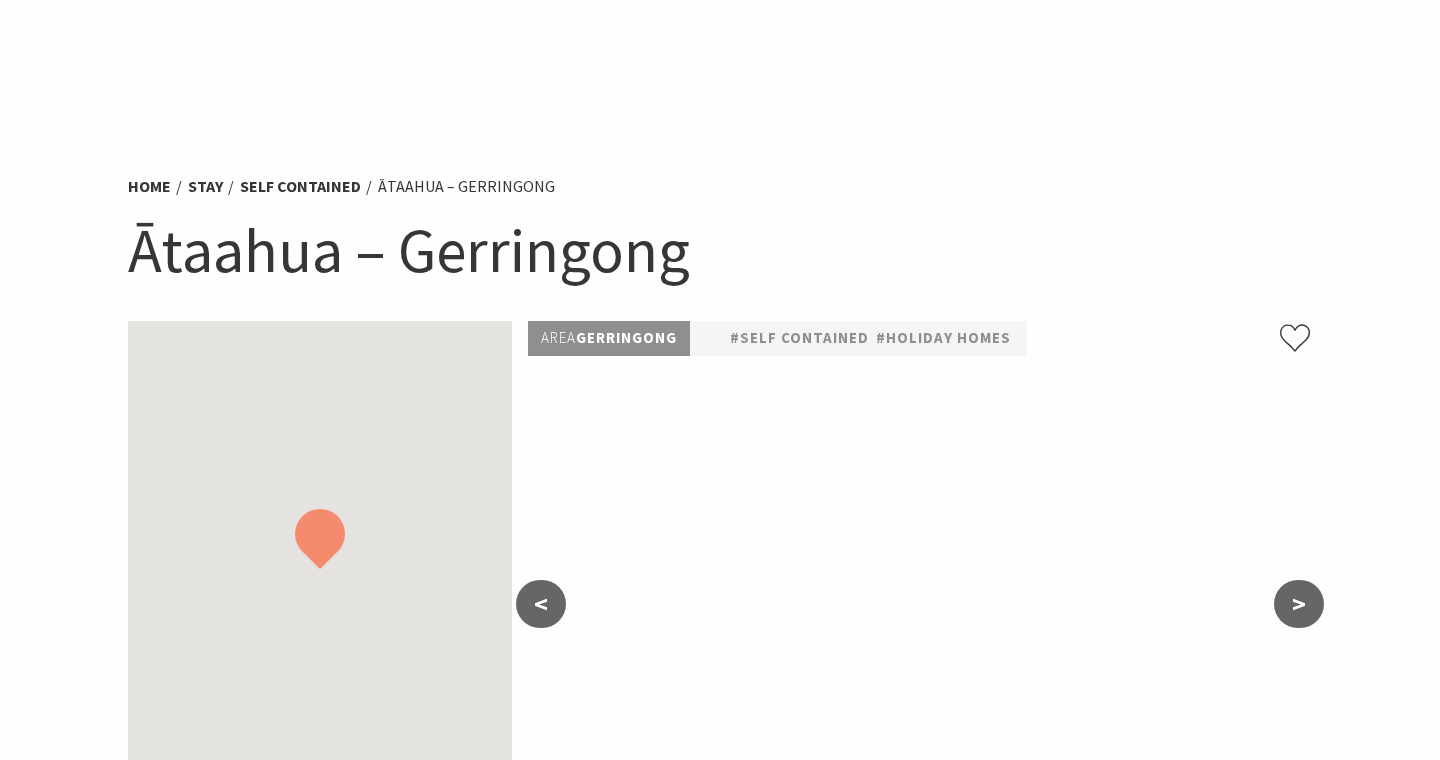
scroll to position [1556, 0]
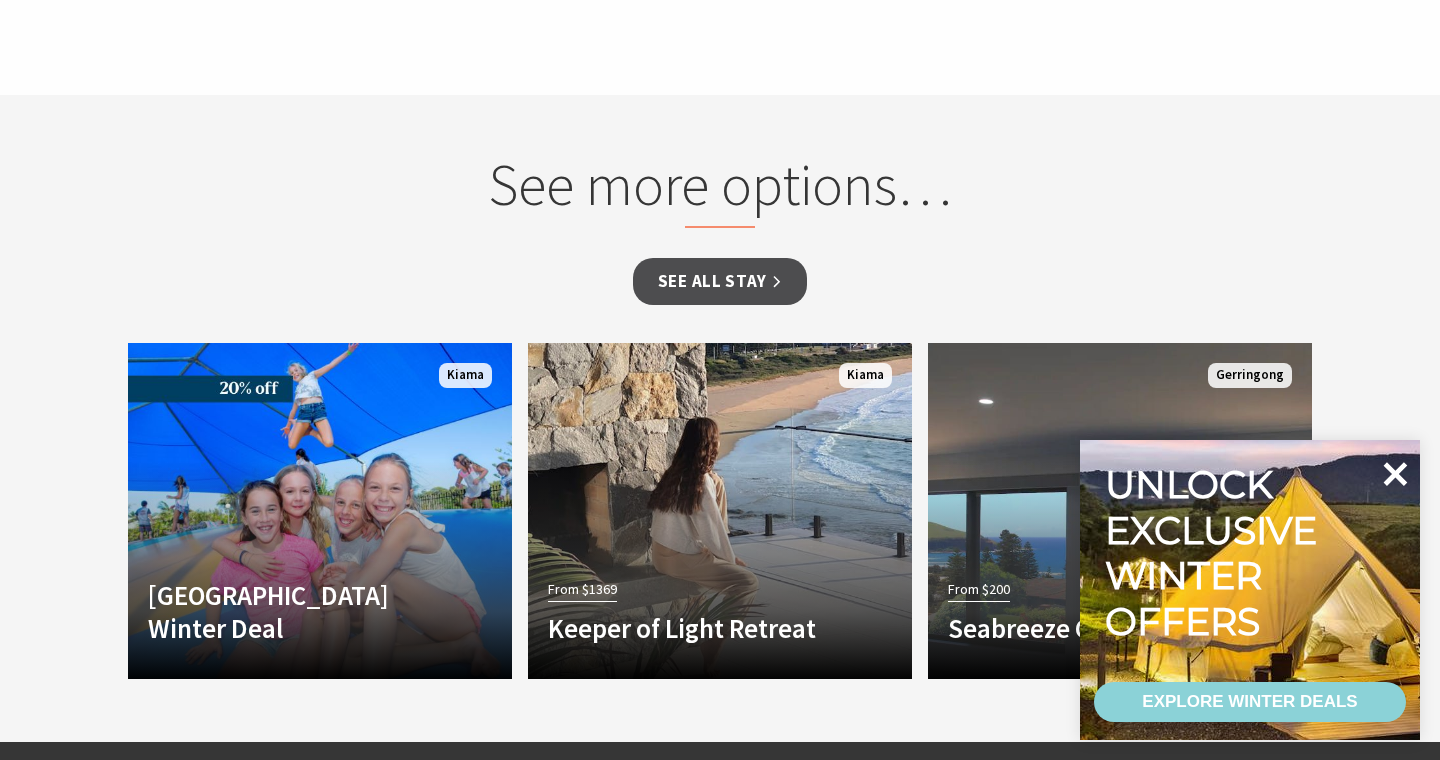
click at [1398, 480] on icon at bounding box center [1396, 474] width 24 height 24
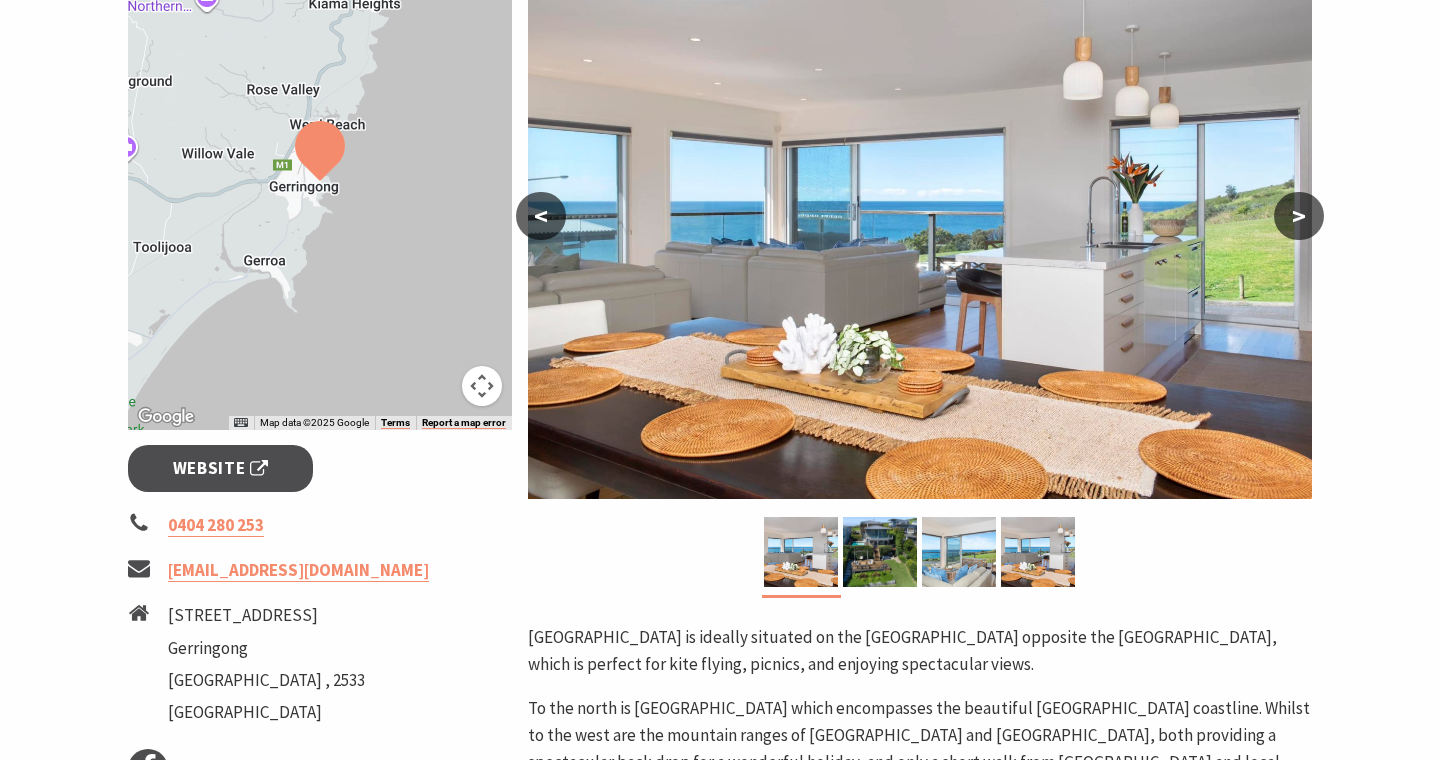
scroll to position [390, 0]
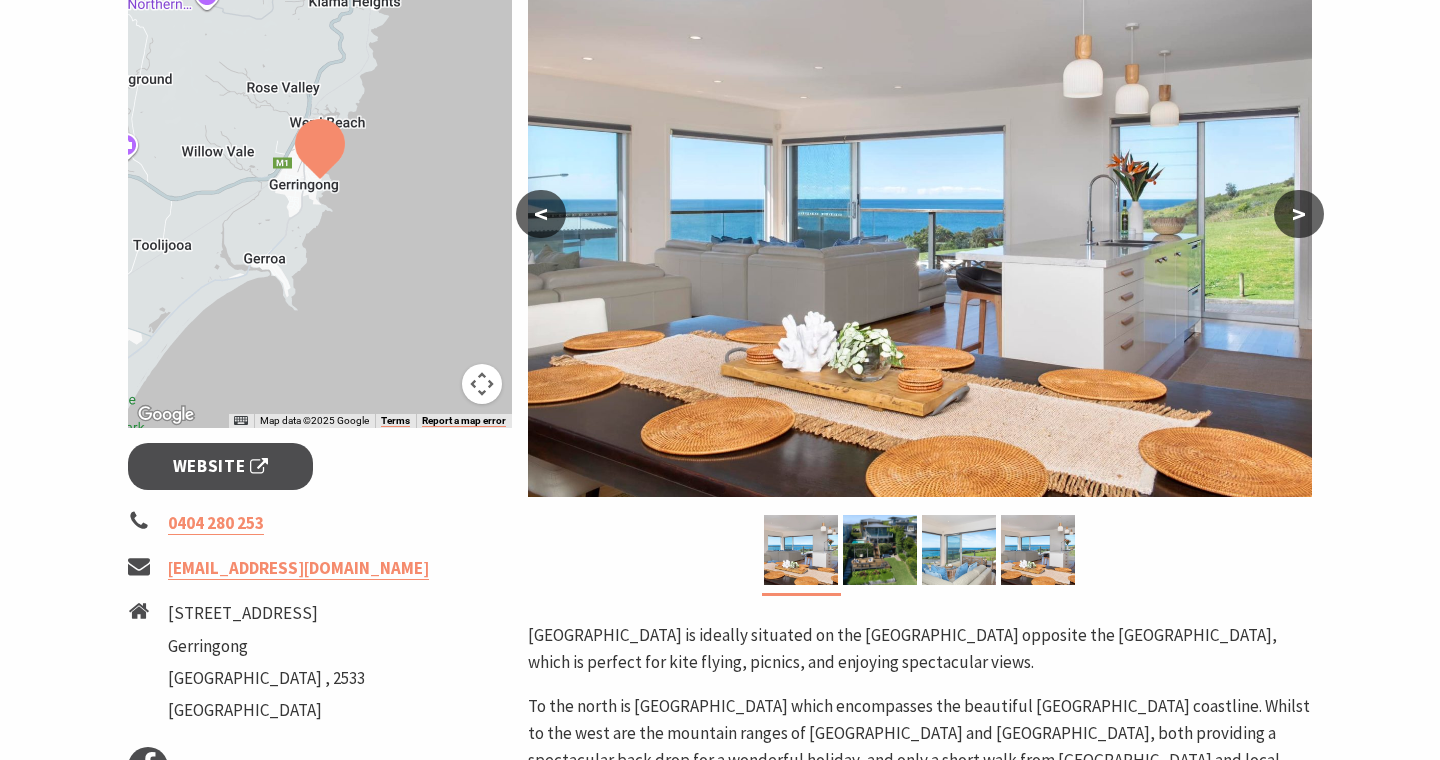
click at [1310, 214] on button ">" at bounding box center [1299, 214] width 50 height 48
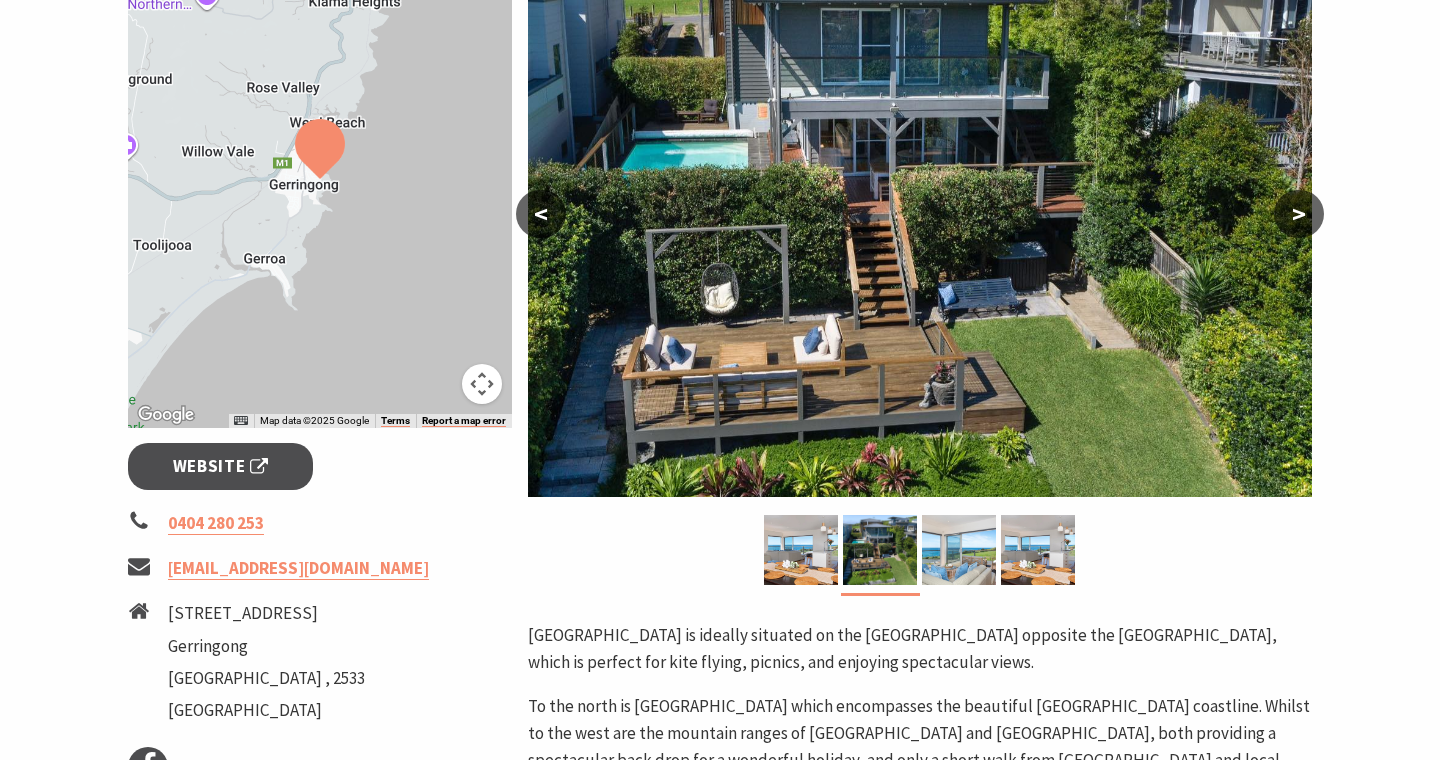
click at [1310, 214] on button ">" at bounding box center [1299, 214] width 50 height 48
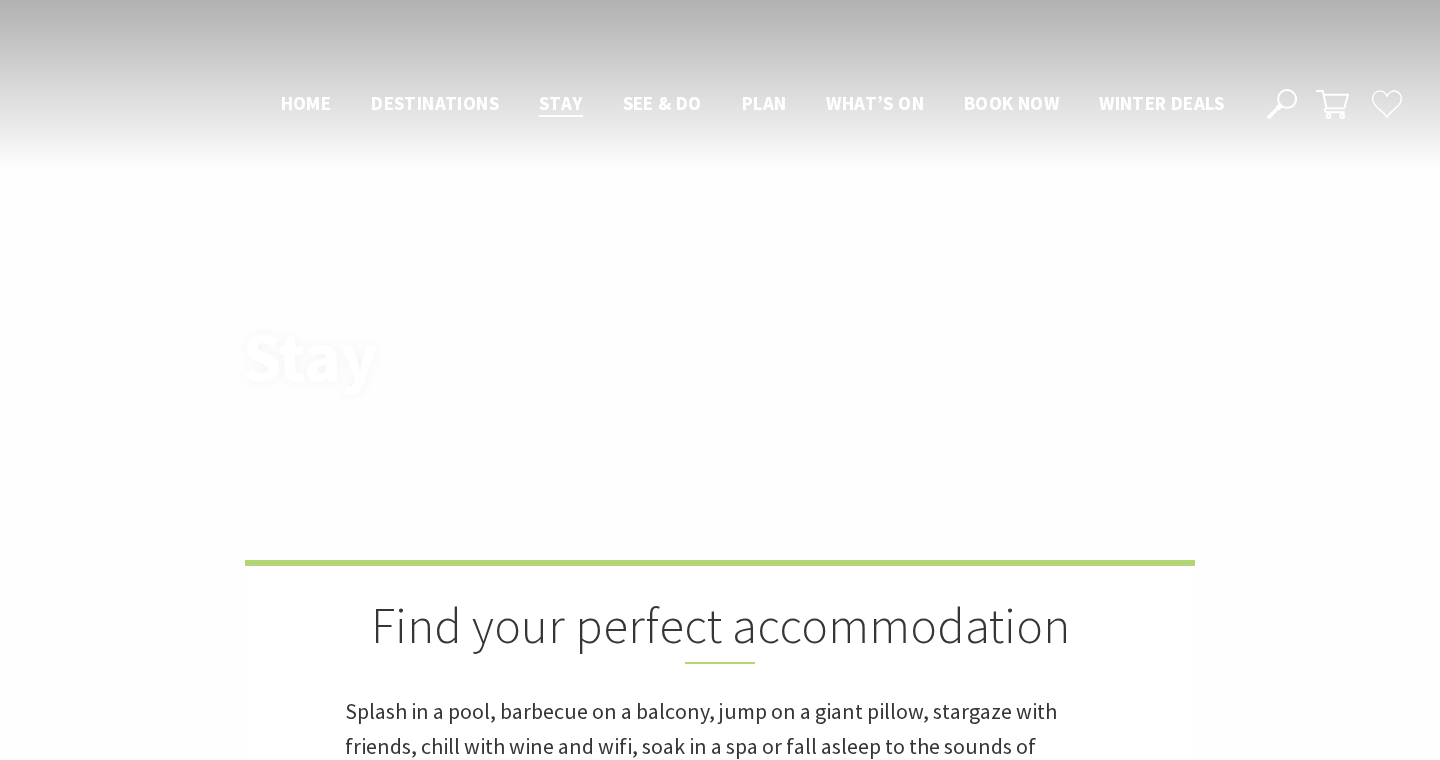
scroll to position [1279, 0]
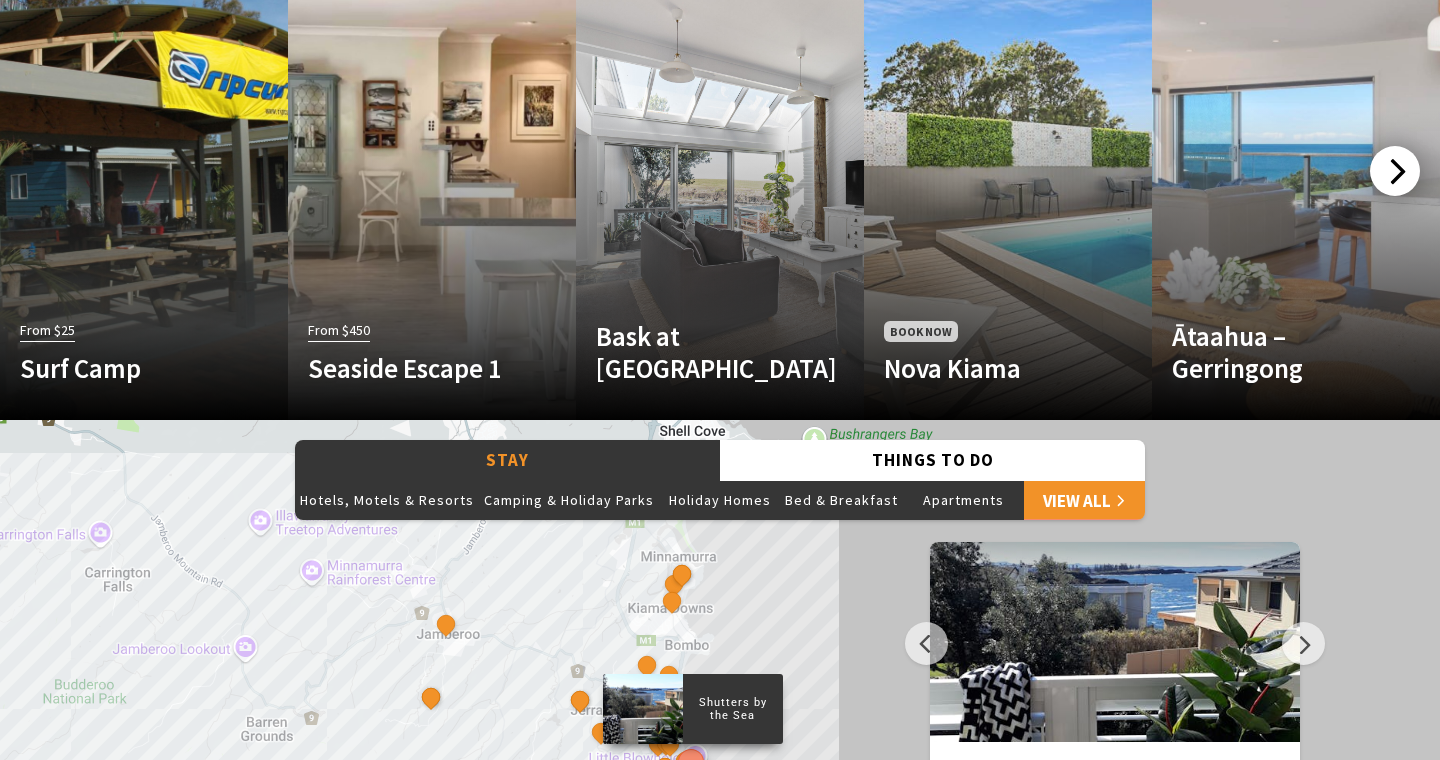
click at [1378, 162] on div at bounding box center [1395, 171] width 50 height 50
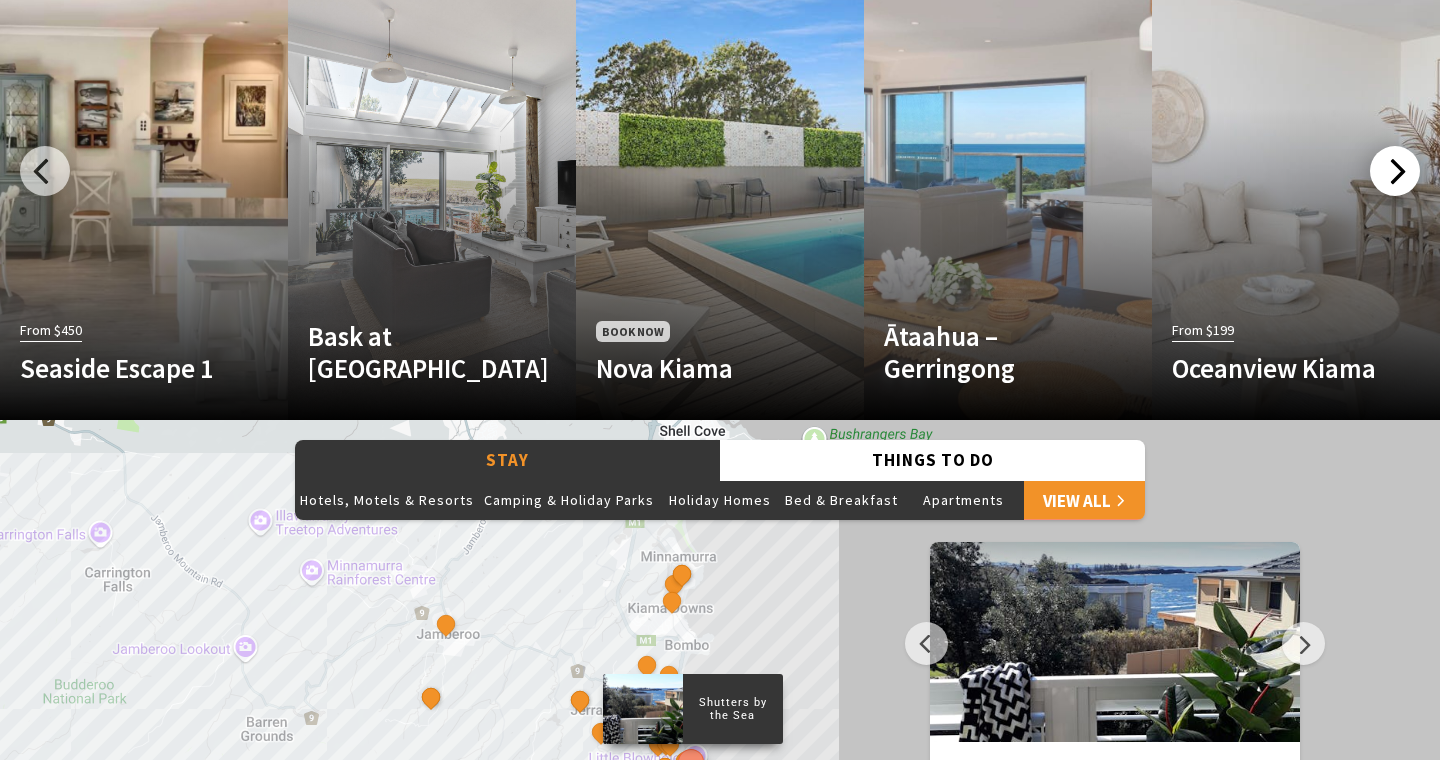
click at [1384, 166] on div at bounding box center [1395, 171] width 50 height 50
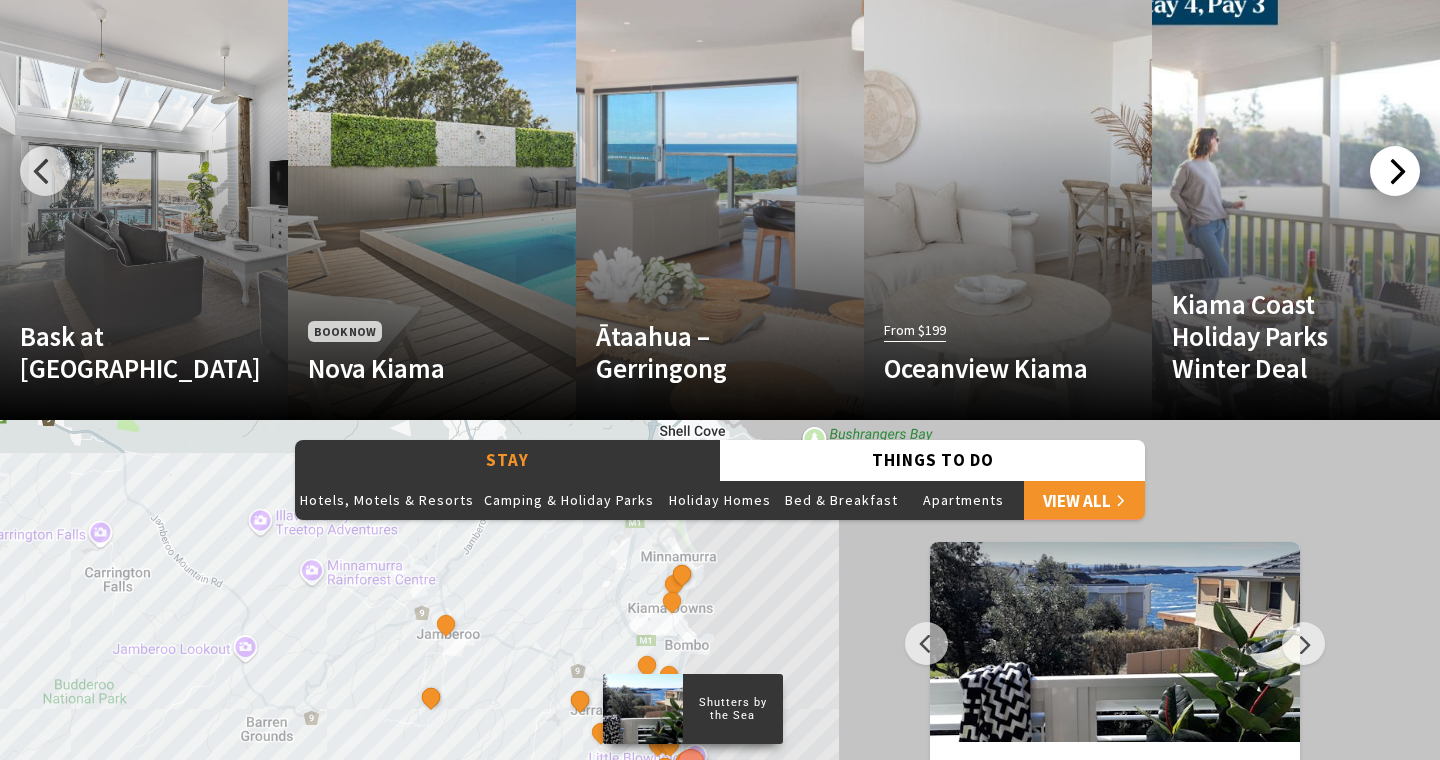
click at [1387, 184] on div at bounding box center [1395, 171] width 50 height 50
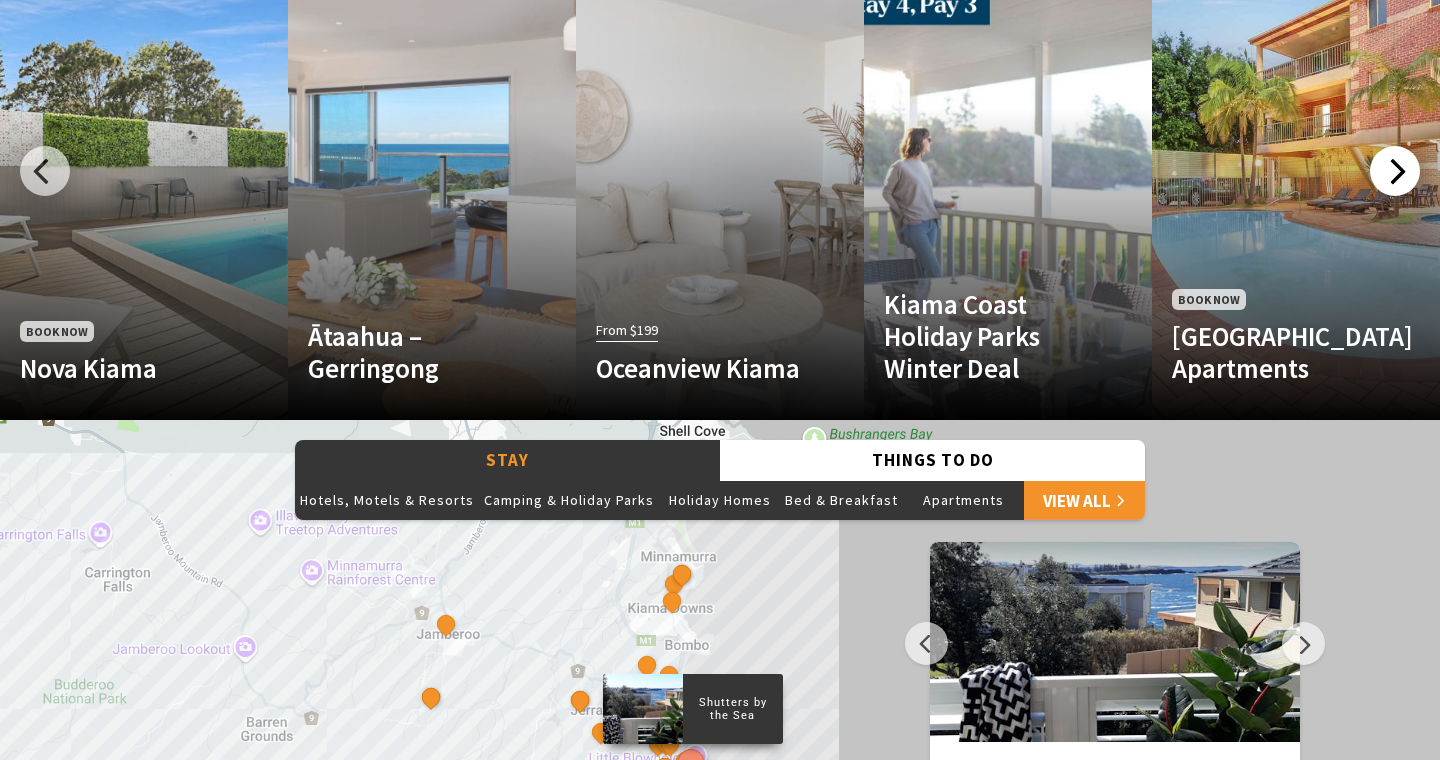
click at [1387, 184] on div at bounding box center [1395, 171] width 50 height 50
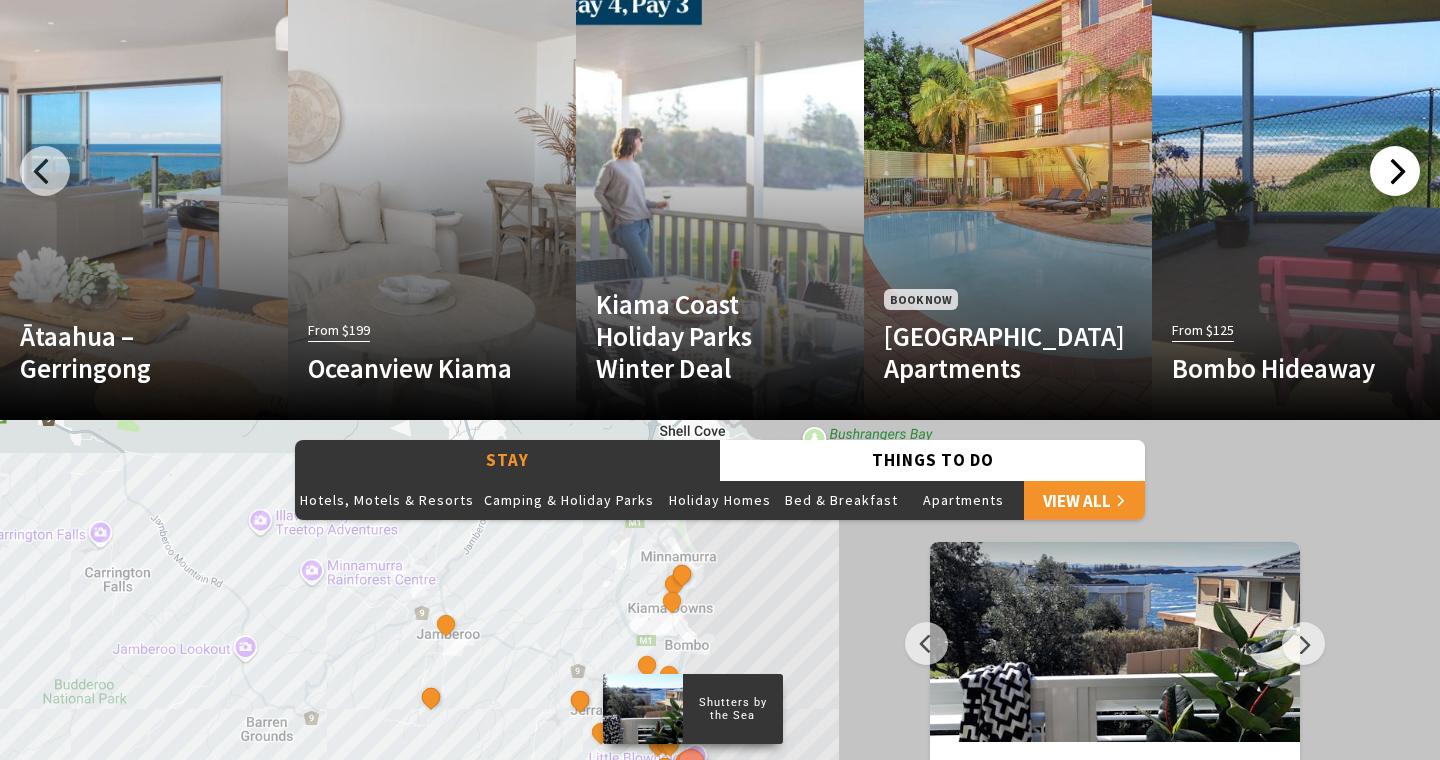
click at [1387, 184] on div at bounding box center [1395, 171] width 50 height 50
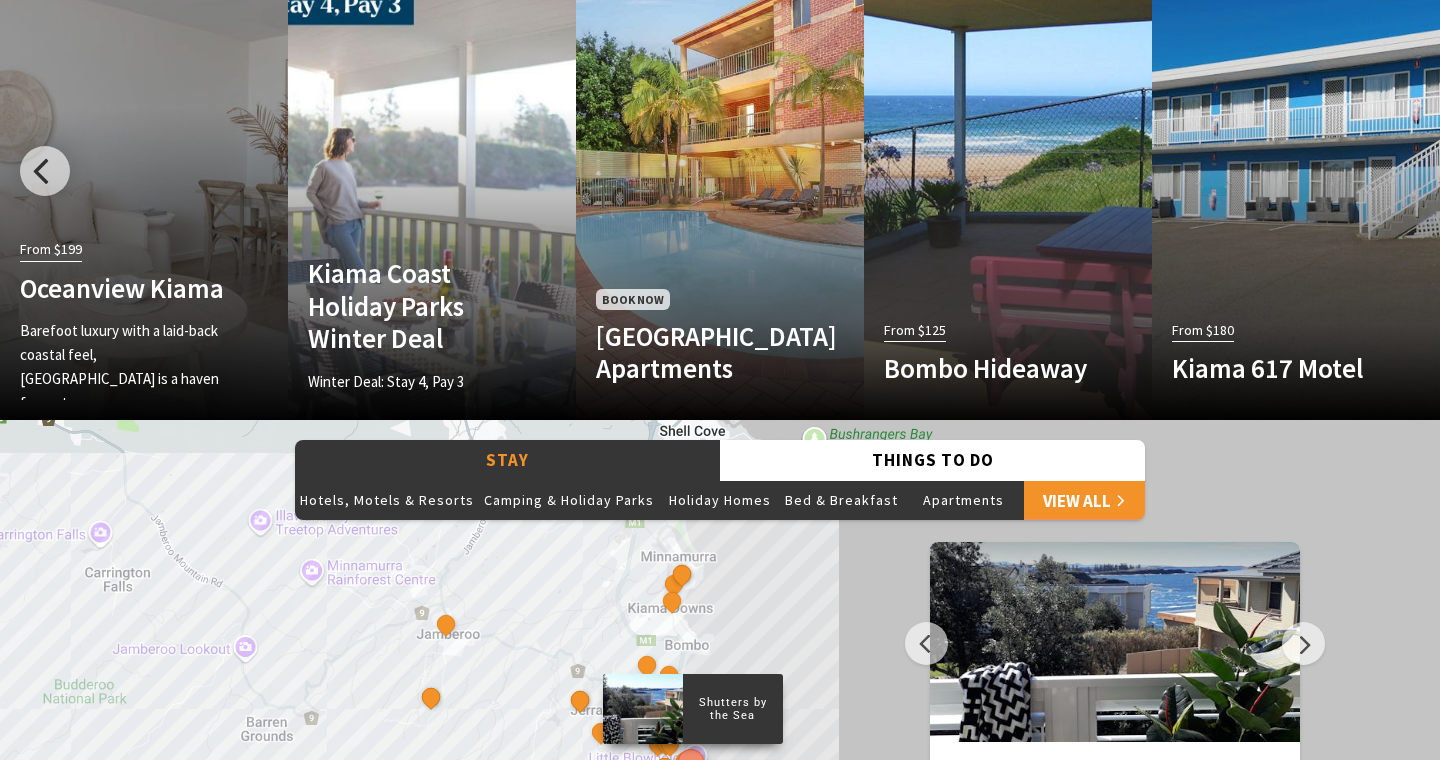
click at [215, 151] on link "From $199 Oceanview Kiama Barefoot luxury with a laid-back coastal feel, Oceanv…" at bounding box center [144, 180] width 288 height 480
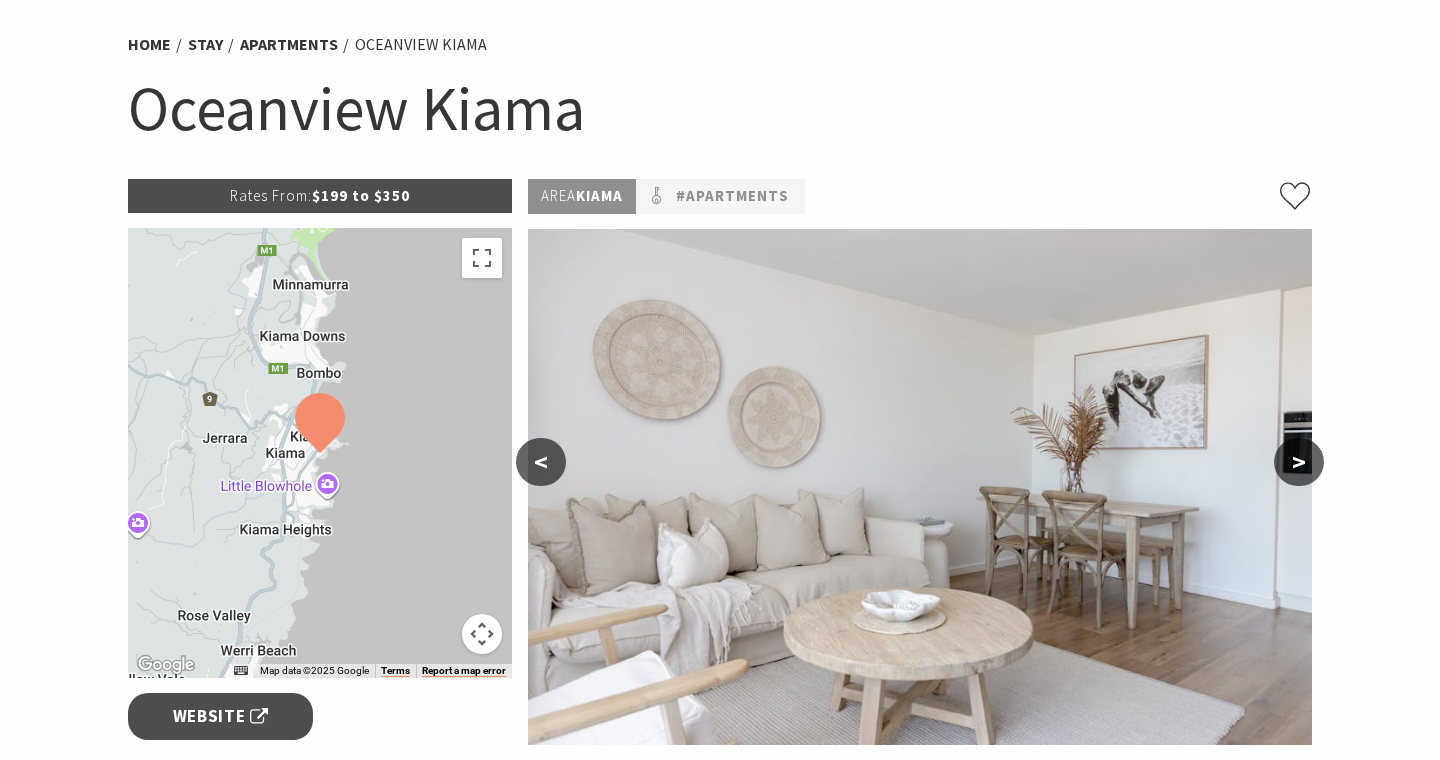
scroll to position [320, 0]
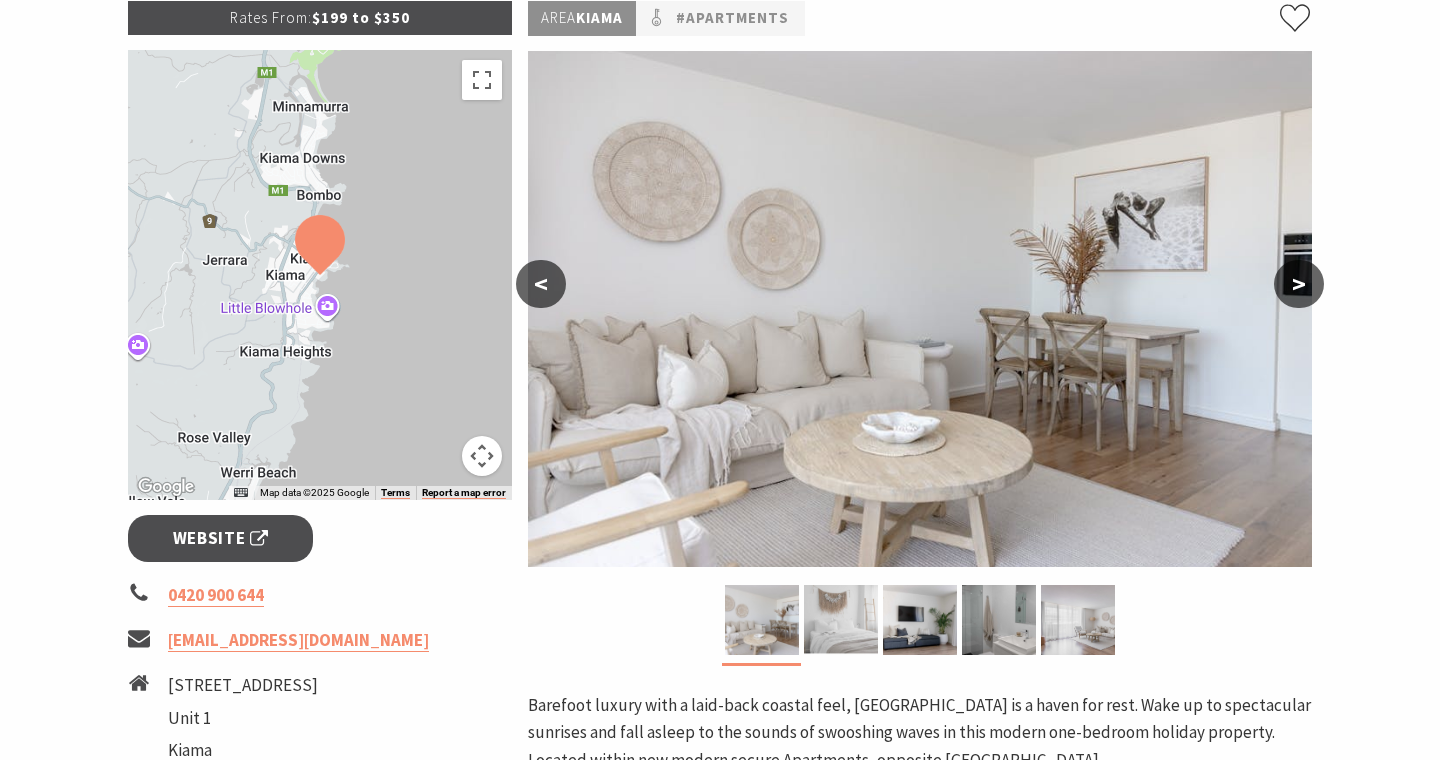
click at [850, 606] on img at bounding box center [841, 620] width 74 height 70
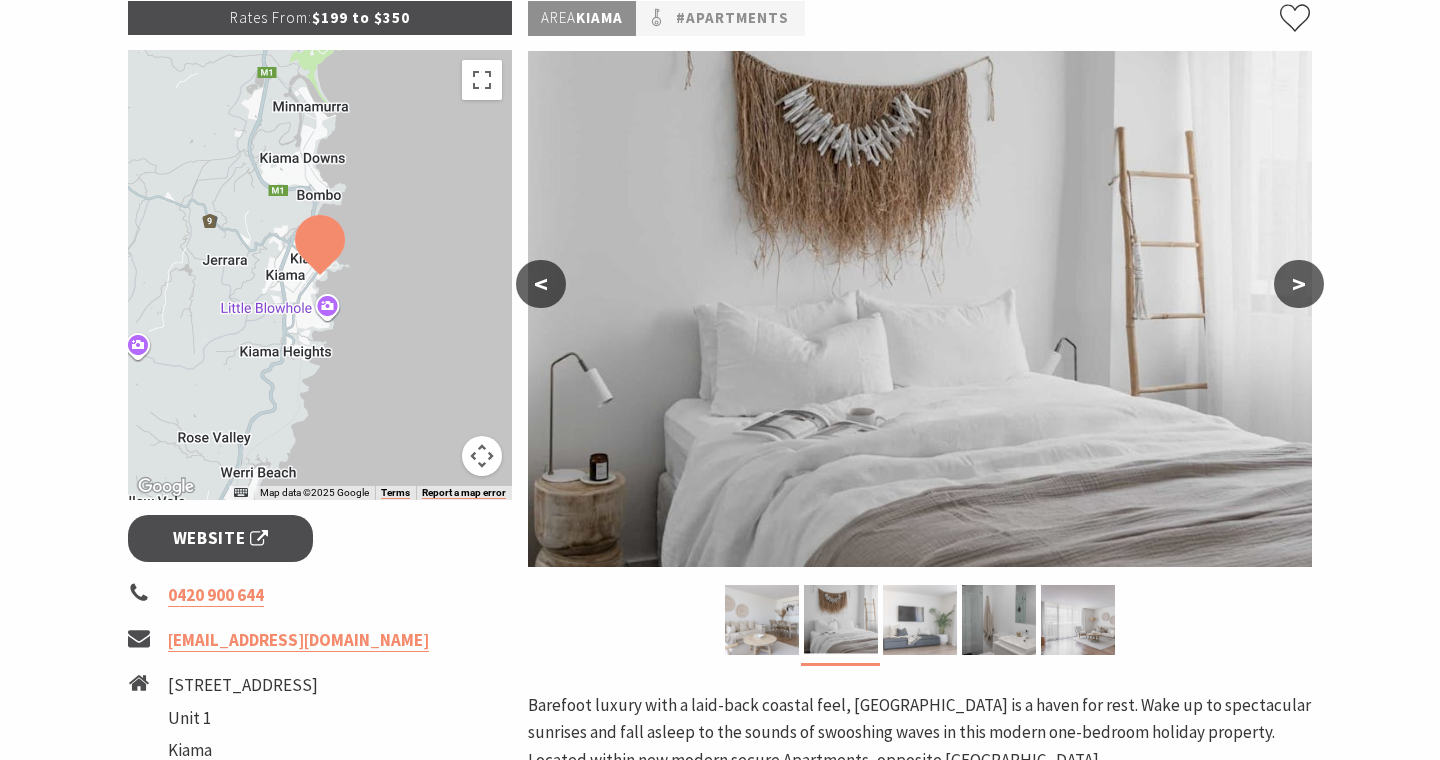
click at [893, 623] on img at bounding box center [920, 620] width 74 height 70
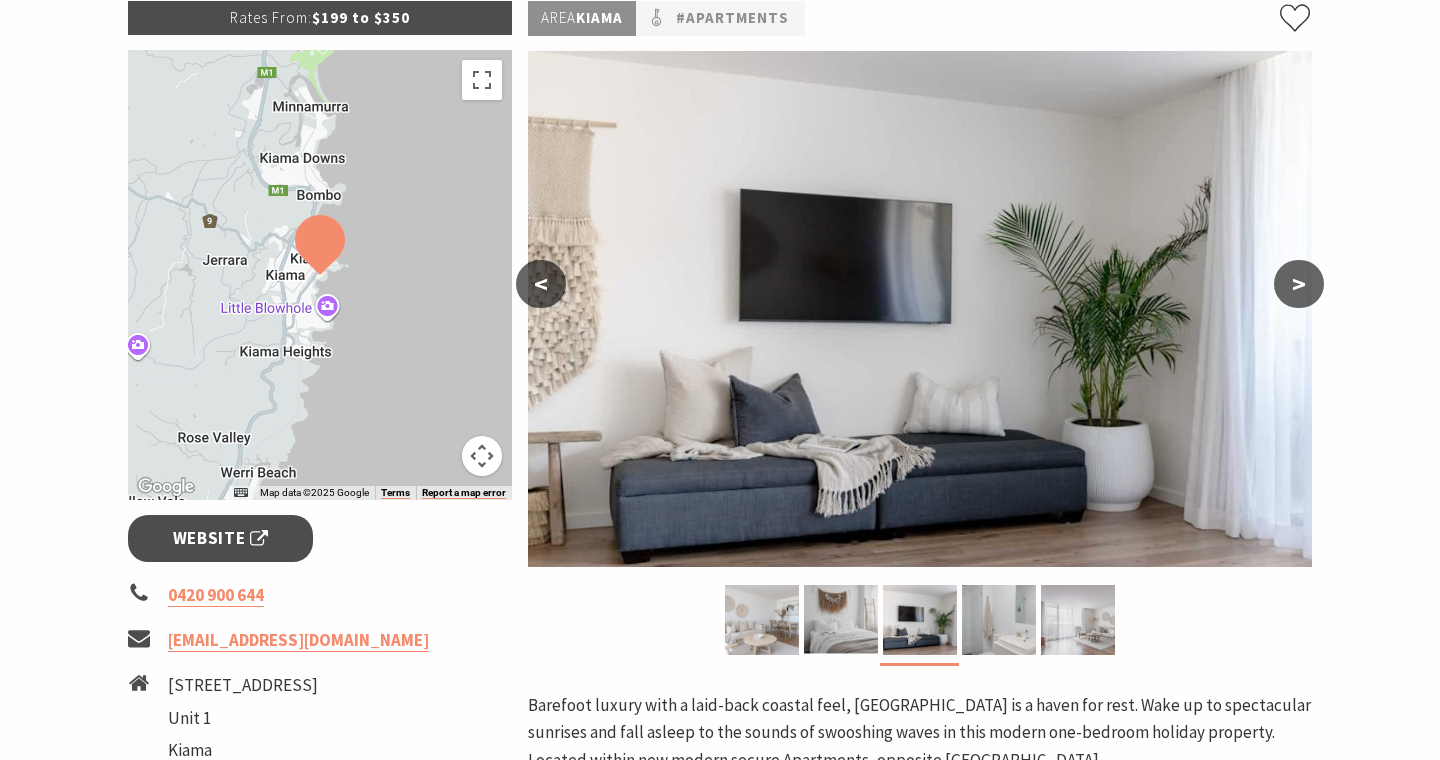
click at [990, 615] on img at bounding box center [999, 620] width 74 height 70
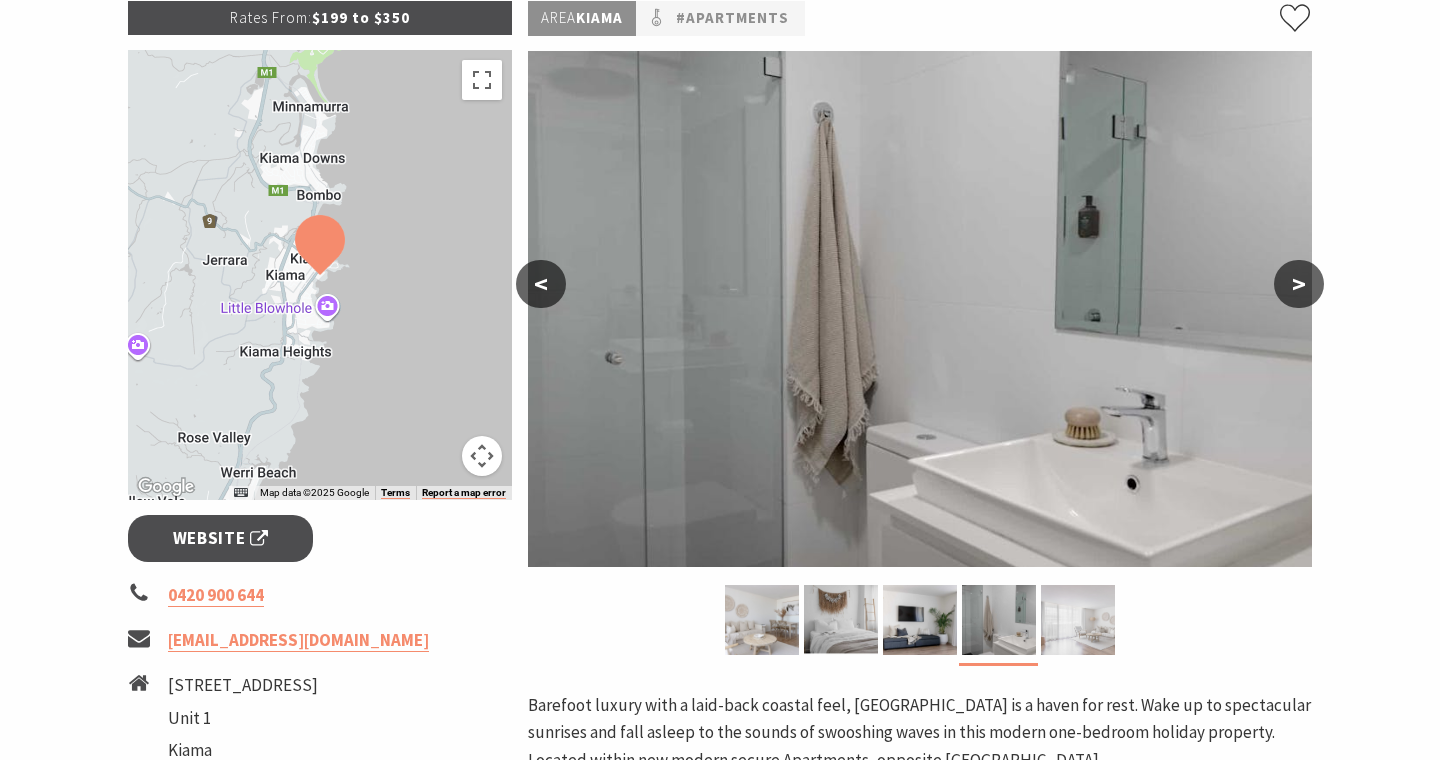
click at [1065, 628] on img at bounding box center [1078, 620] width 74 height 70
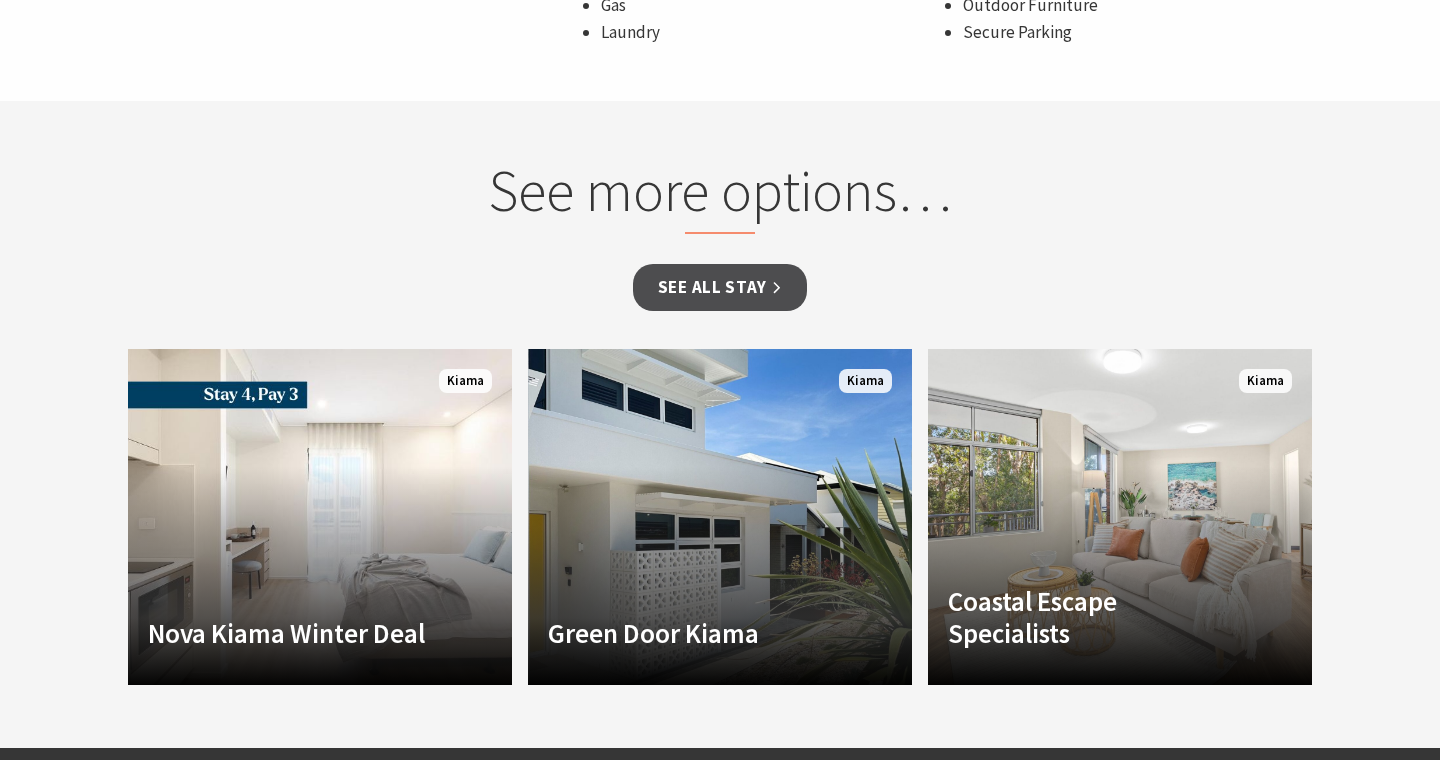
scroll to position [1828, 0]
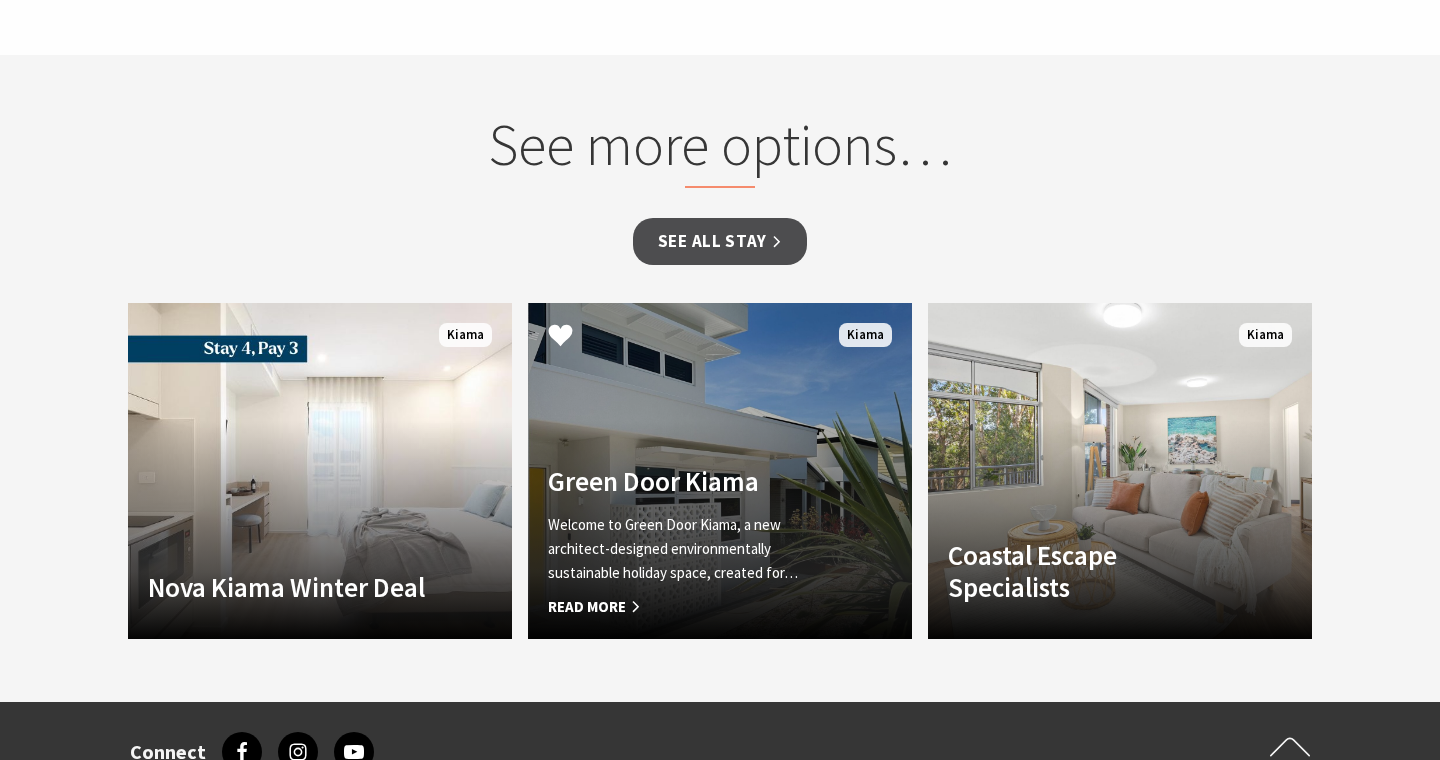
click at [840, 510] on div "Green Door Kiama Welcome to Green Door Kiama, a new architect-designed environm…" at bounding box center [691, 541] width 326 height 153
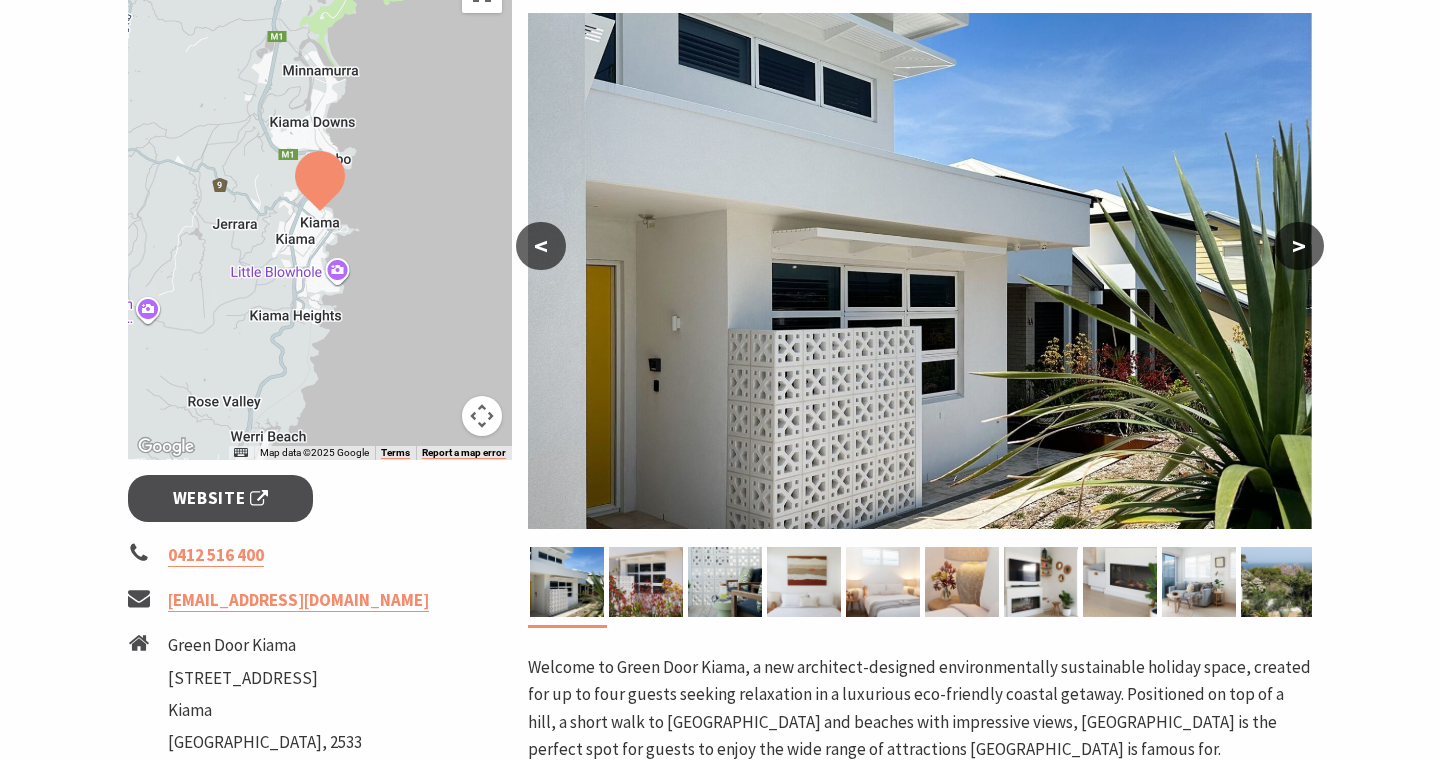
scroll to position [363, 0]
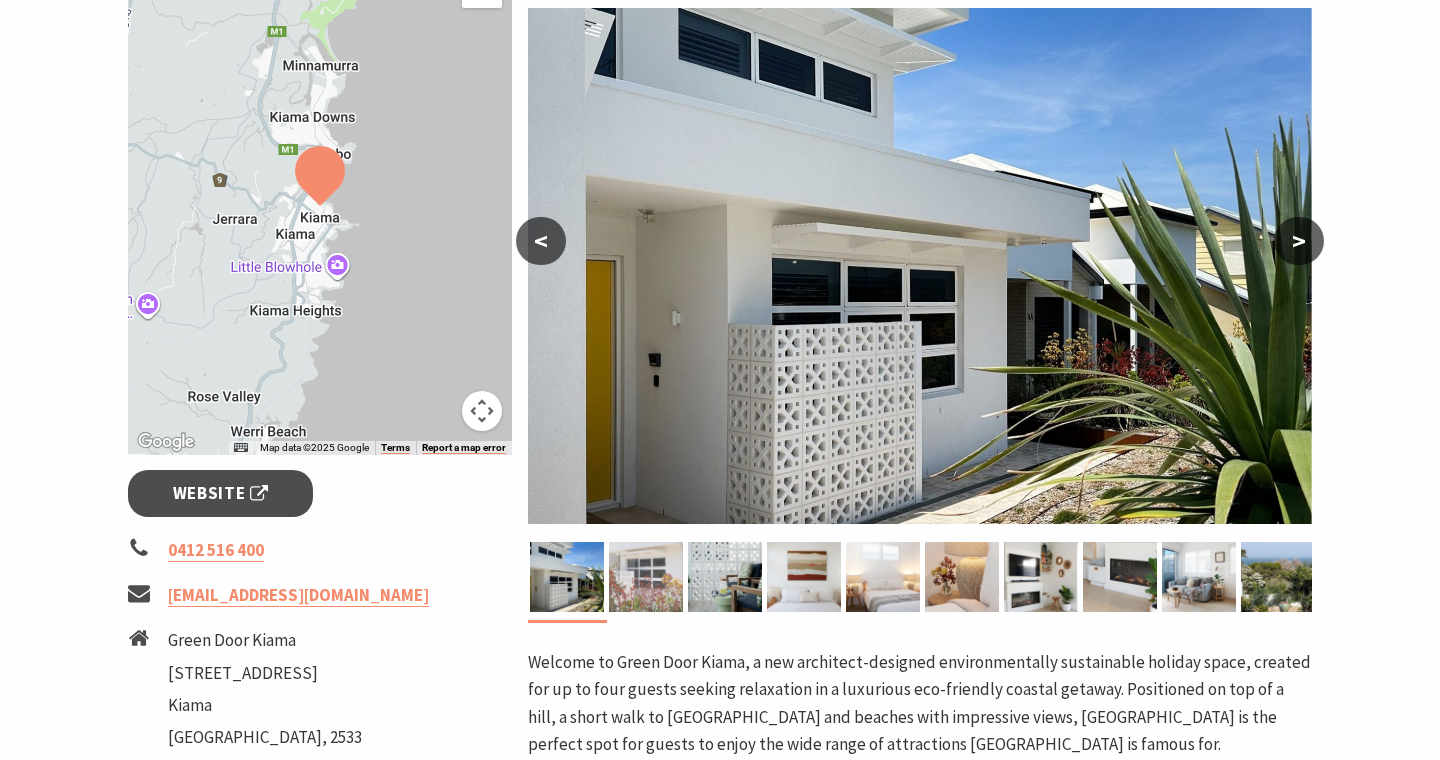
click at [660, 560] on img at bounding box center [646, 577] width 74 height 70
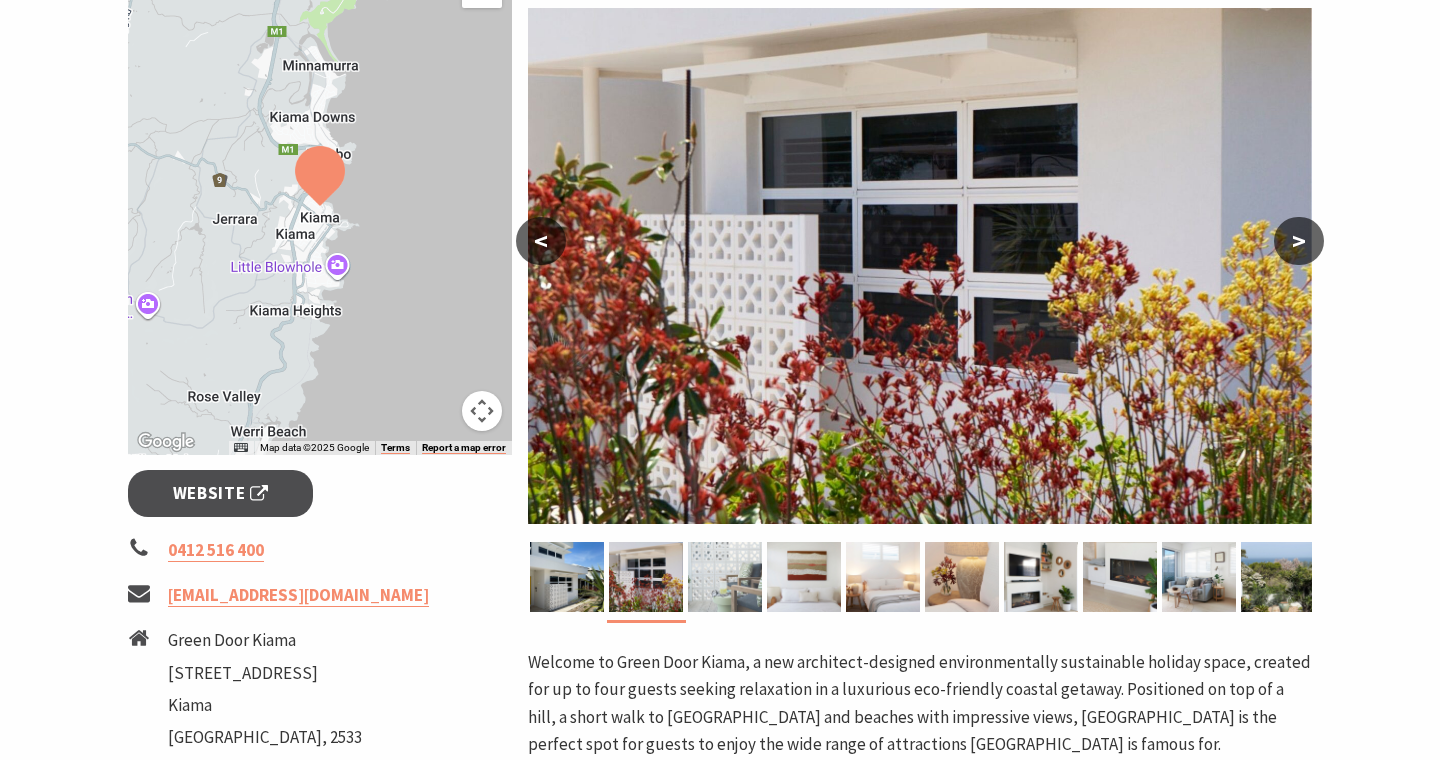
click at [730, 582] on img at bounding box center [725, 577] width 74 height 70
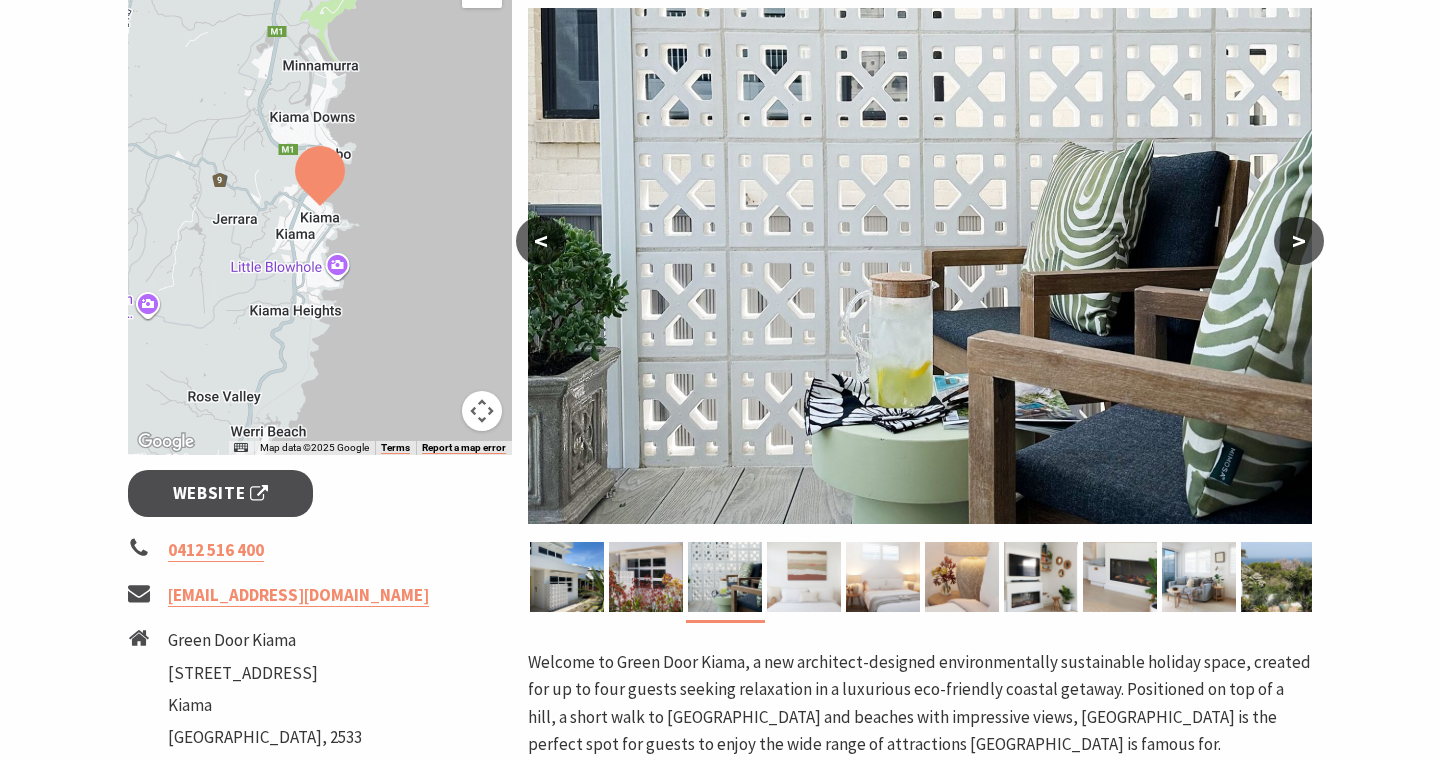
click at [810, 580] on img at bounding box center [804, 577] width 74 height 70
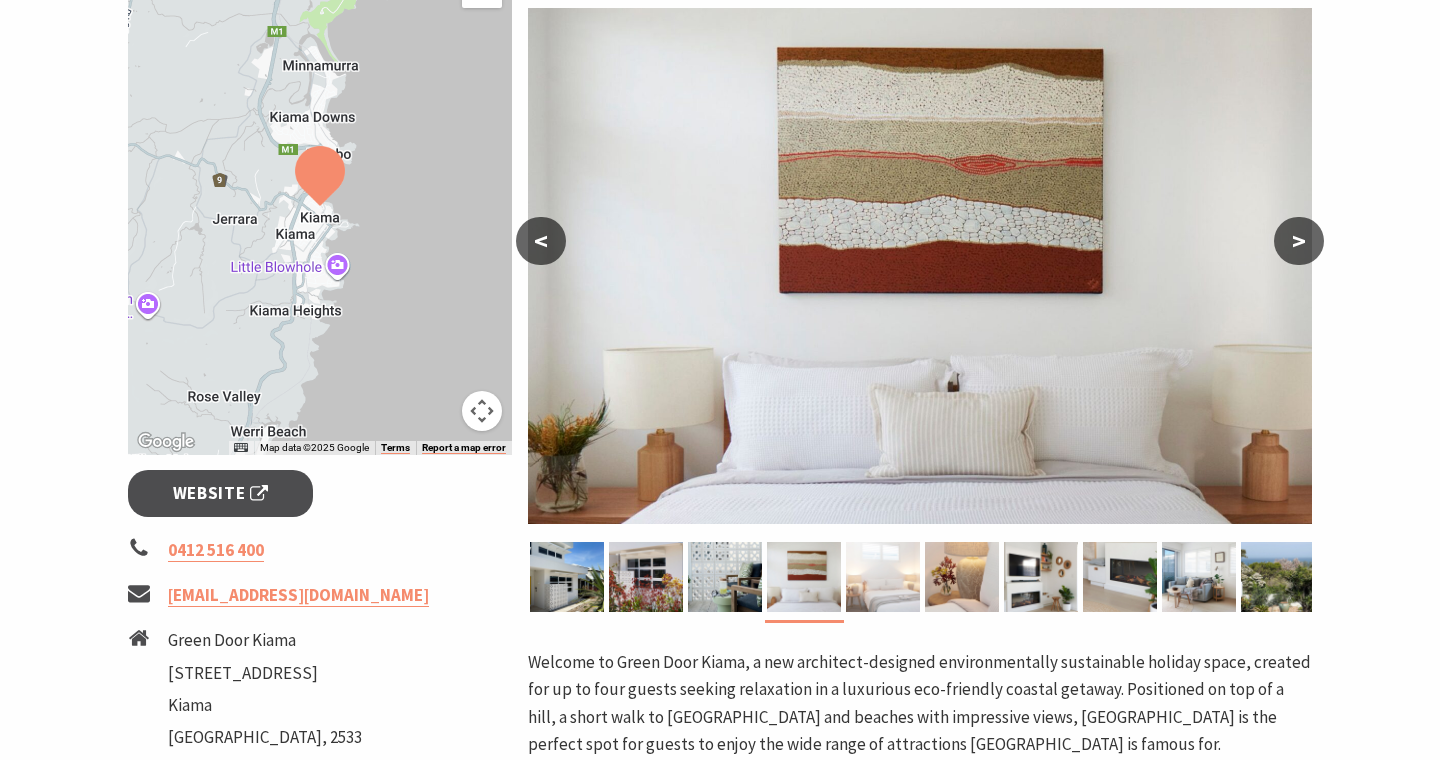
click at [891, 579] on img at bounding box center [883, 577] width 74 height 70
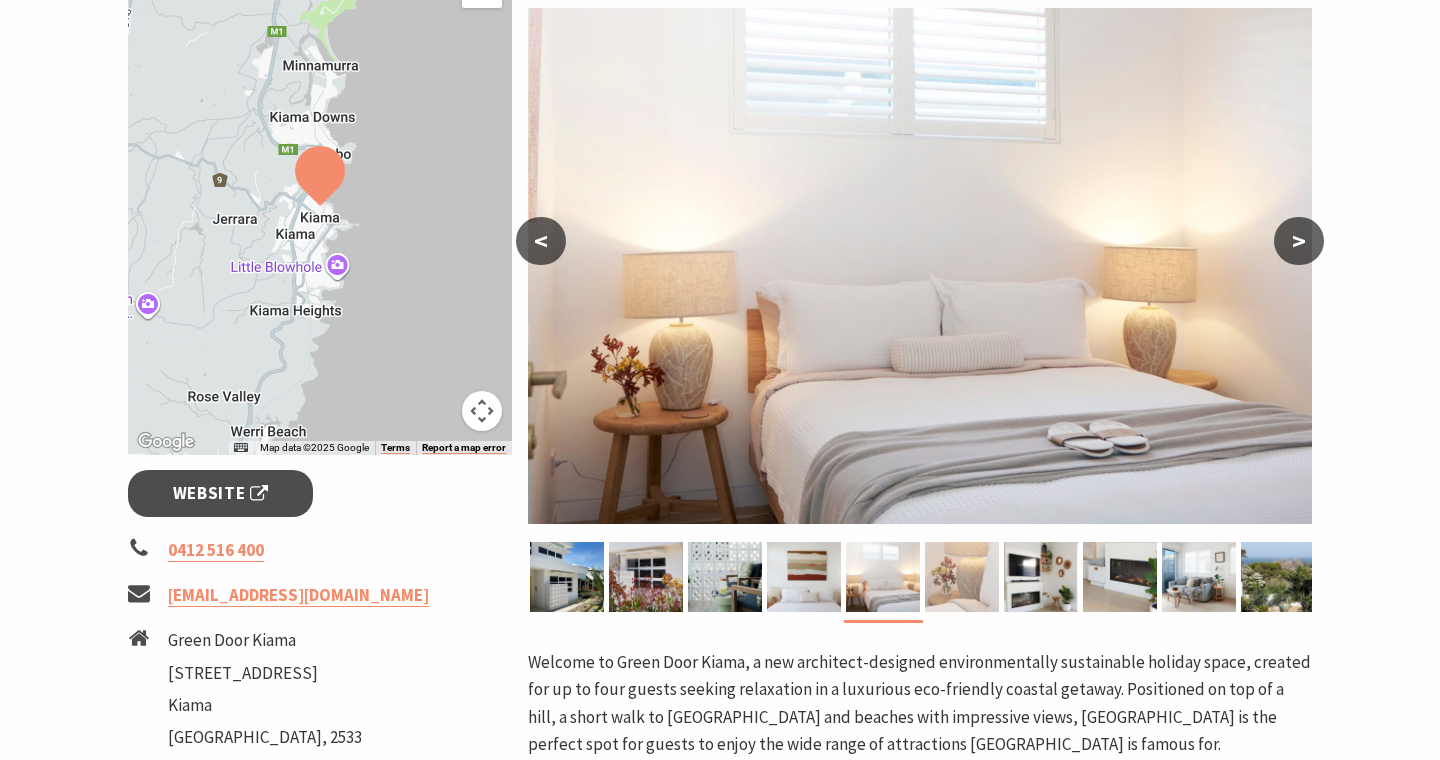
click at [962, 588] on img at bounding box center [962, 577] width 74 height 70
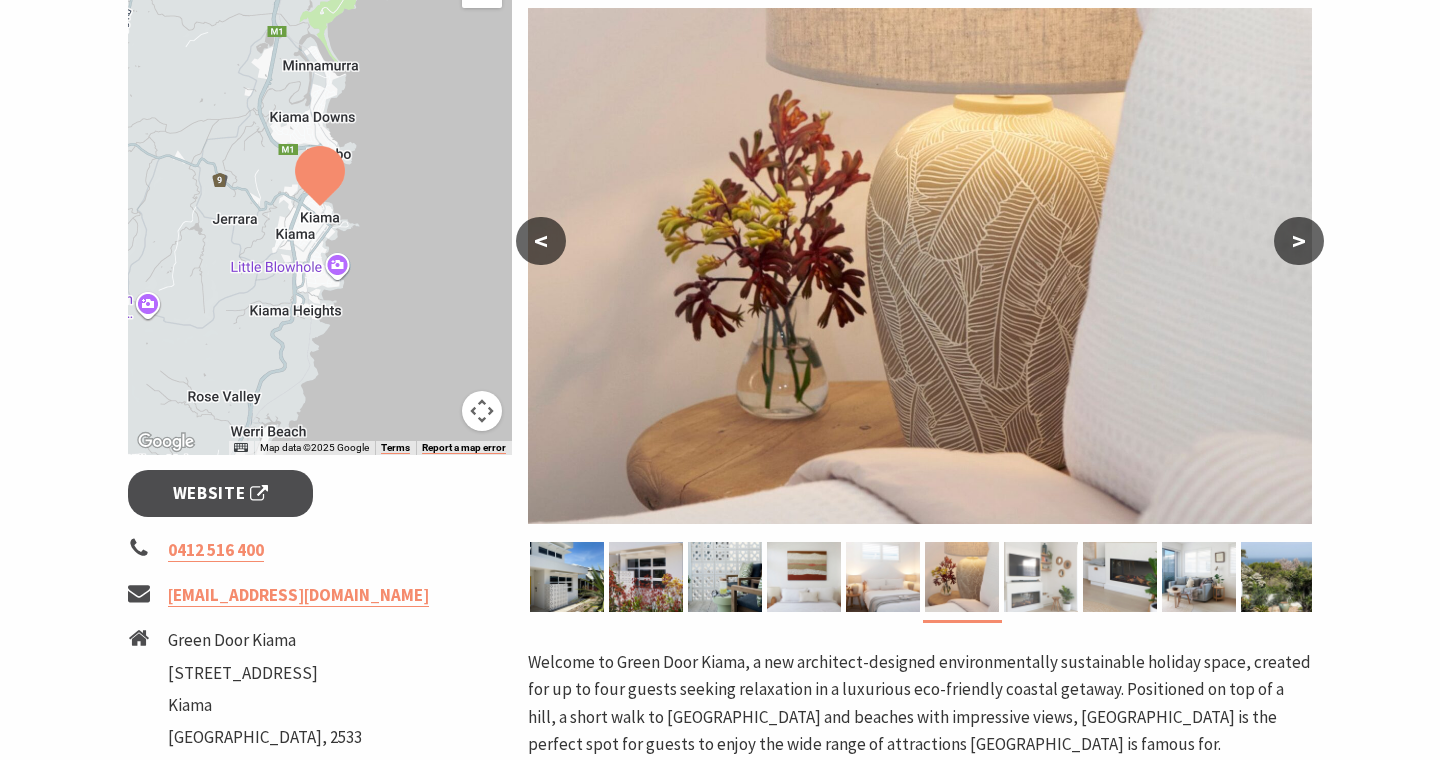
click at [1077, 576] on img at bounding box center [1041, 577] width 74 height 70
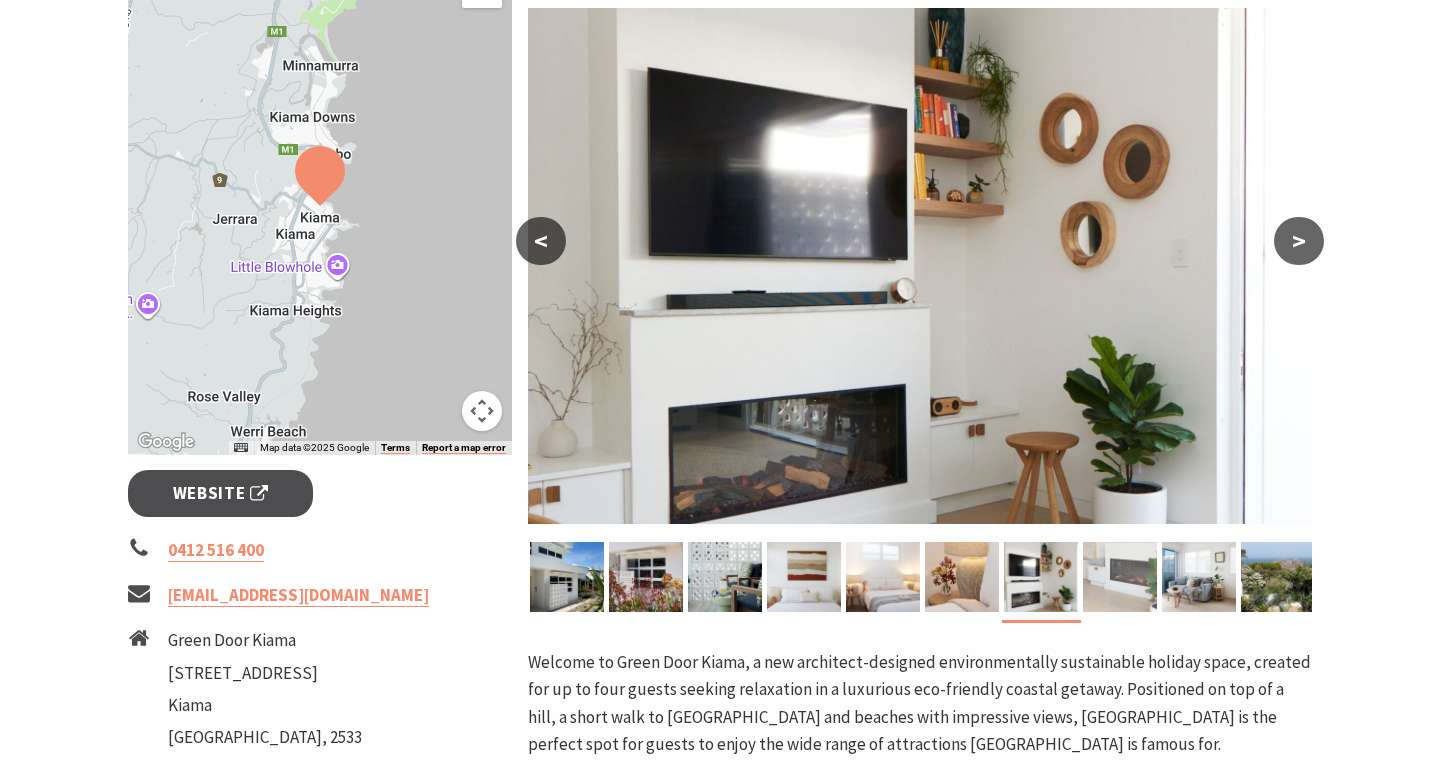
click at [1107, 586] on img at bounding box center [1120, 577] width 74 height 70
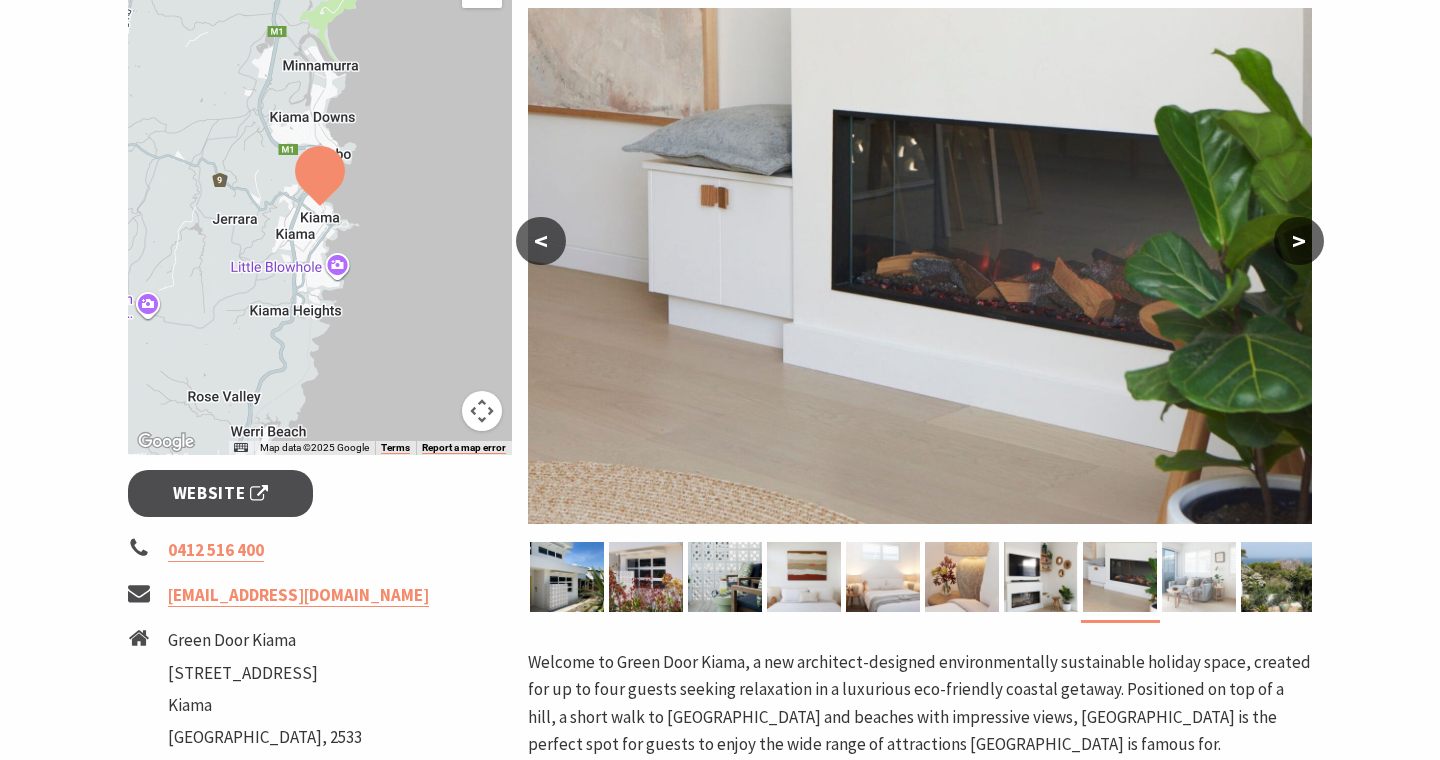
click at [1196, 595] on img at bounding box center [1199, 577] width 74 height 70
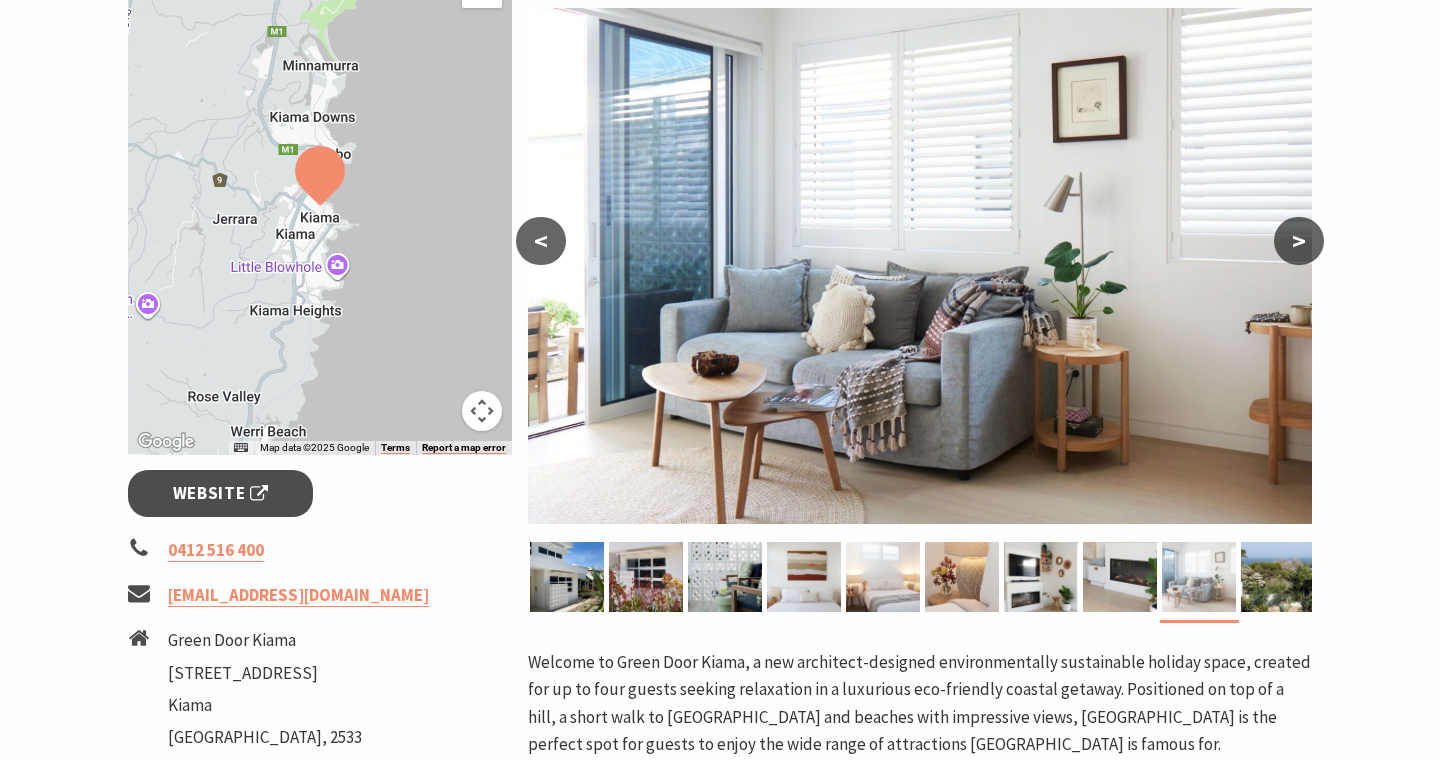
click at [1238, 599] on div at bounding box center [1199, 577] width 79 height 70
click at [1278, 588] on img at bounding box center [1278, 577] width 74 height 70
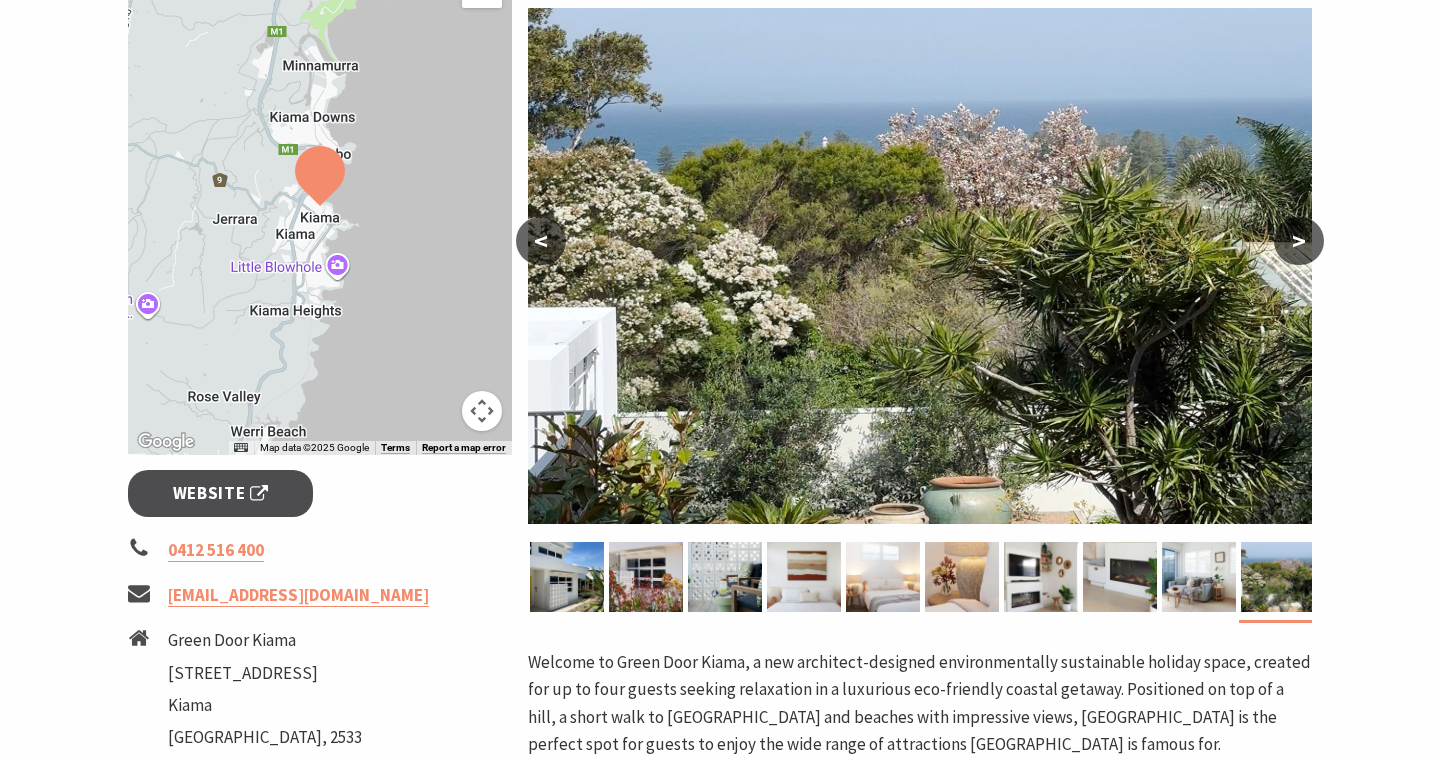
click at [1305, 245] on button ">" at bounding box center [1299, 241] width 50 height 48
click at [1293, 245] on button ">" at bounding box center [1299, 241] width 50 height 48
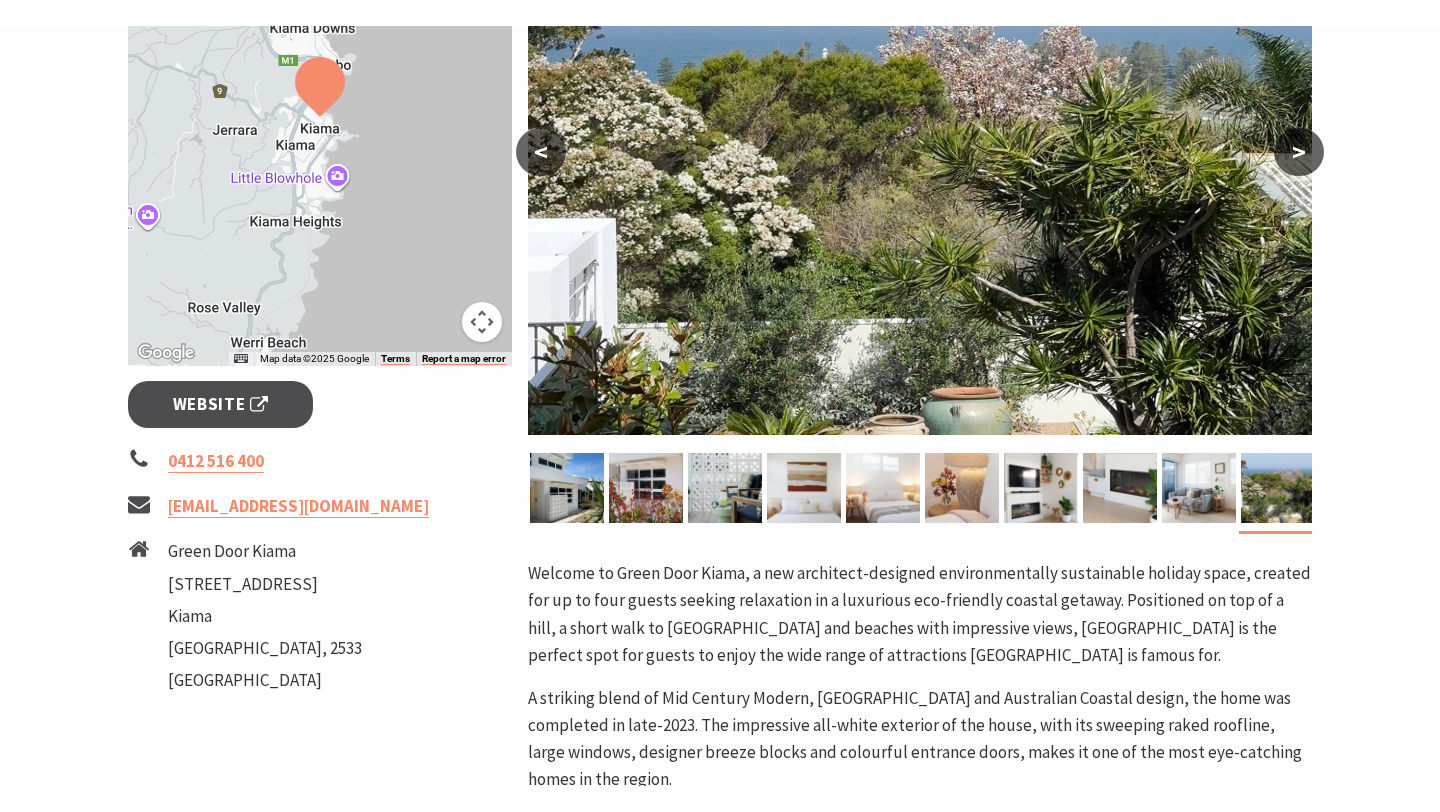
scroll to position [484, 0]
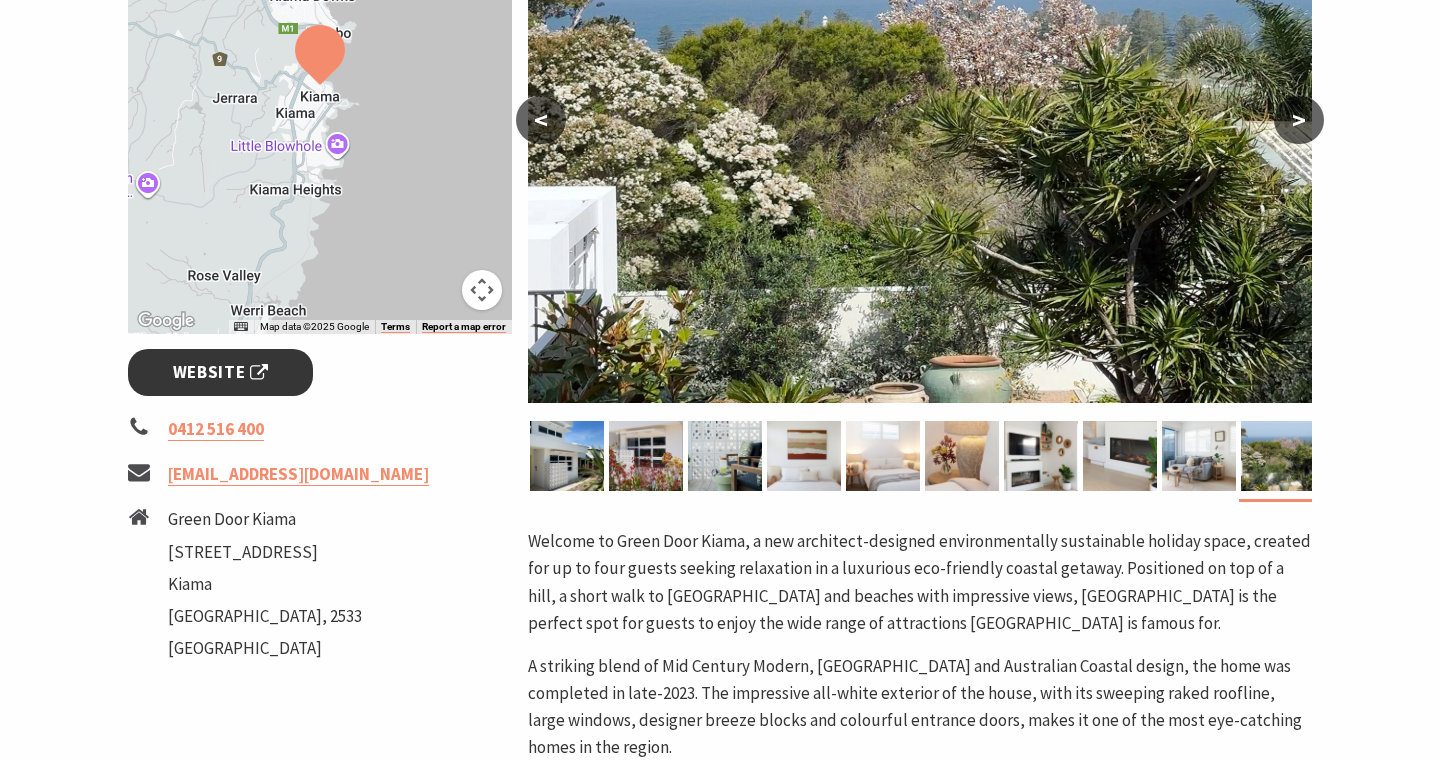
click at [263, 380] on span "Website" at bounding box center [221, 372] width 96 height 27
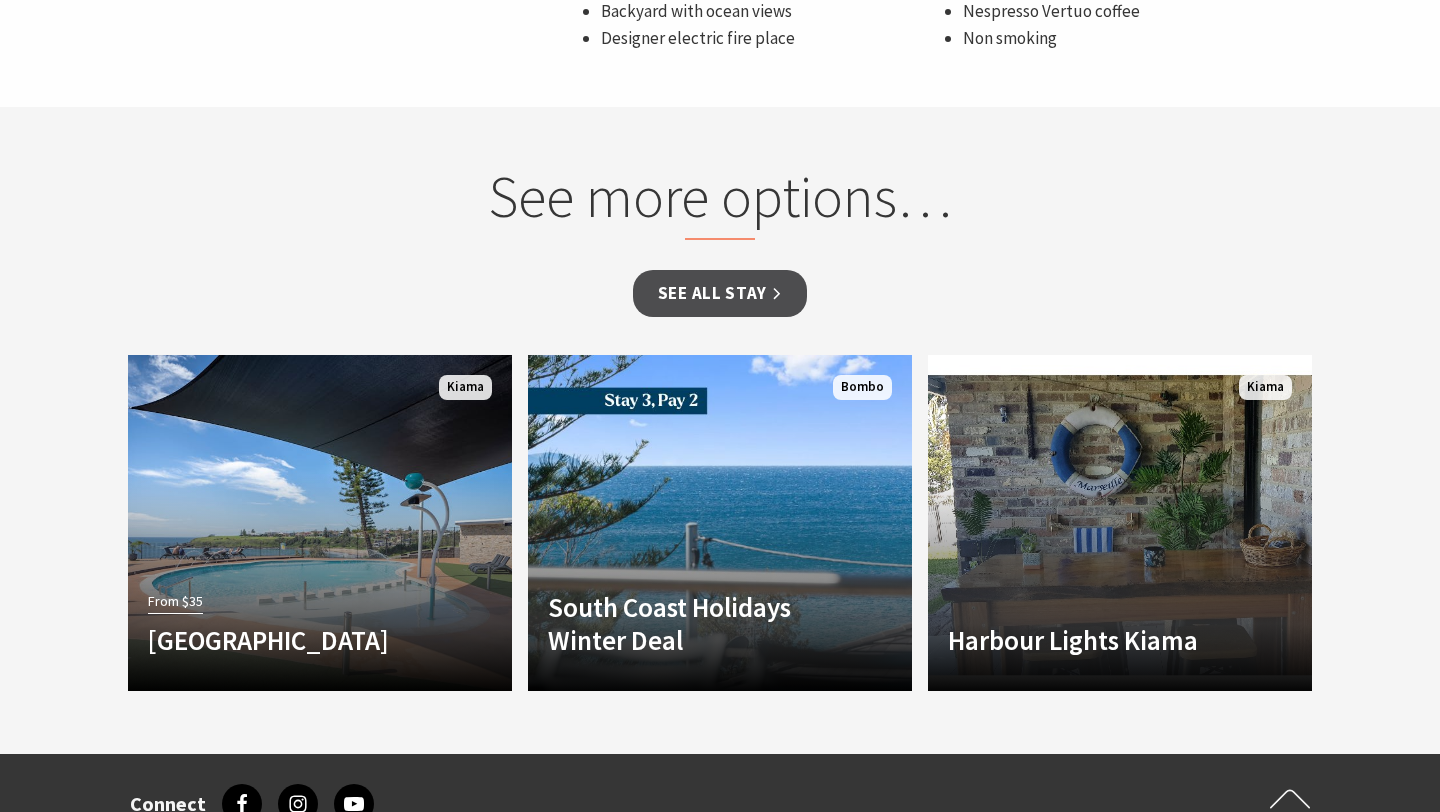
scroll to position [1887, 0]
